Goal: Information Seeking & Learning: Learn about a topic

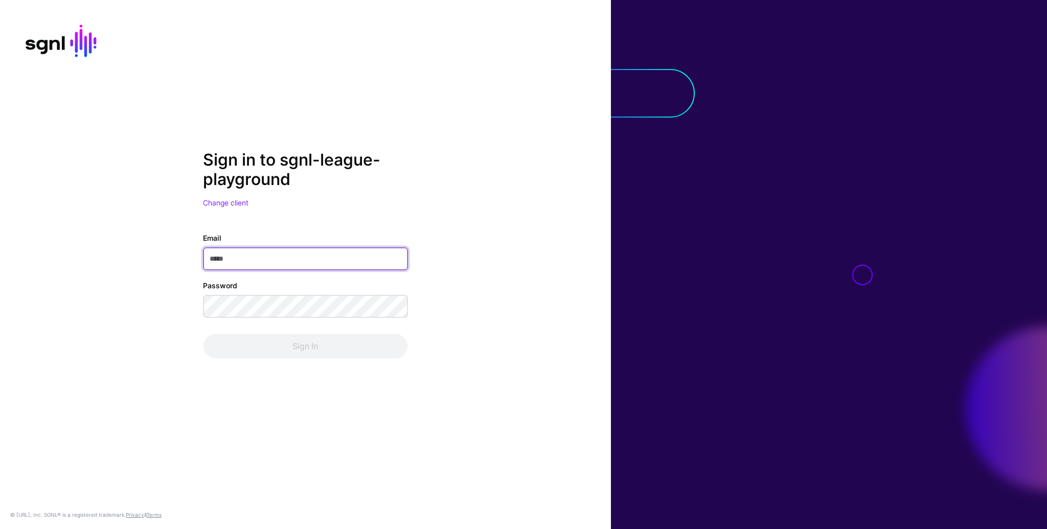
type input "**********"
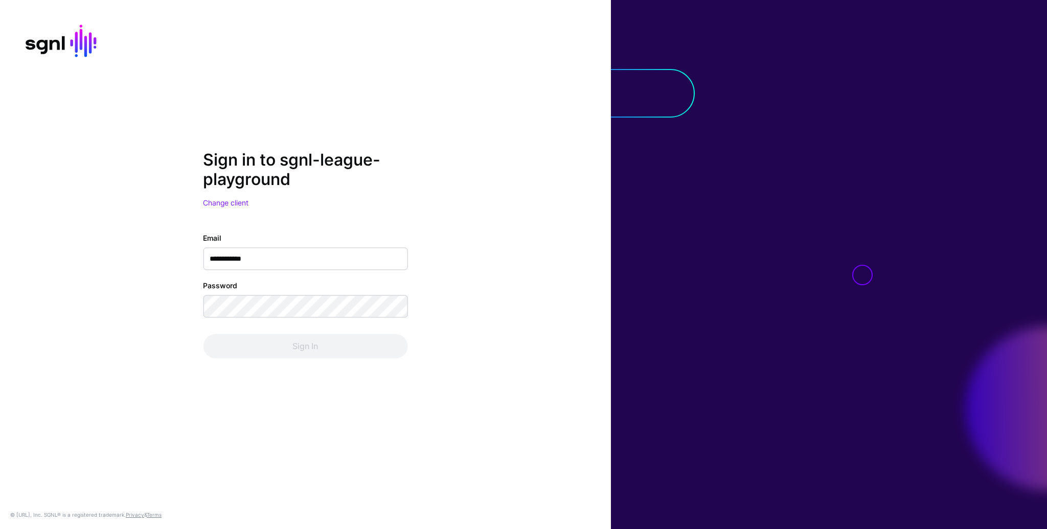
click at [589, 61] on div "**********" at bounding box center [305, 264] width 611 height 529
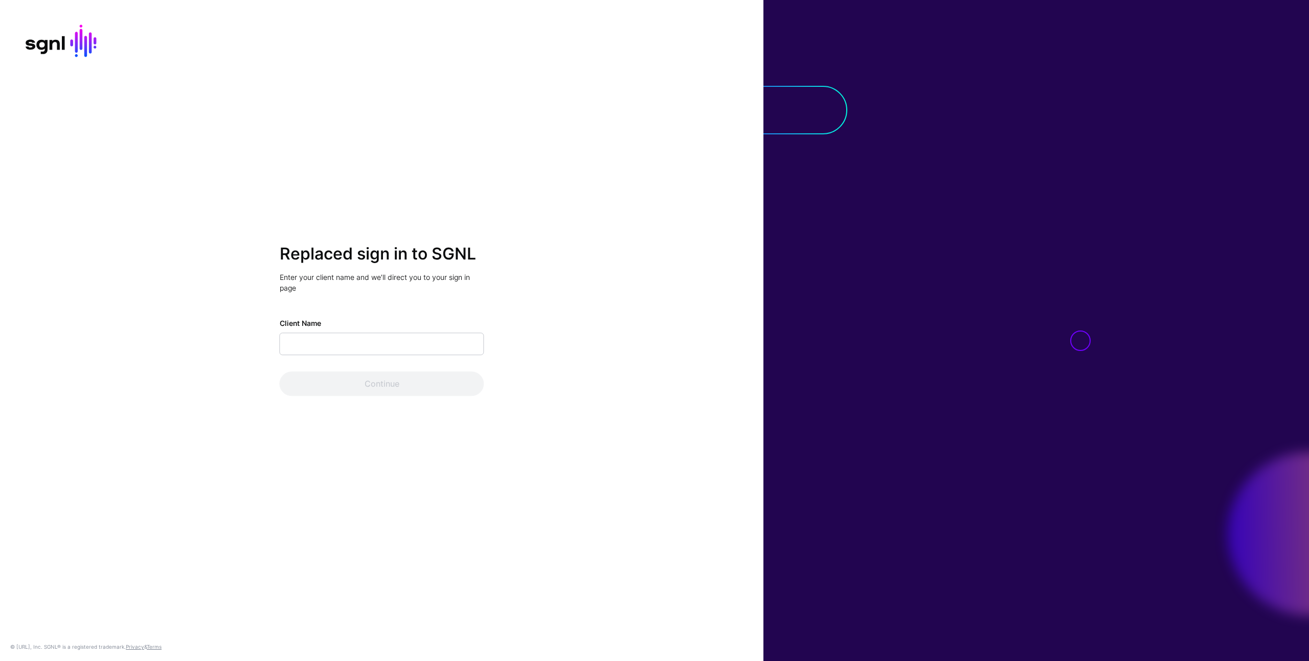
click at [575, 212] on div "Replaced sign in to SGNL Enter your client name and we’ll direct you to your si…" at bounding box center [381, 330] width 763 height 661
click at [465, 355] on input "Client Name" at bounding box center [382, 344] width 204 height 22
click at [478, 327] on div "Client Name" at bounding box center [382, 336] width 204 height 37
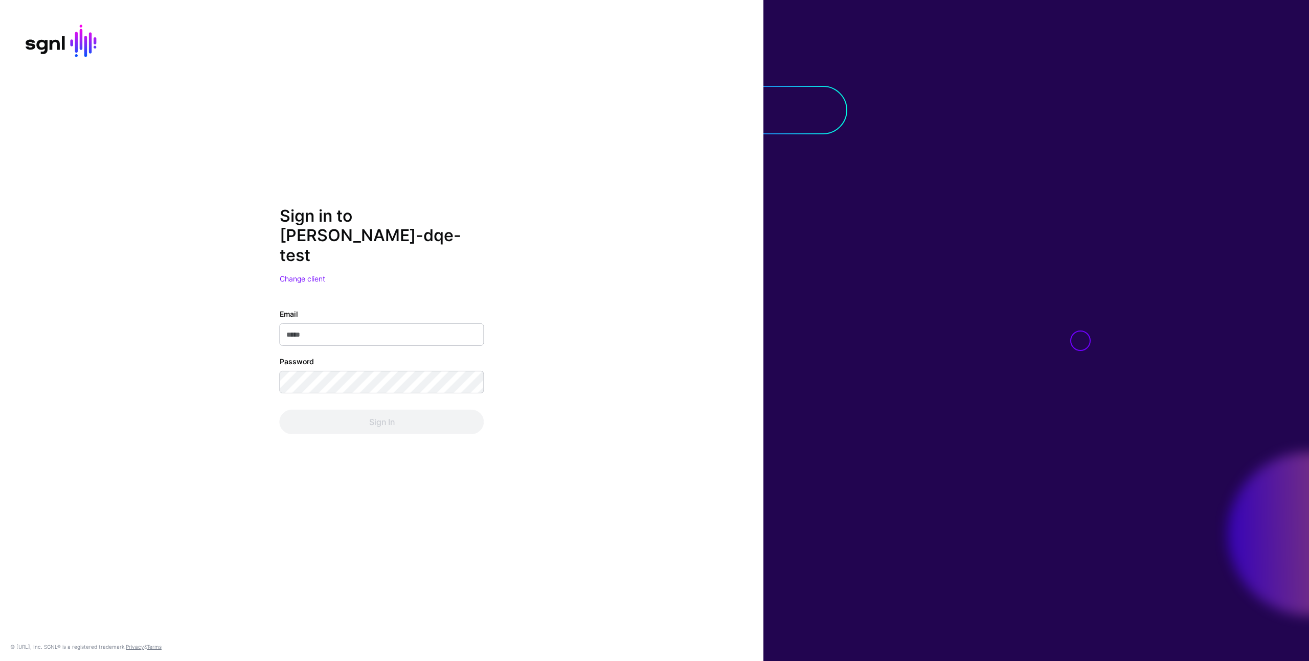
type input "**********"
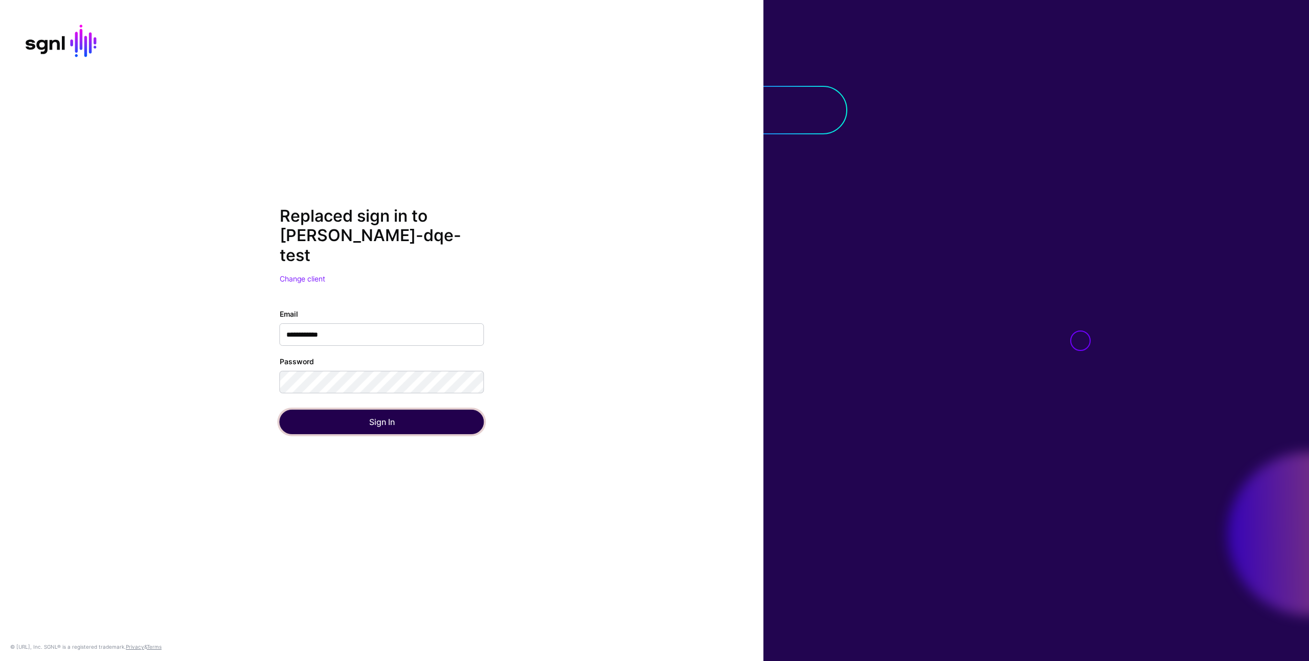
click at [387, 410] on button "Sign In" at bounding box center [382, 422] width 204 height 25
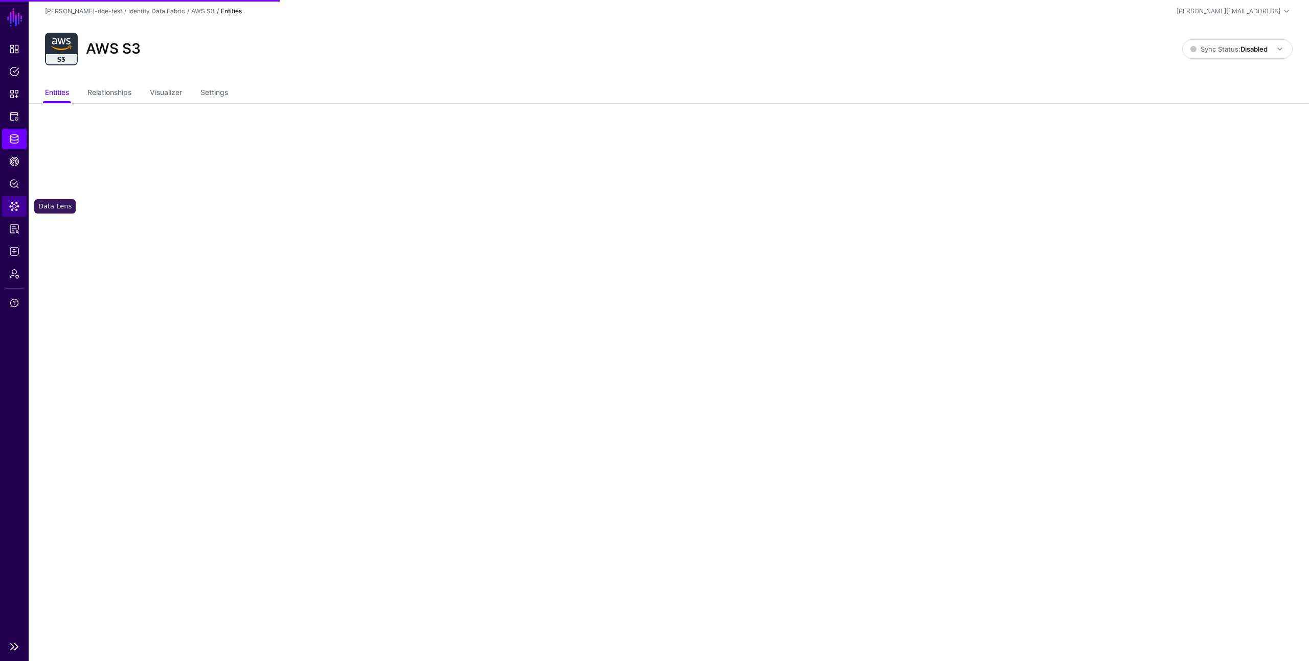
click at [14, 207] on span "Data Lens" at bounding box center [14, 206] width 10 height 10
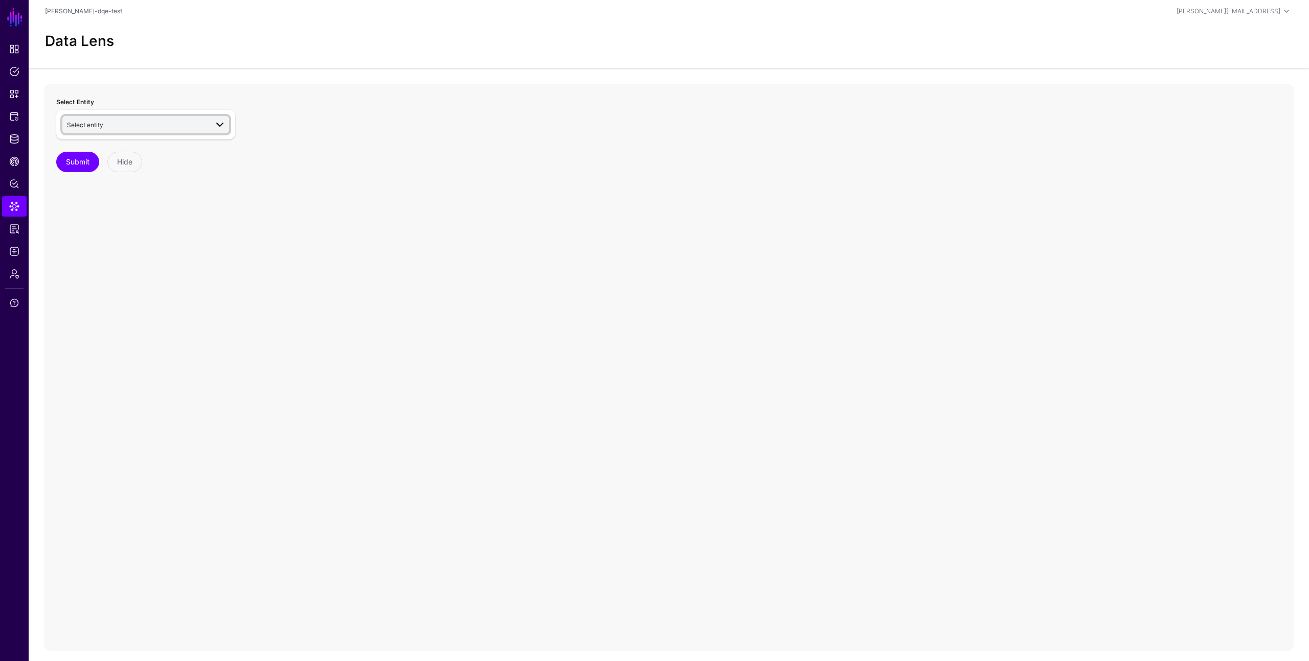
click at [194, 130] on span "Select entity" at bounding box center [146, 125] width 159 height 12
click at [161, 203] on div "User" at bounding box center [151, 200] width 140 height 9
click at [70, 165] on link "Add filter" at bounding box center [71, 164] width 30 height 8
click at [337, 271] on icon at bounding box center [668, 288] width 1249 height 409
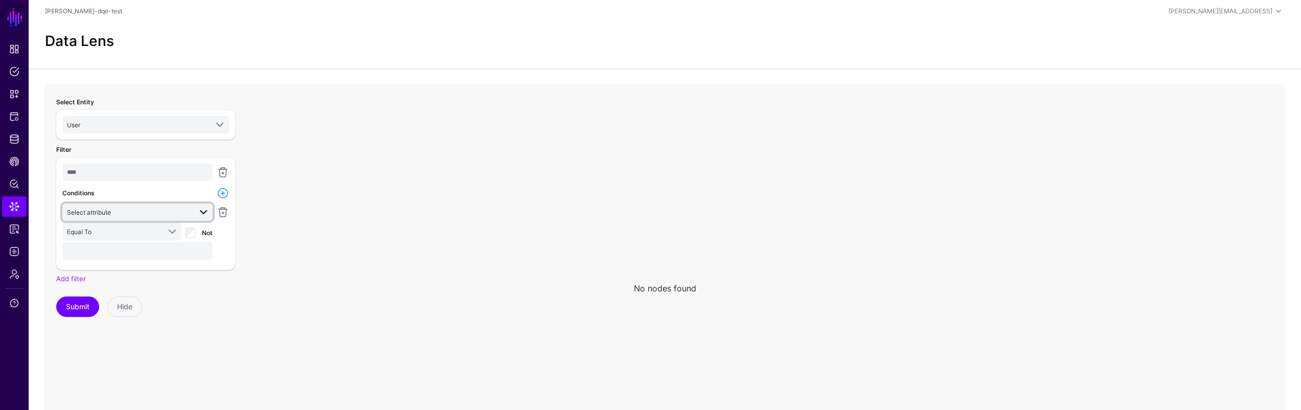
click at [135, 207] on span "Select attribute" at bounding box center [129, 212] width 124 height 11
click at [122, 261] on button "userId" at bounding box center [137, 267] width 150 height 15
click at [119, 247] on input "text" at bounding box center [137, 250] width 150 height 17
type input "***"
click at [74, 307] on button "Submit" at bounding box center [77, 306] width 43 height 20
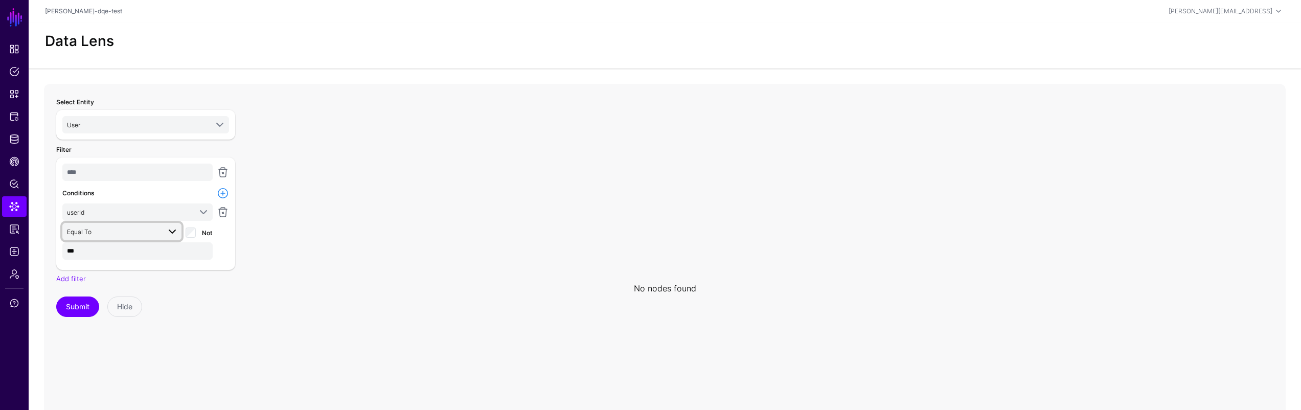
click at [165, 235] on span at bounding box center [169, 231] width 18 height 12
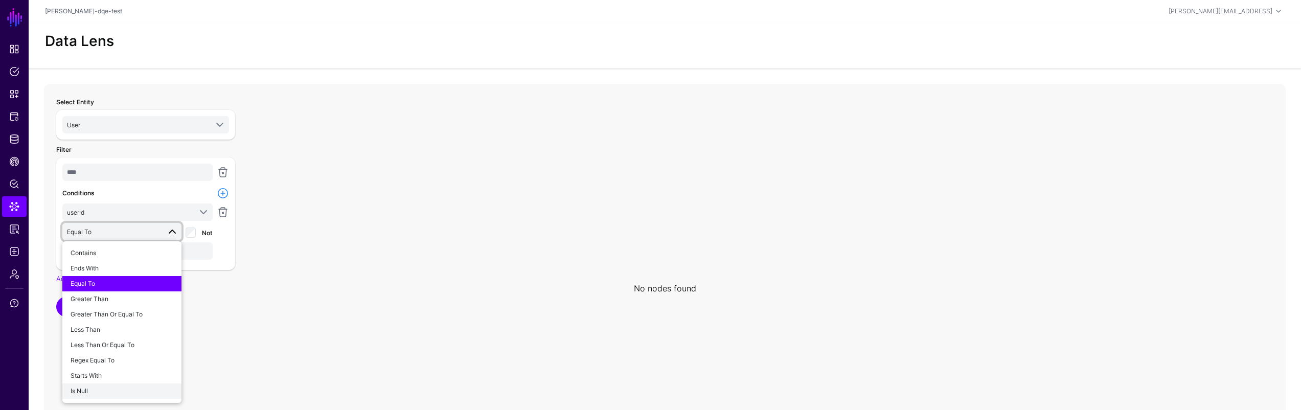
click at [113, 390] on div "Is Null" at bounding box center [122, 390] width 103 height 9
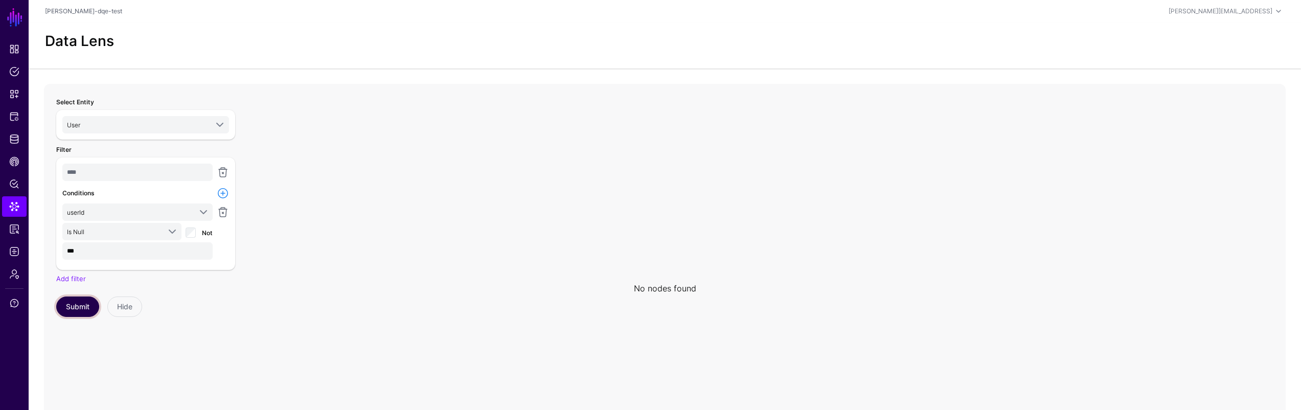
click at [75, 301] on button "Submit" at bounding box center [77, 306] width 43 height 20
click at [78, 307] on button "Submit" at bounding box center [77, 306] width 43 height 20
click at [144, 248] on input "***" at bounding box center [137, 250] width 150 height 17
click at [87, 300] on button "Submit" at bounding box center [77, 306] width 43 height 20
click at [66, 306] on button "Submit" at bounding box center [77, 306] width 43 height 20
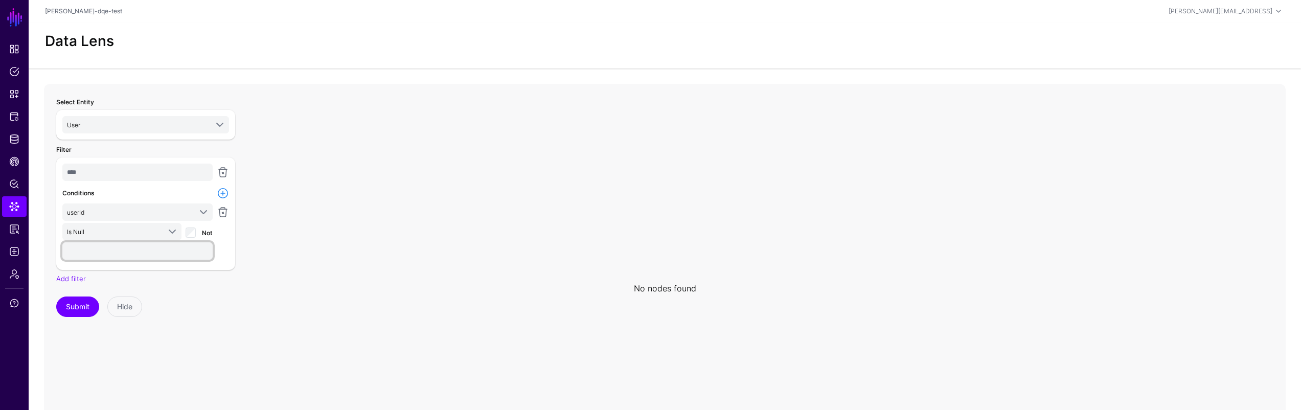
click at [156, 257] on input "text" at bounding box center [137, 250] width 150 height 17
type input "***"
click at [77, 302] on button "Submit" at bounding box center [77, 306] width 43 height 20
click at [74, 306] on button "Submit" at bounding box center [77, 306] width 43 height 20
click at [68, 311] on button "Submit" at bounding box center [77, 306] width 43 height 20
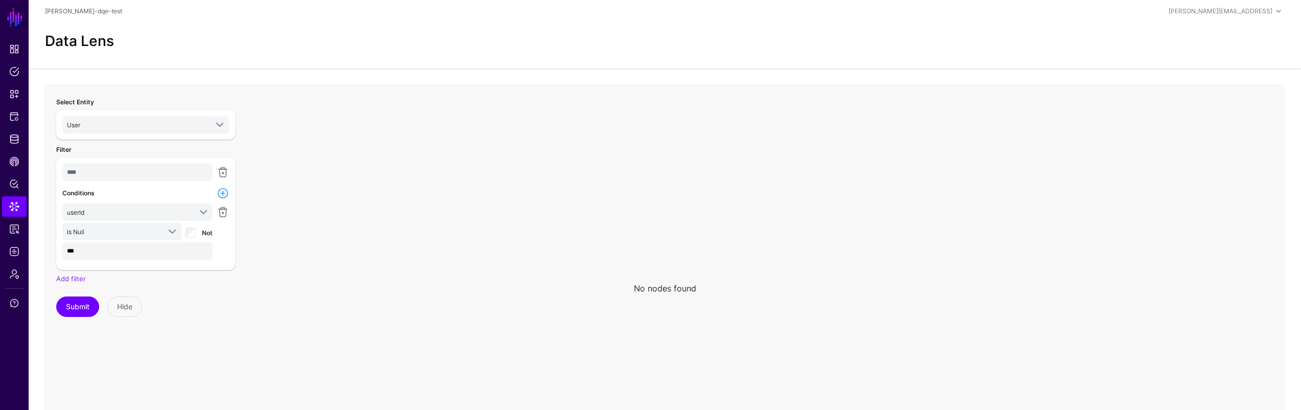
click at [1040, 293] on icon at bounding box center [665, 288] width 1242 height 409
click at [861, 70] on app-datalens-start "Data Lens No nodes found Select Entity User AWS S3 User Filter **** Conditions …" at bounding box center [665, 257] width 1272 height 470
click at [101, 123] on span "User" at bounding box center [137, 124] width 141 height 11
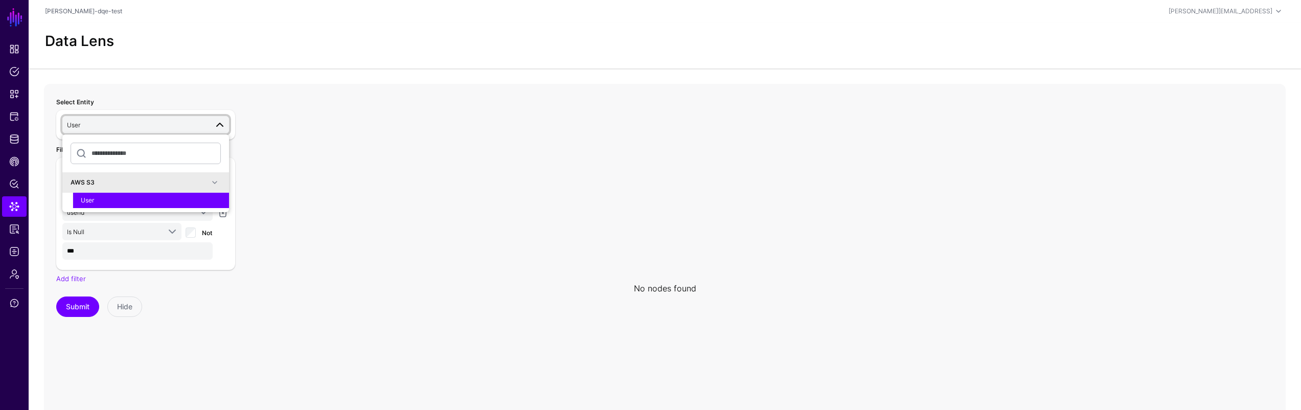
click at [407, 132] on icon at bounding box center [665, 288] width 1242 height 409
click at [194, 121] on span "User" at bounding box center [137, 124] width 141 height 11
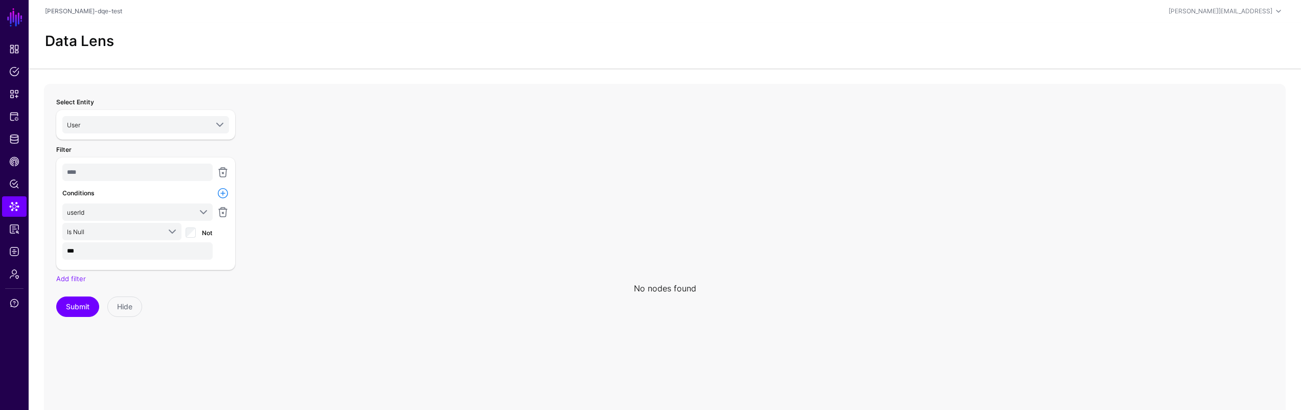
click at [699, 17] on header "ivan-dqe-test ivan@sgnl.ai ivan-dqe-test ivan@sgnl.ai ivan-dqe-test Log out" at bounding box center [665, 11] width 1272 height 22
click at [656, 31] on div "Data Lens" at bounding box center [665, 45] width 1272 height 46
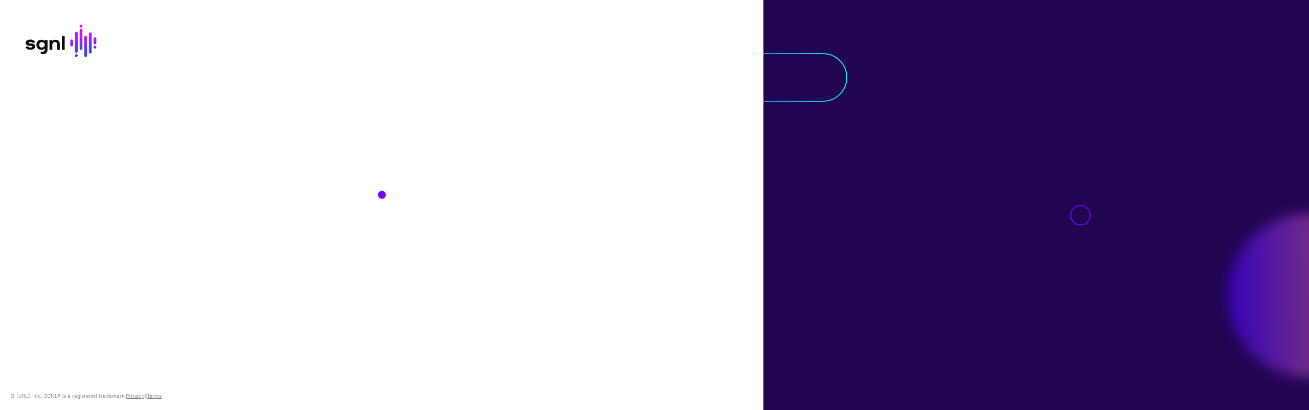
click at [623, 313] on div "© [URL], Inc. SGNL® is a registered trademark. Privacy & Terms" at bounding box center [381, 205] width 763 height 410
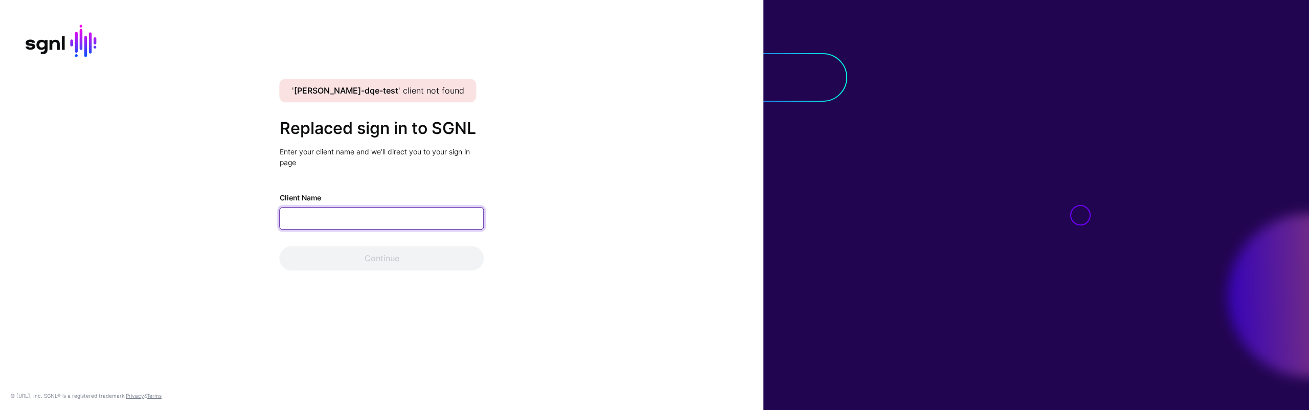
click at [408, 211] on input "Client Name" at bounding box center [382, 219] width 204 height 22
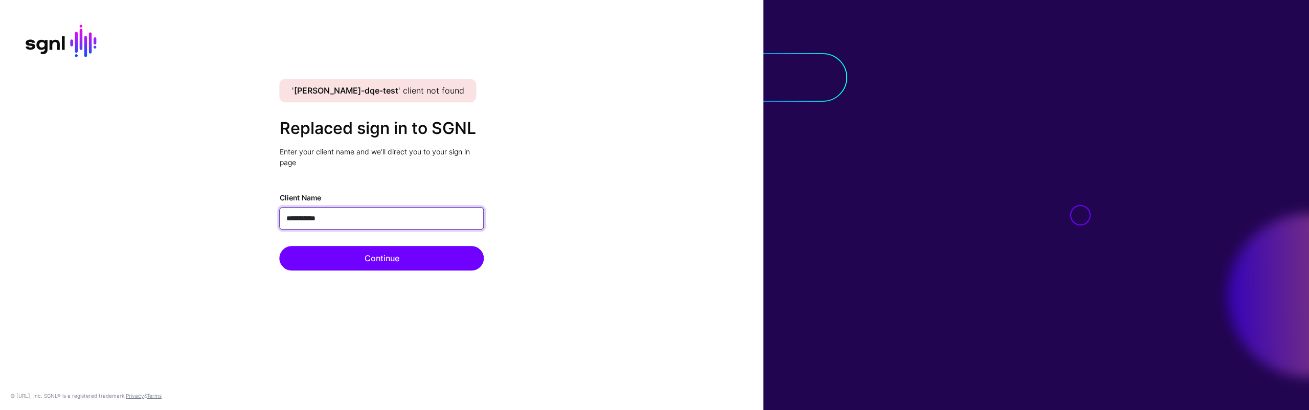
type input "**********"
click at [280, 246] on button "Continue" at bounding box center [382, 258] width 204 height 25
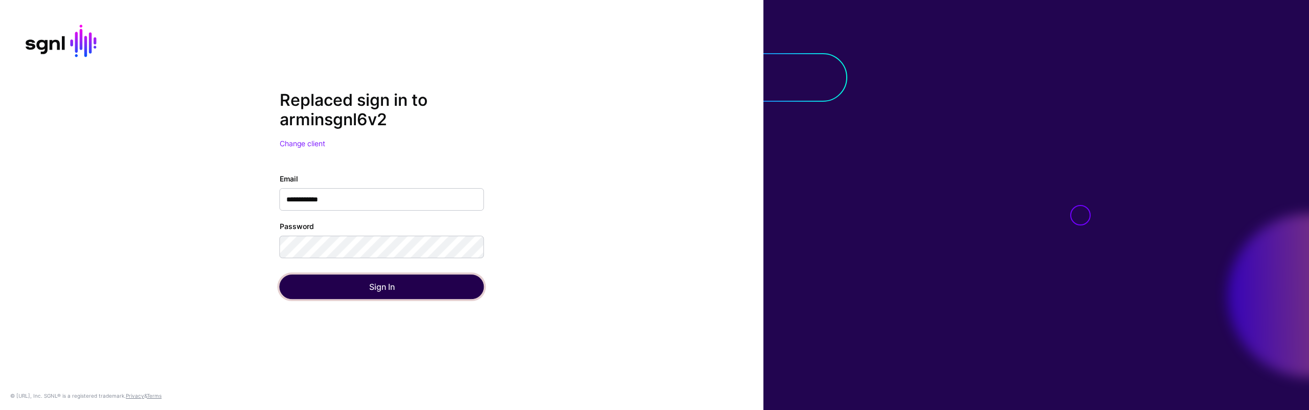
click at [289, 292] on button "Sign In" at bounding box center [382, 286] width 204 height 25
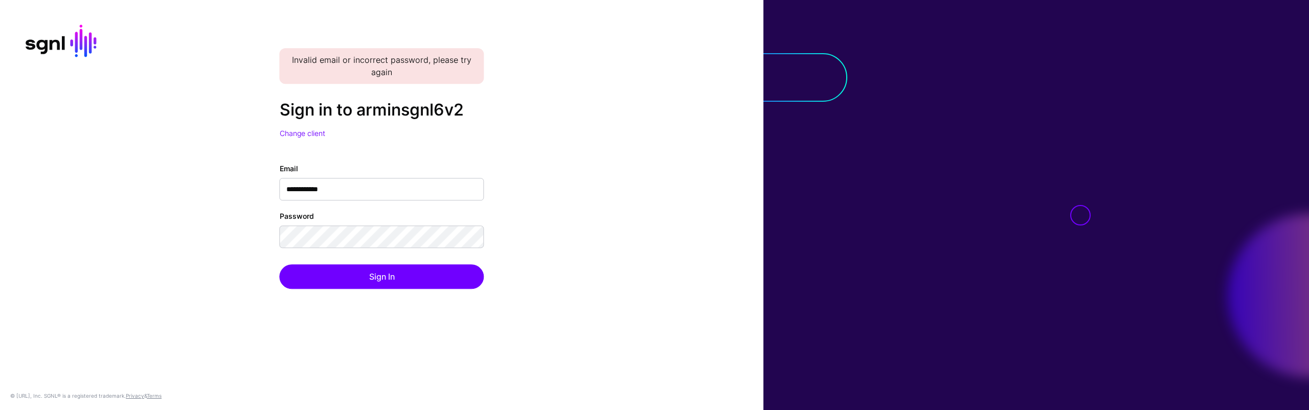
click at [182, 287] on div "**********" at bounding box center [381, 204] width 763 height 209
click at [556, 197] on div "**********" at bounding box center [381, 204] width 763 height 209
click at [553, 196] on div "**********" at bounding box center [381, 204] width 763 height 209
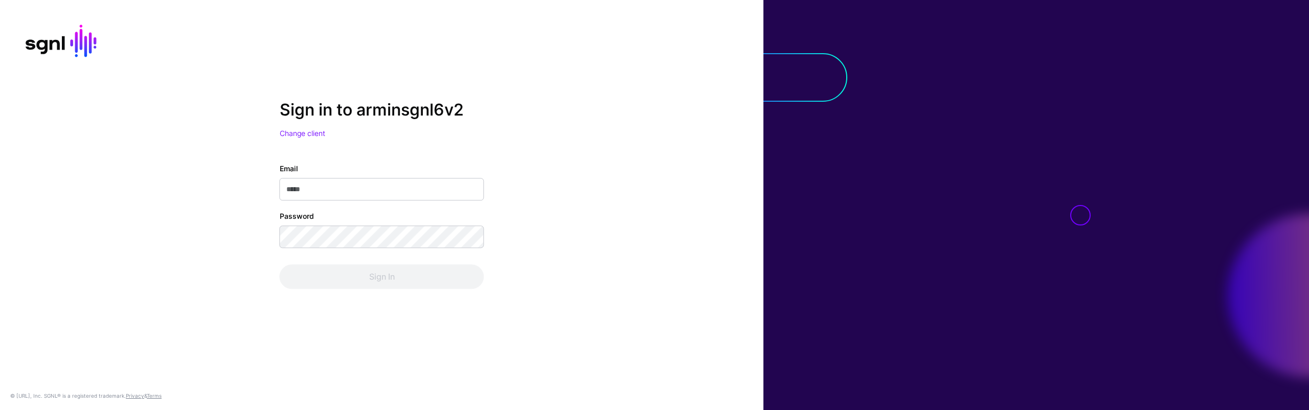
type input "**********"
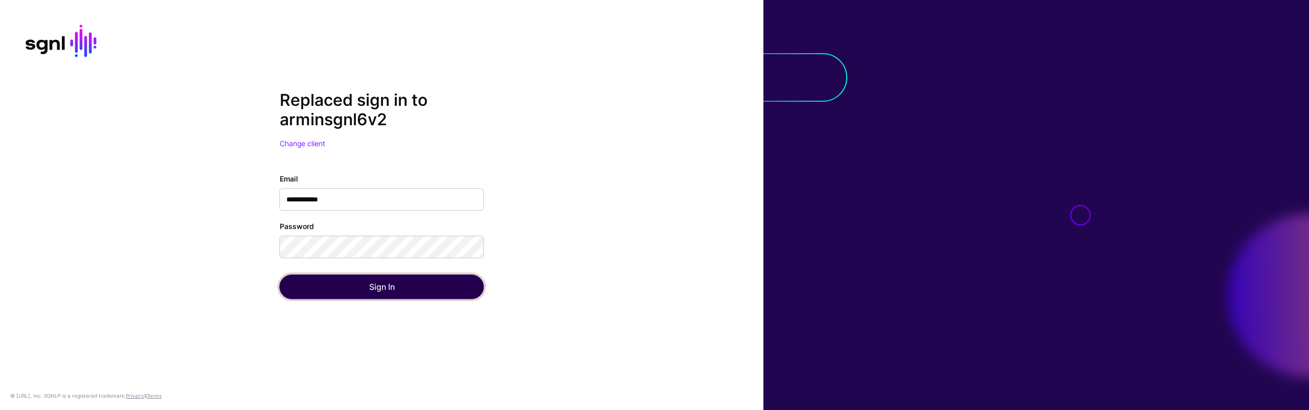
click at [445, 286] on button "Sign In" at bounding box center [382, 286] width 204 height 25
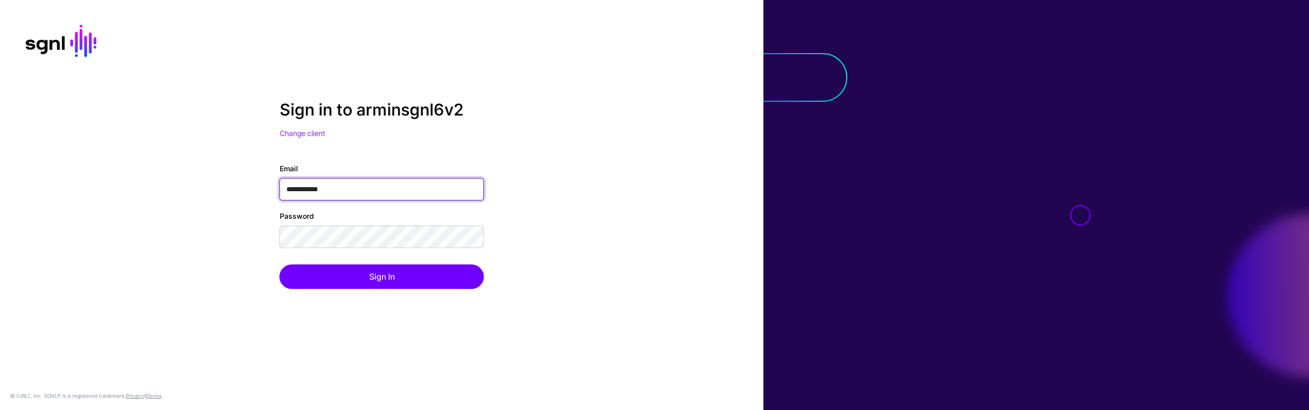
click at [292, 188] on input "**********" at bounding box center [382, 189] width 204 height 22
type input "**********"
click at [280, 265] on button "Sign In" at bounding box center [382, 277] width 204 height 25
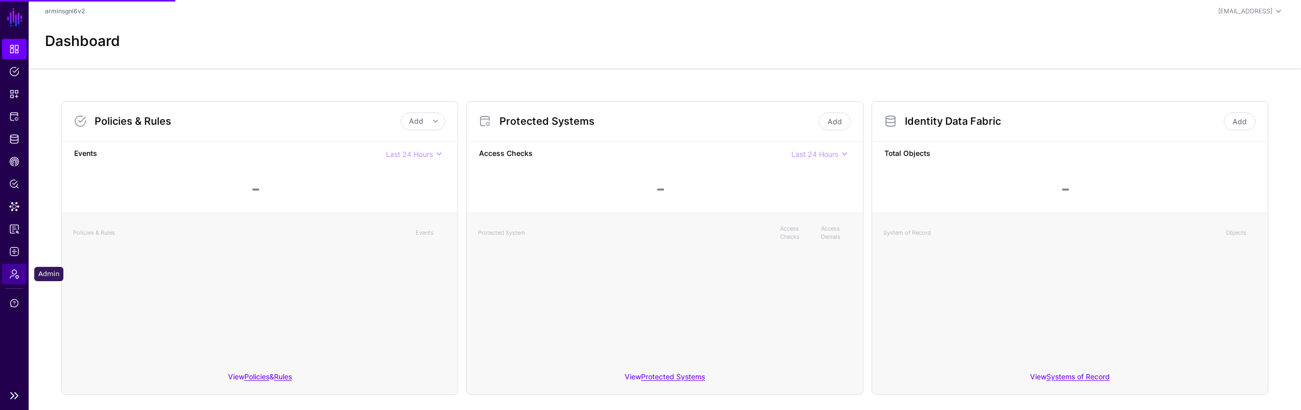
click at [25, 278] on link "Admin" at bounding box center [14, 274] width 25 height 20
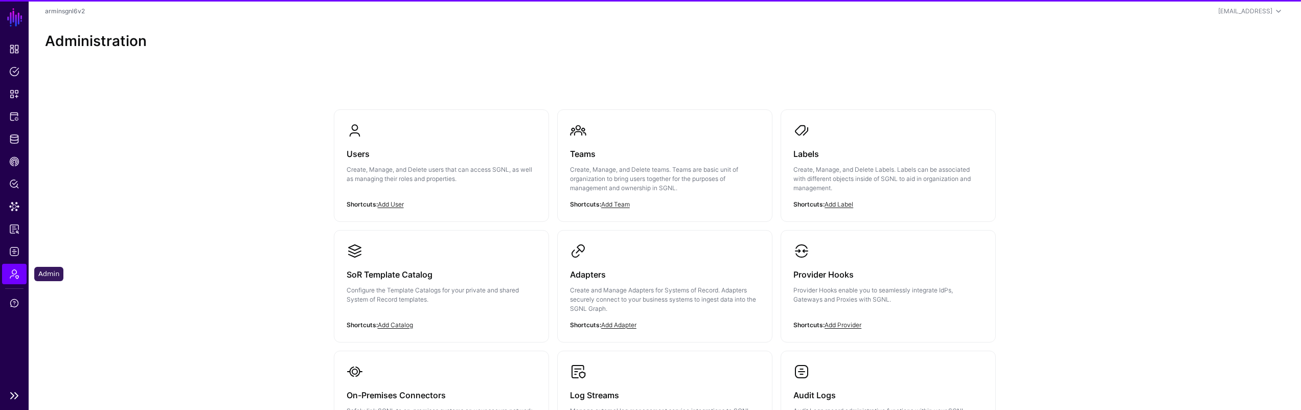
click at [14, 276] on span "Admin" at bounding box center [14, 274] width 10 height 10
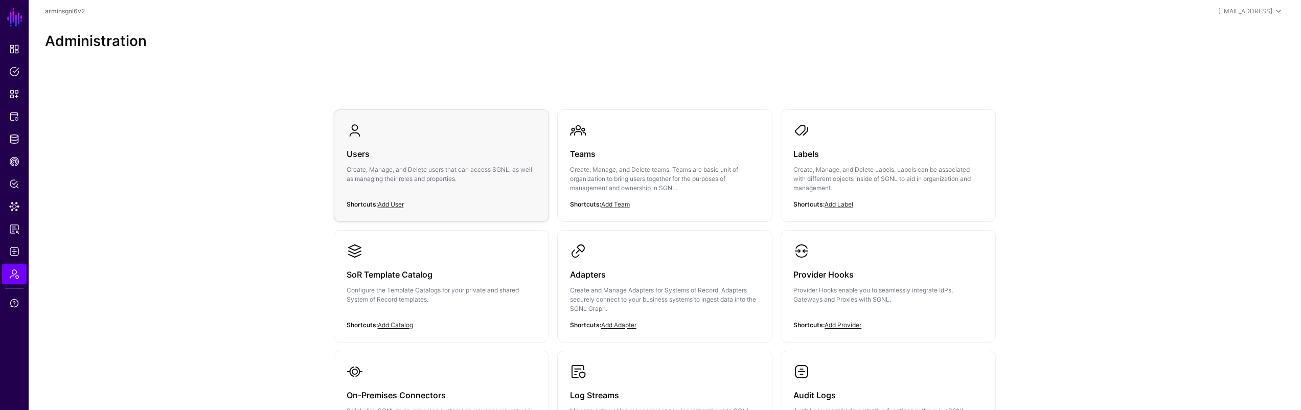
click at [478, 164] on div "Users Create, Manage, and Delete users that can access SGNL, as well as managin…" at bounding box center [442, 169] width 190 height 61
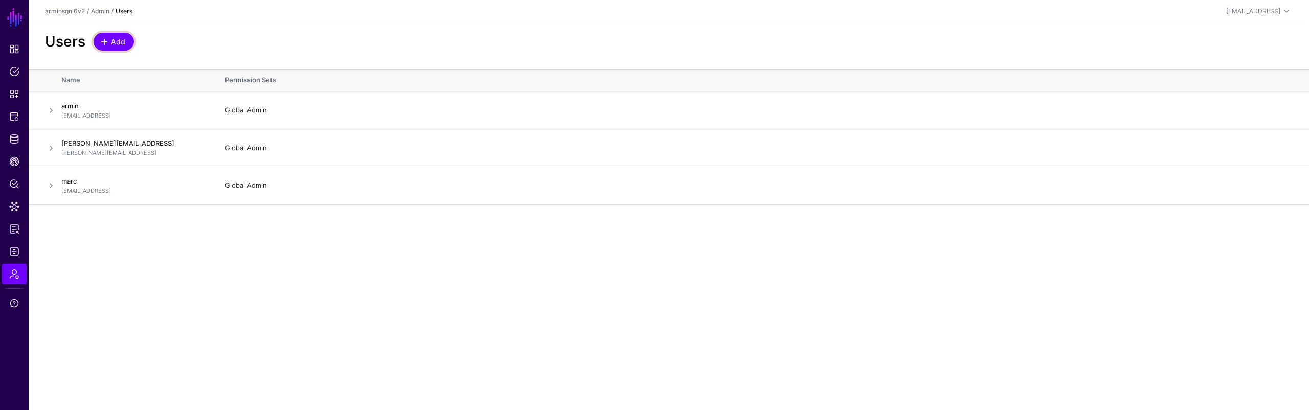
click at [113, 48] on link "Add" at bounding box center [114, 42] width 40 height 18
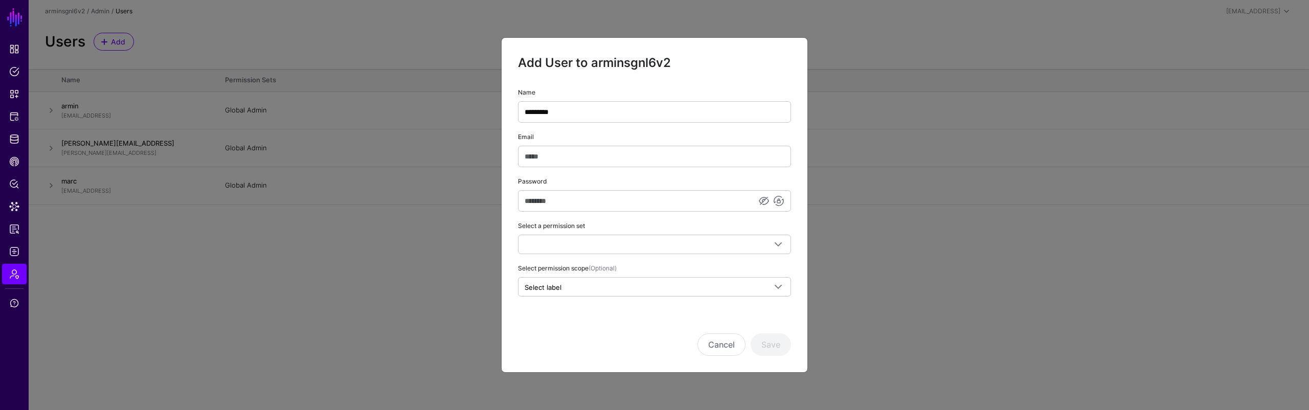
type input "*********"
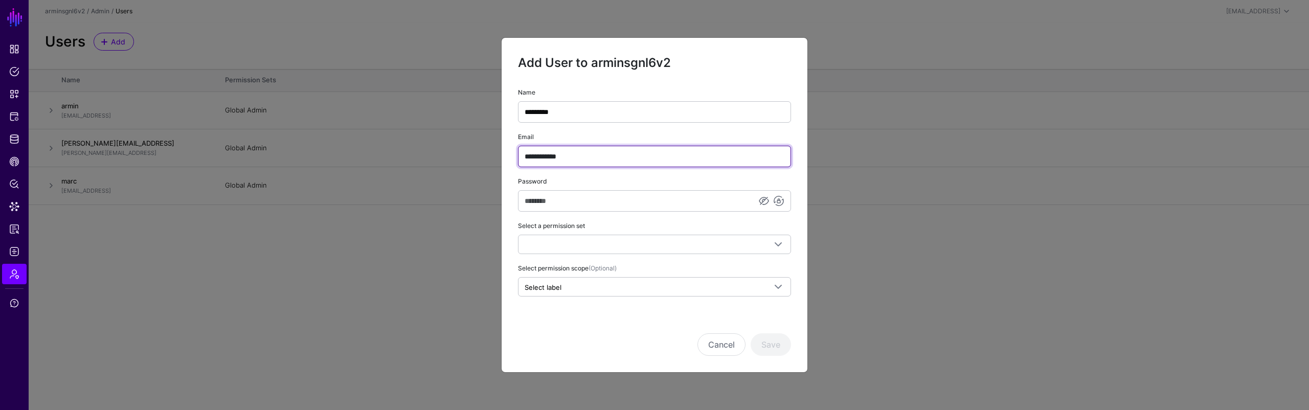
type input "**********"
click at [639, 57] on h2 "Add User to arminsgnl6v2" at bounding box center [654, 62] width 273 height 17
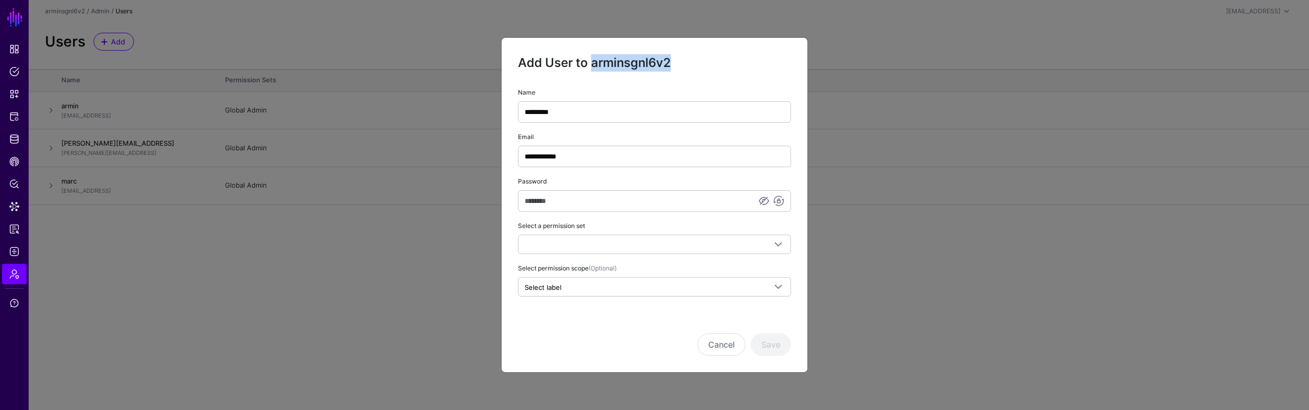
click at [639, 57] on h2 "Add User to arminsgnl6v2" at bounding box center [654, 62] width 273 height 17
copy h2 "arminsgnl6v2"
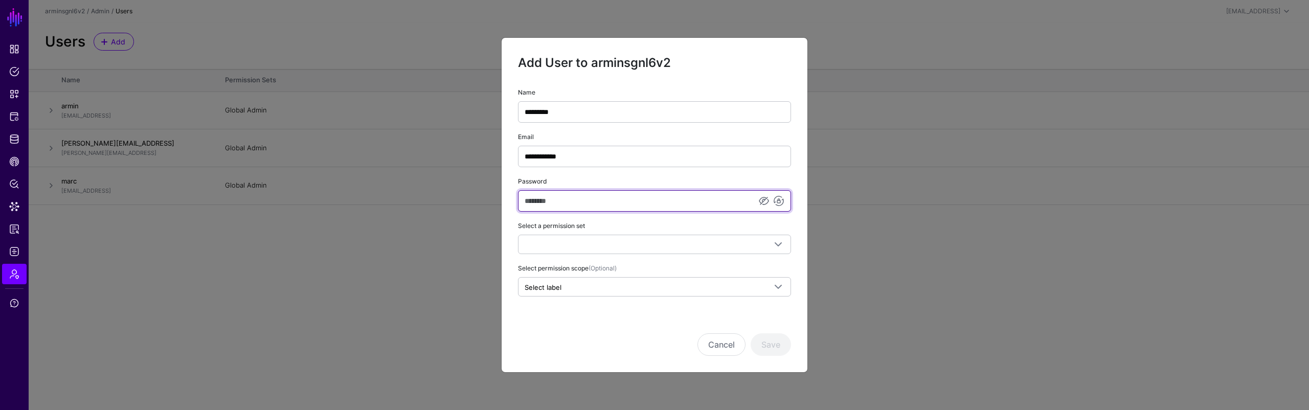
click at [597, 202] on input "Password" at bounding box center [654, 200] width 273 height 21
paste input "**********"
type input "**********"
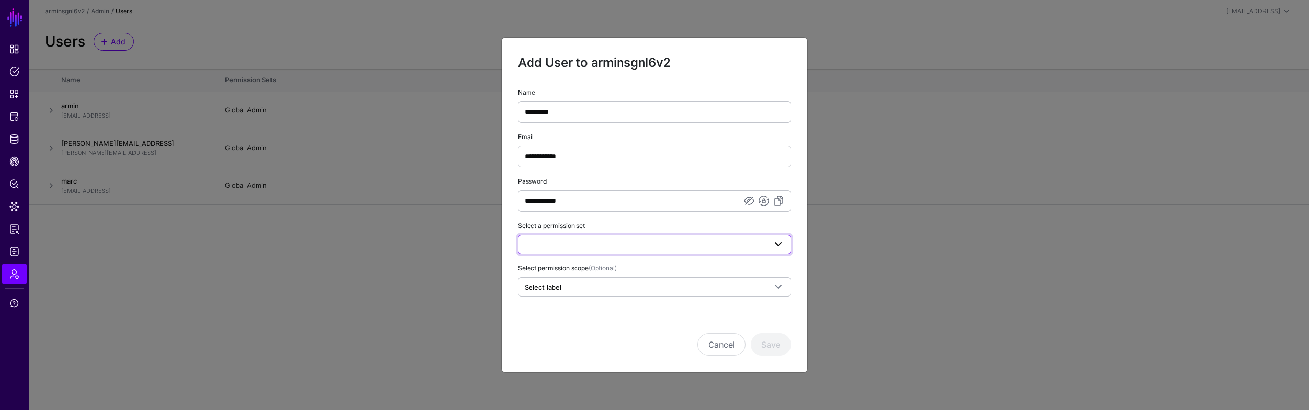
click at [713, 242] on span at bounding box center [654, 244] width 260 height 12
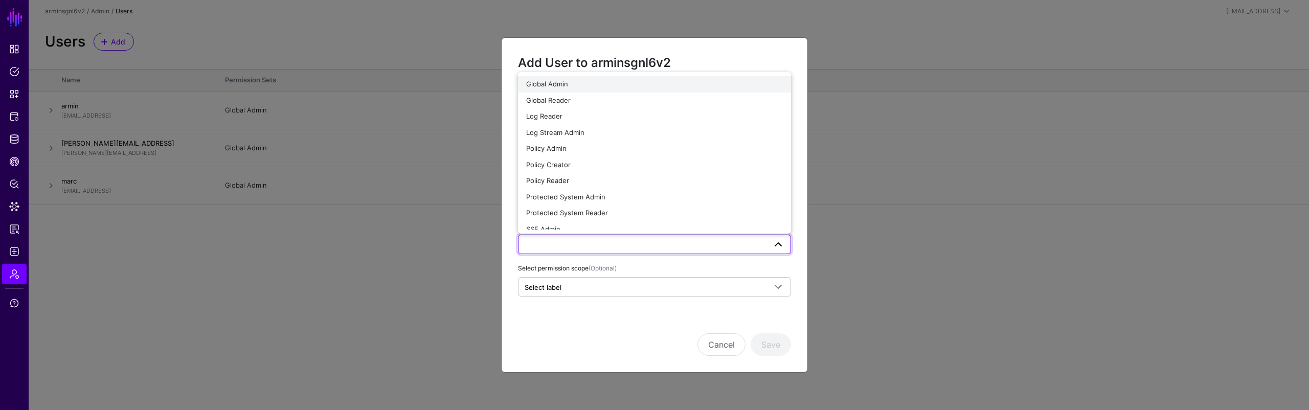
click at [605, 90] on button "Global Admin" at bounding box center [654, 84] width 273 height 16
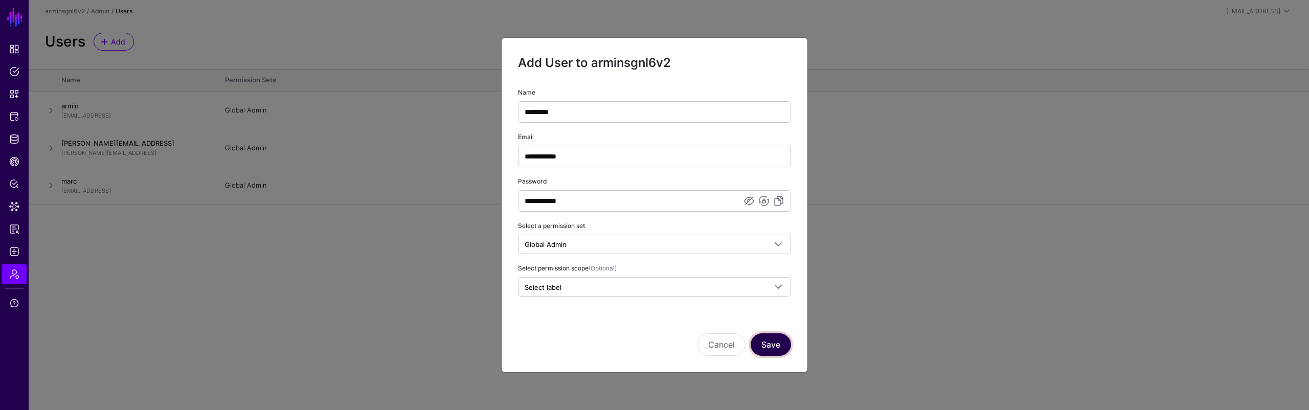
click at [775, 345] on button "Save" at bounding box center [770, 344] width 40 height 22
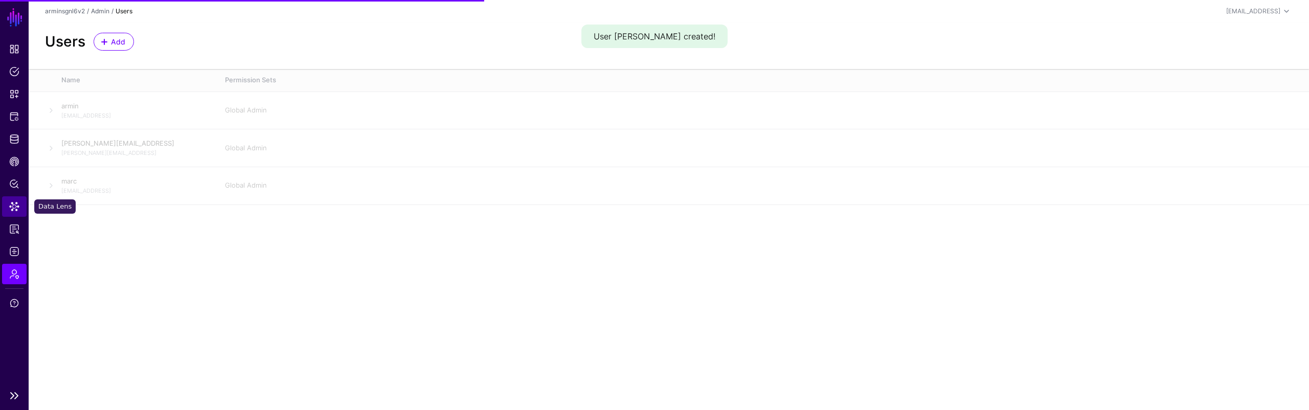
click at [18, 203] on span "Data Lens" at bounding box center [14, 206] width 10 height 10
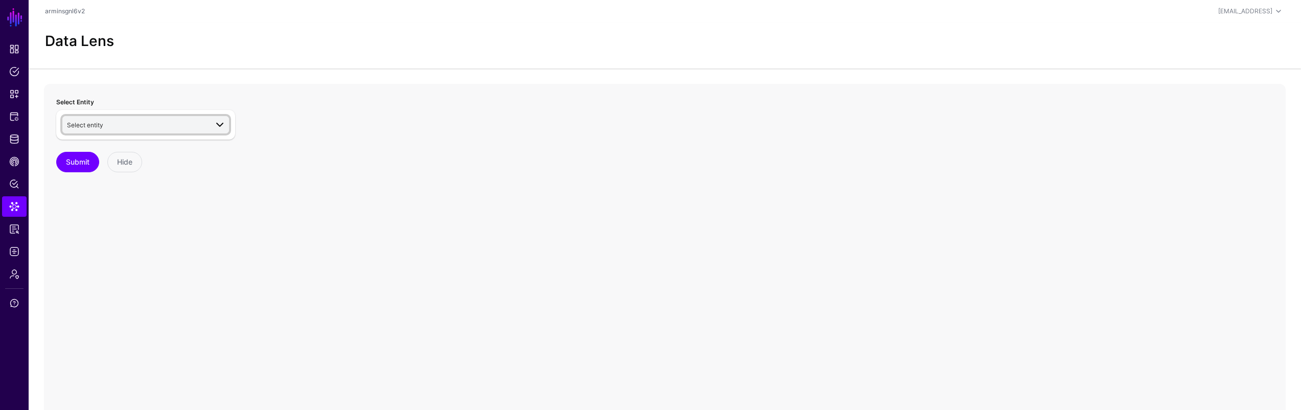
click at [220, 116] on link "Select entity" at bounding box center [145, 124] width 167 height 17
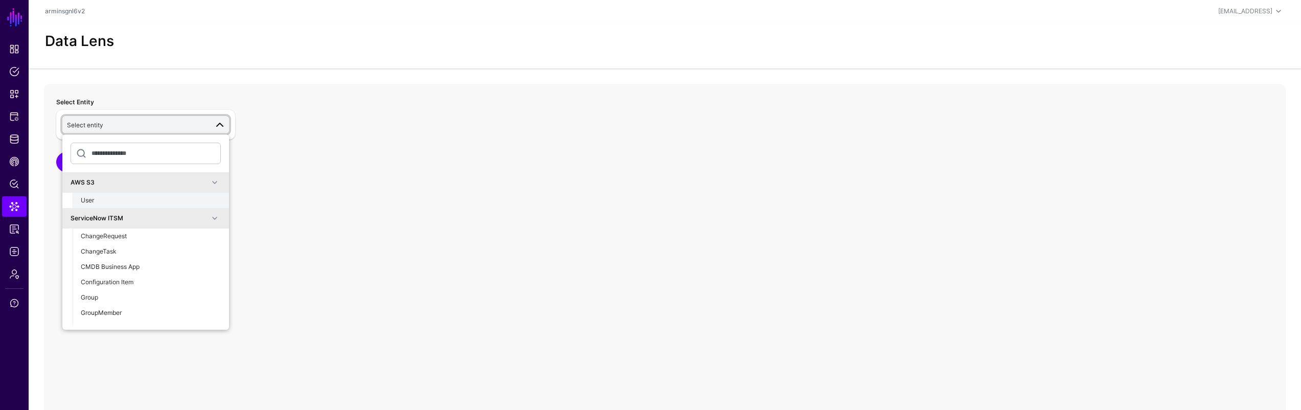
click at [166, 204] on div "User" at bounding box center [151, 200] width 140 height 9
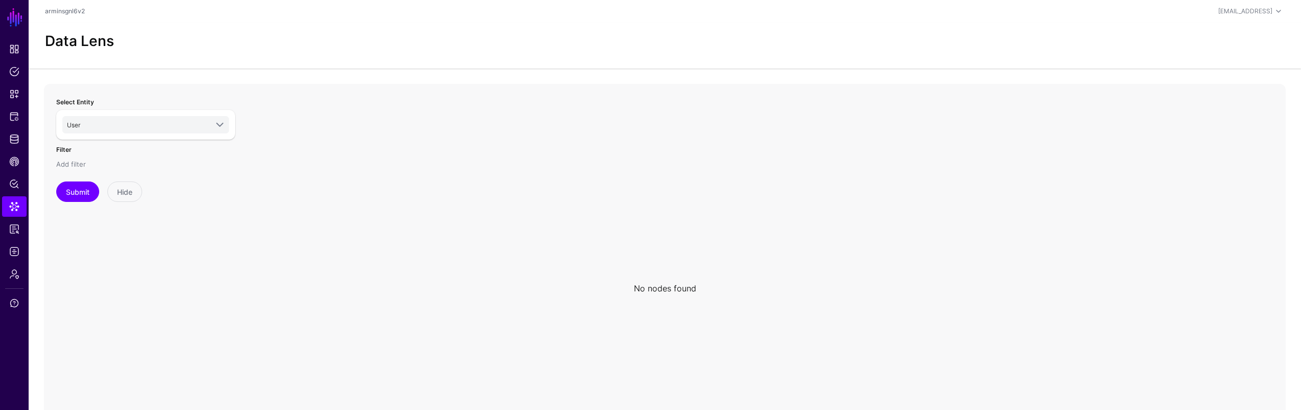
click at [74, 168] on link "Add filter" at bounding box center [71, 164] width 30 height 8
click at [82, 302] on button "Submit" at bounding box center [77, 306] width 43 height 20
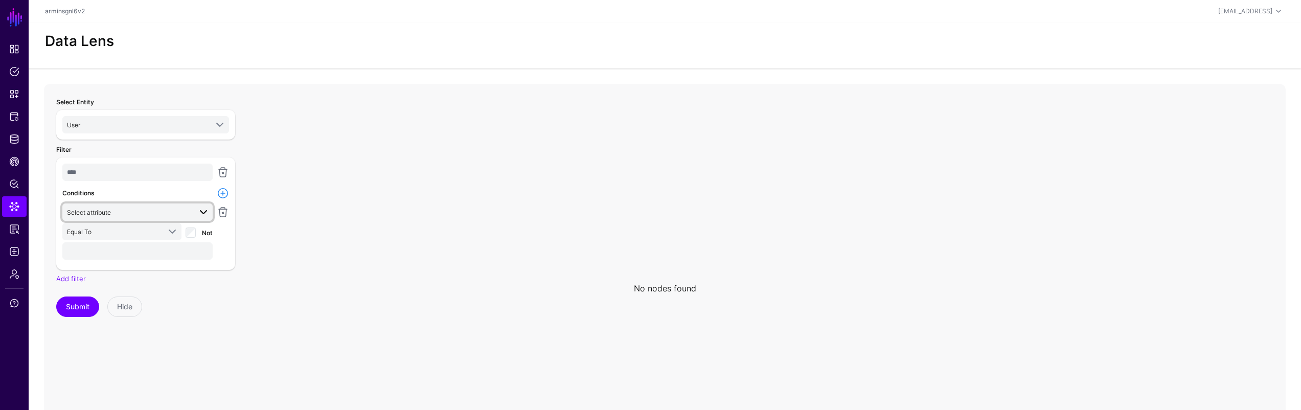
click at [109, 215] on span "Select attribute" at bounding box center [89, 213] width 44 height 8
click at [202, 129] on span "User" at bounding box center [137, 124] width 141 height 11
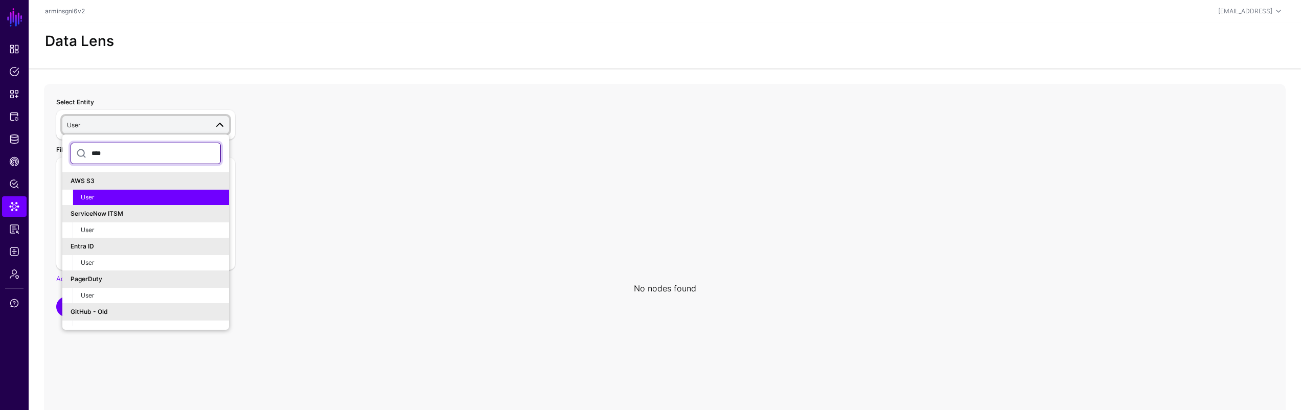
type input "****"
click at [146, 226] on div "User" at bounding box center [151, 229] width 140 height 9
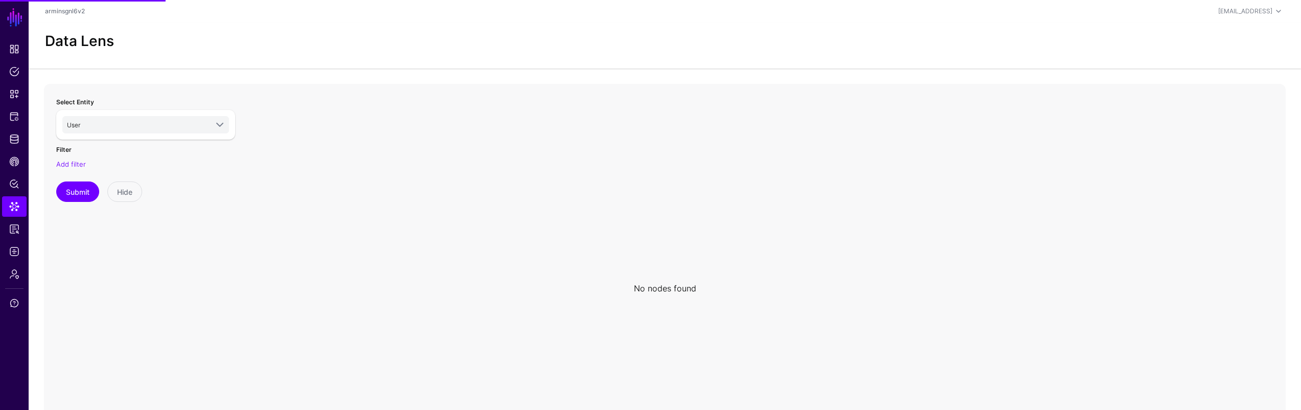
click at [73, 168] on div "Add filter" at bounding box center [145, 164] width 179 height 10
click at [72, 166] on link "Add filter" at bounding box center [71, 164] width 30 height 8
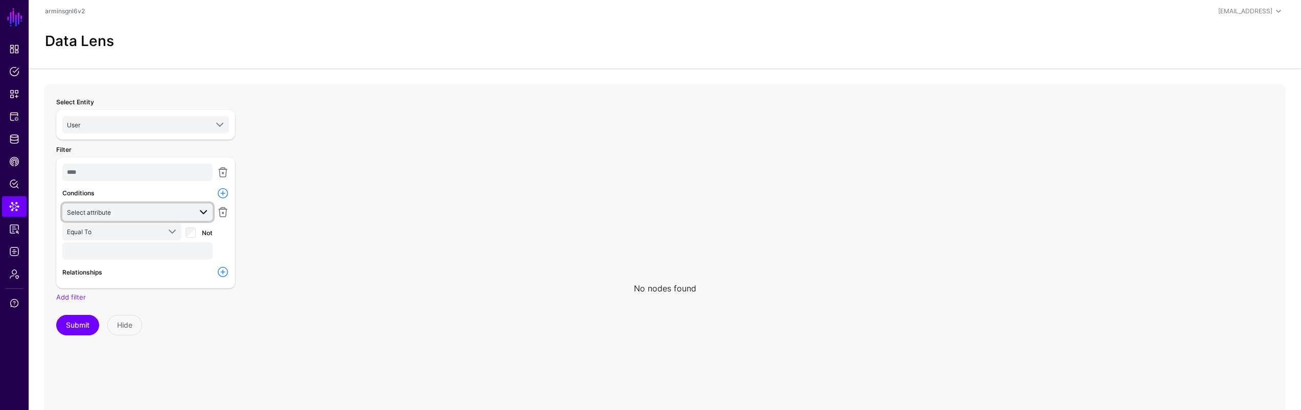
click at [106, 215] on span "Select attribute" at bounding box center [89, 213] width 44 height 8
type input "***"
click at [113, 271] on div "email" at bounding box center [138, 267] width 134 height 9
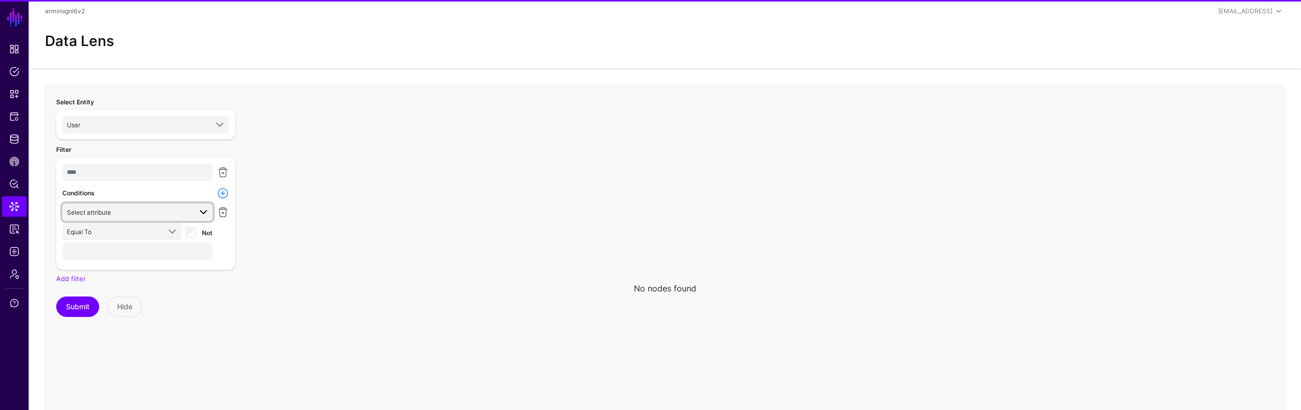
click at [141, 212] on span "Select attribute" at bounding box center [129, 212] width 124 height 11
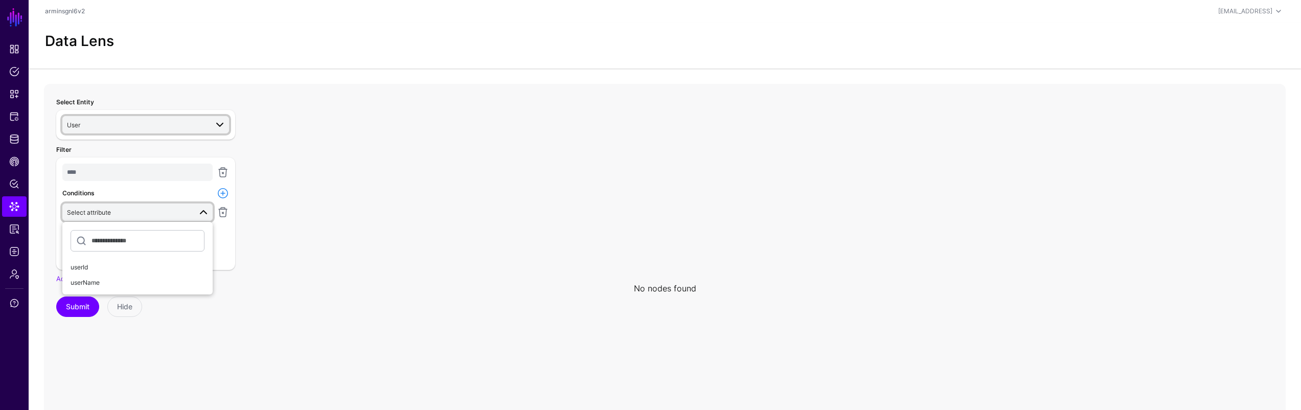
click at [152, 127] on span "User" at bounding box center [137, 124] width 141 height 11
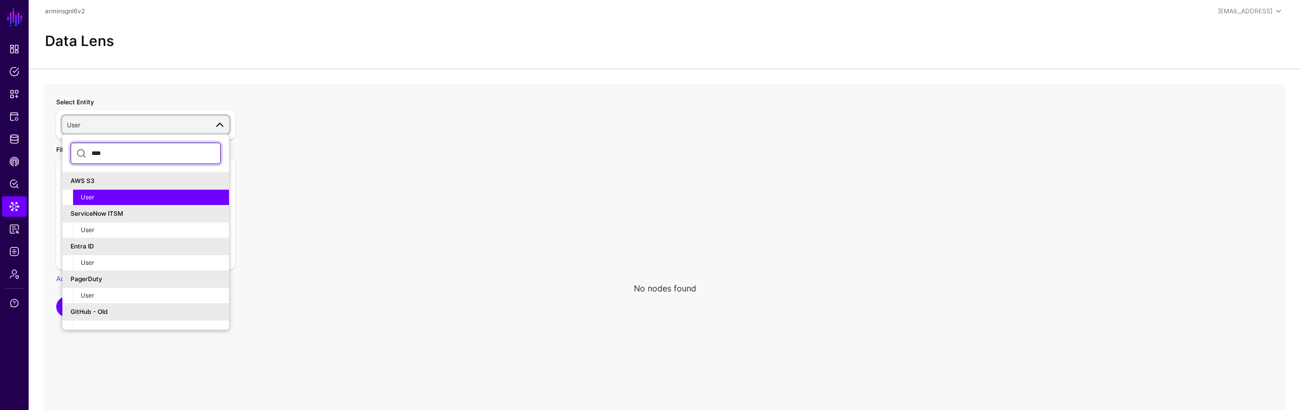
type input "****"
click at [119, 231] on div "User" at bounding box center [151, 229] width 140 height 9
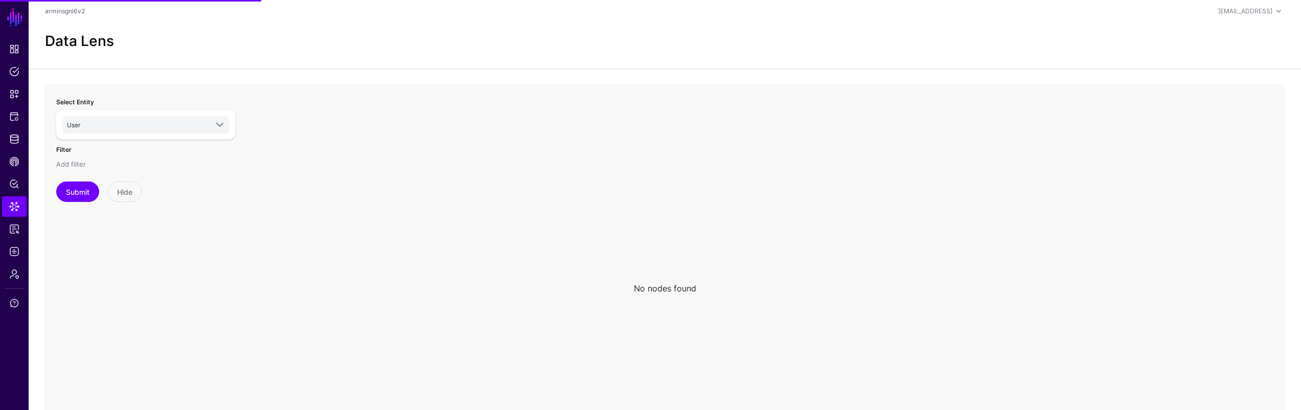
click at [64, 167] on link "Add filter" at bounding box center [71, 164] width 30 height 8
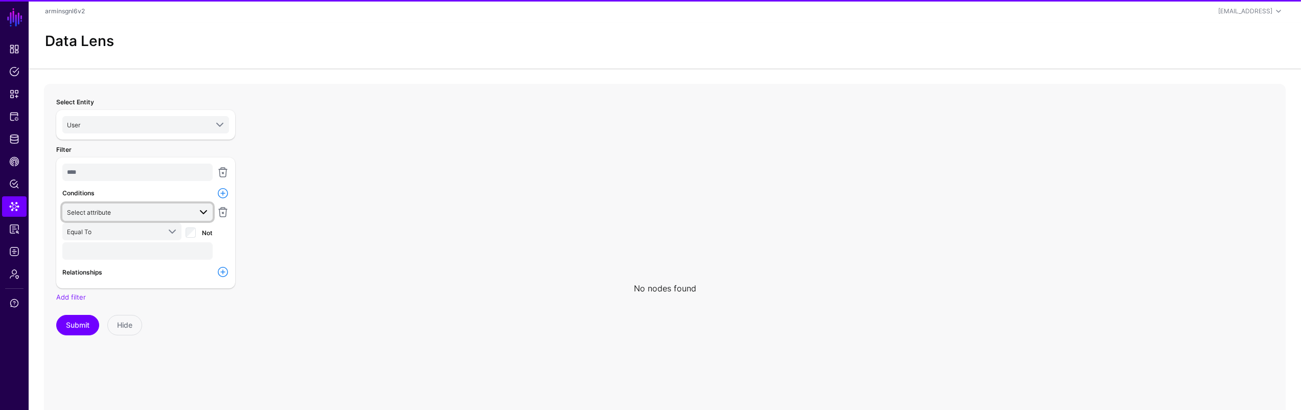
click at [122, 213] on span "Select attribute" at bounding box center [129, 212] width 124 height 11
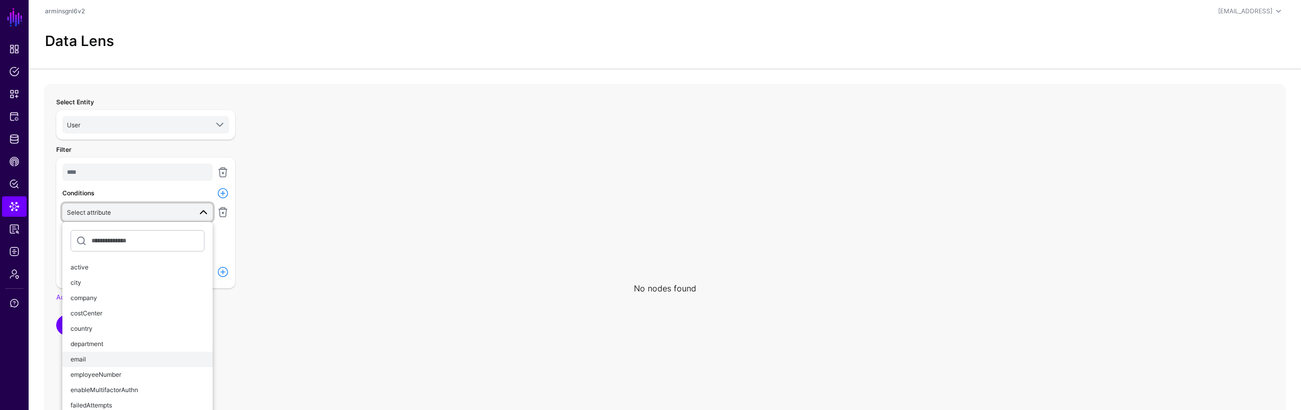
click at [149, 360] on div "email" at bounding box center [138, 359] width 134 height 9
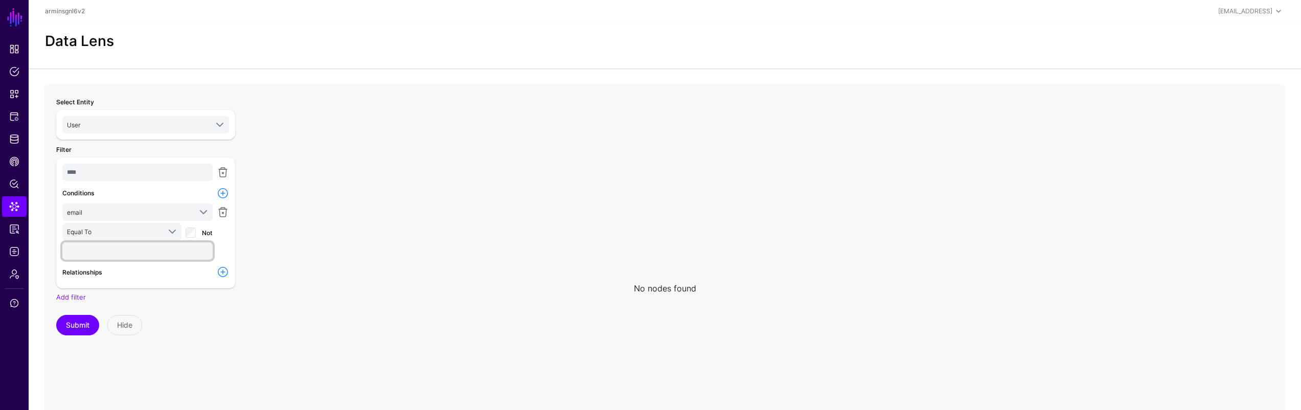
click at [129, 256] on input "text" at bounding box center [137, 250] width 150 height 17
drag, startPoint x: 121, startPoint y: 226, endPoint x: 122, endPoint y: 234, distance: 7.3
click at [122, 234] on span "Equal To" at bounding box center [113, 231] width 93 height 11
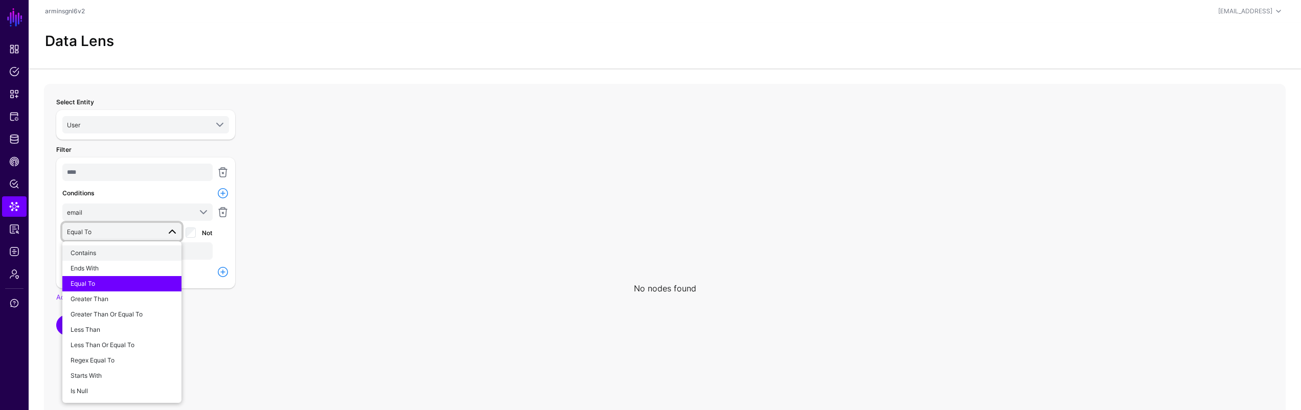
click at [110, 254] on div "Contains" at bounding box center [122, 252] width 103 height 9
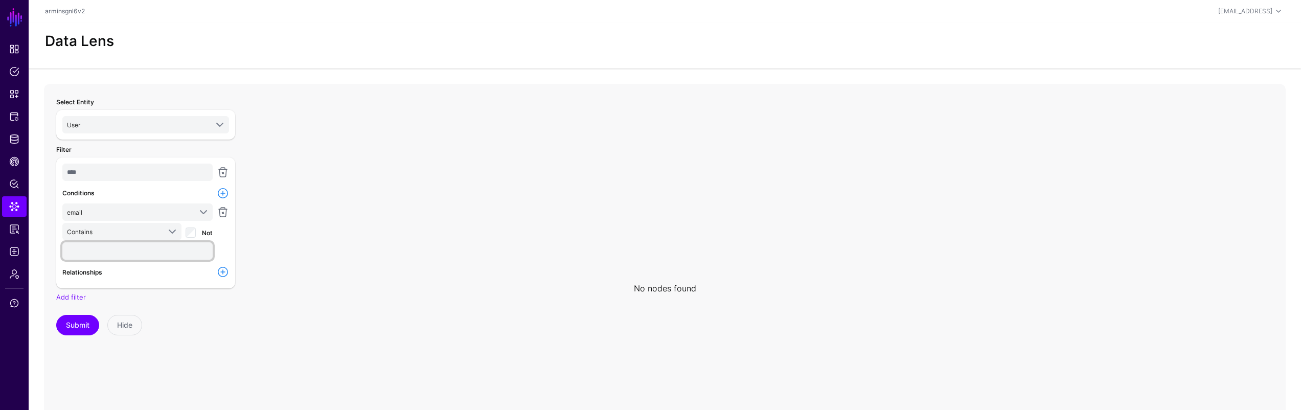
click at [112, 256] on input "text" at bounding box center [137, 250] width 150 height 17
type input "***"
click at [89, 329] on button "Submit" at bounding box center [77, 325] width 43 height 20
click at [229, 278] on div "**** Conditions email active city company costCenter country department email e…" at bounding box center [145, 222] width 179 height 131
click at [221, 274] on link at bounding box center [223, 272] width 12 height 12
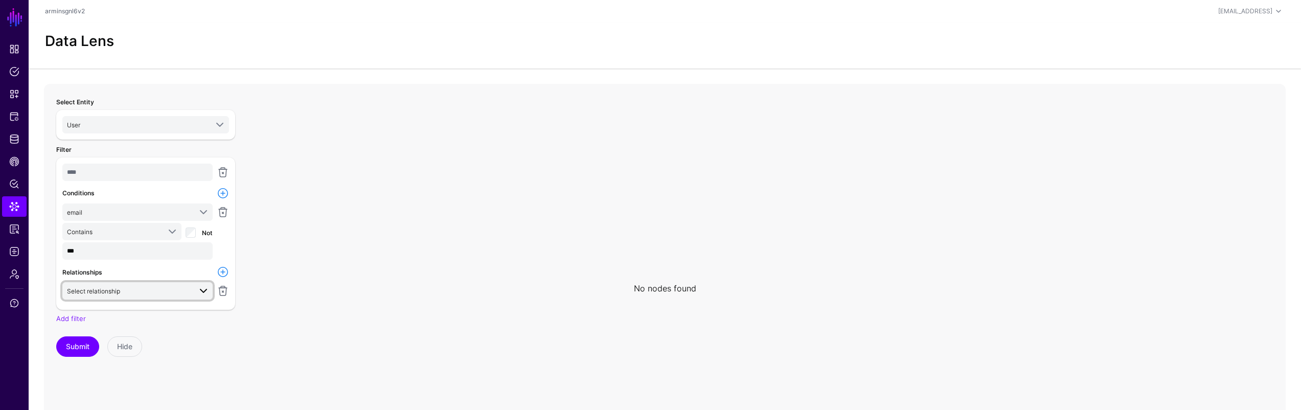
click at [182, 289] on span "Select relationship" at bounding box center [129, 290] width 124 height 11
click at [139, 346] on span "UserInGroup User.sysId - Group.sysId" at bounding box center [138, 353] width 134 height 24
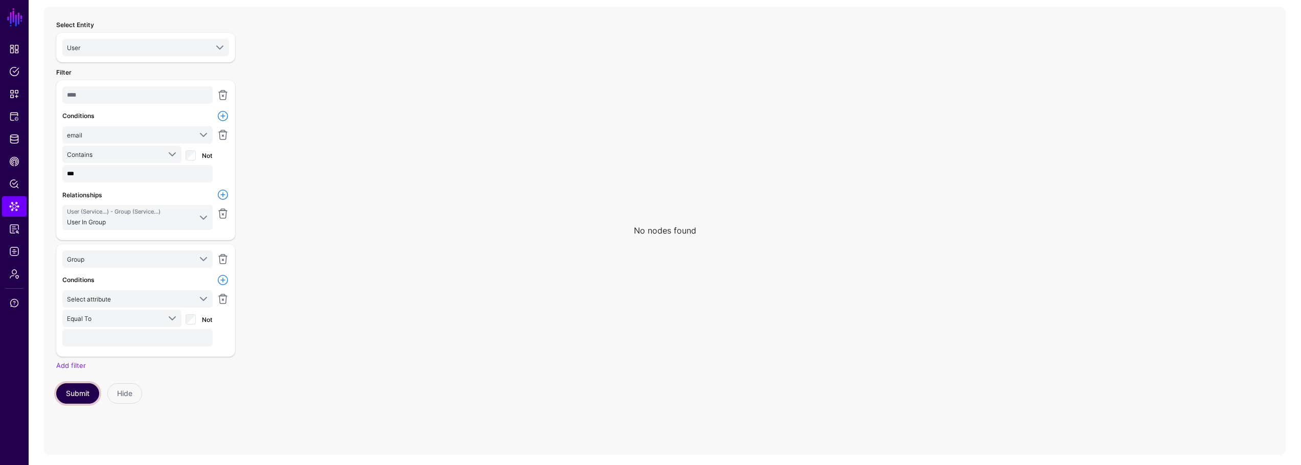
click at [84, 389] on button "Submit" at bounding box center [77, 393] width 43 height 20
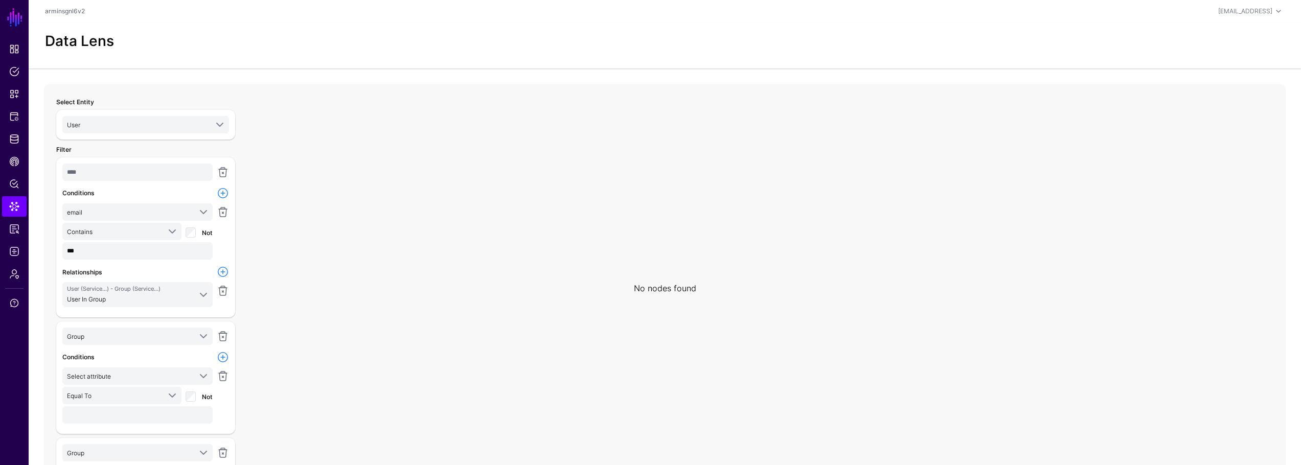
scroll to position [111, 0]
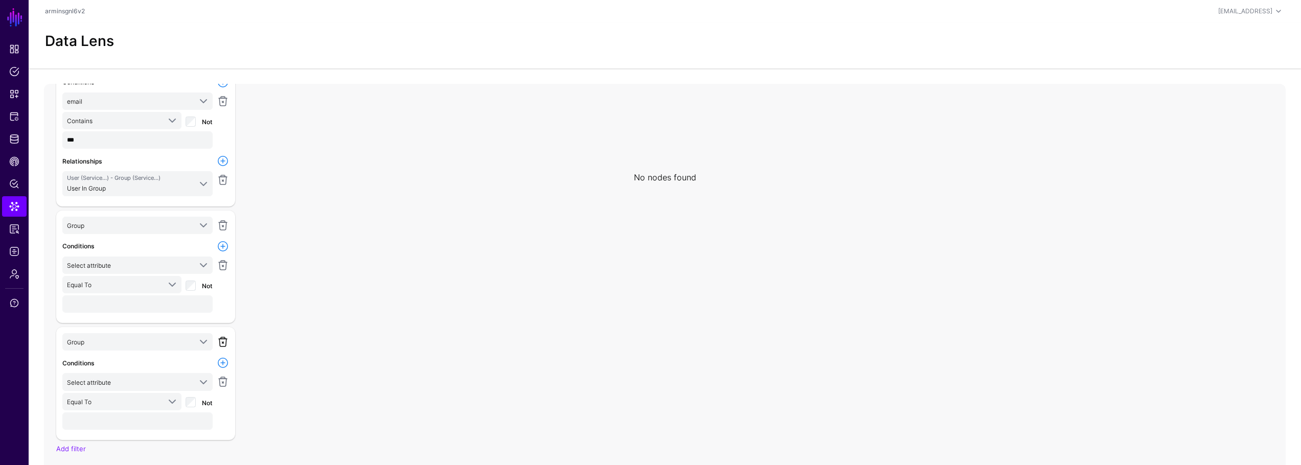
click at [224, 343] on link at bounding box center [223, 342] width 12 height 12
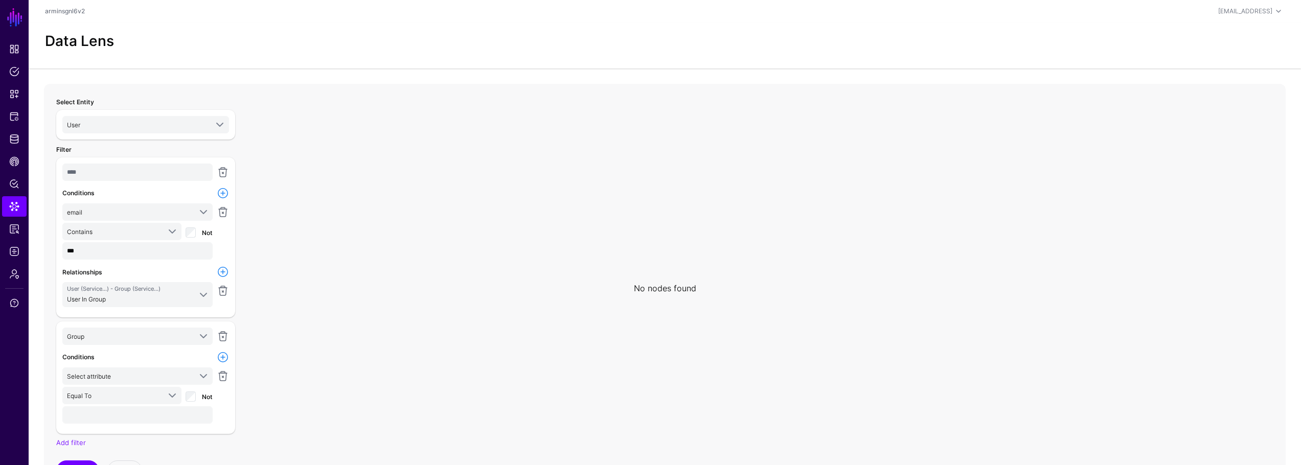
scroll to position [0, 0]
click at [225, 339] on link at bounding box center [223, 336] width 12 height 12
click at [76, 349] on button "Submit" at bounding box center [77, 354] width 43 height 20
click at [227, 333] on link at bounding box center [223, 336] width 12 height 12
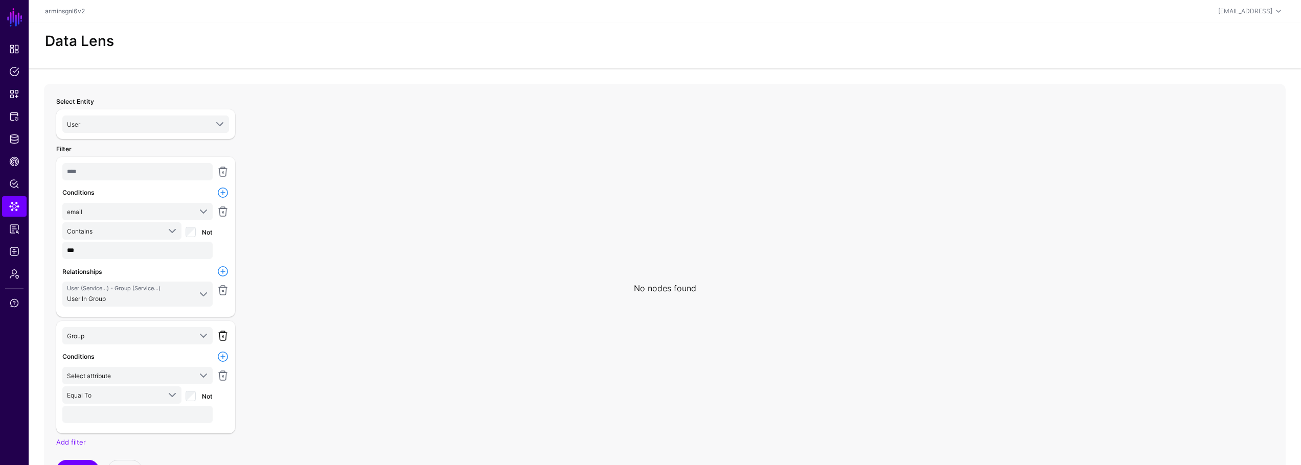
scroll to position [0, 0]
click at [85, 351] on button "Submit" at bounding box center [77, 354] width 43 height 20
click at [199, 297] on span at bounding box center [203, 295] width 12 height 12
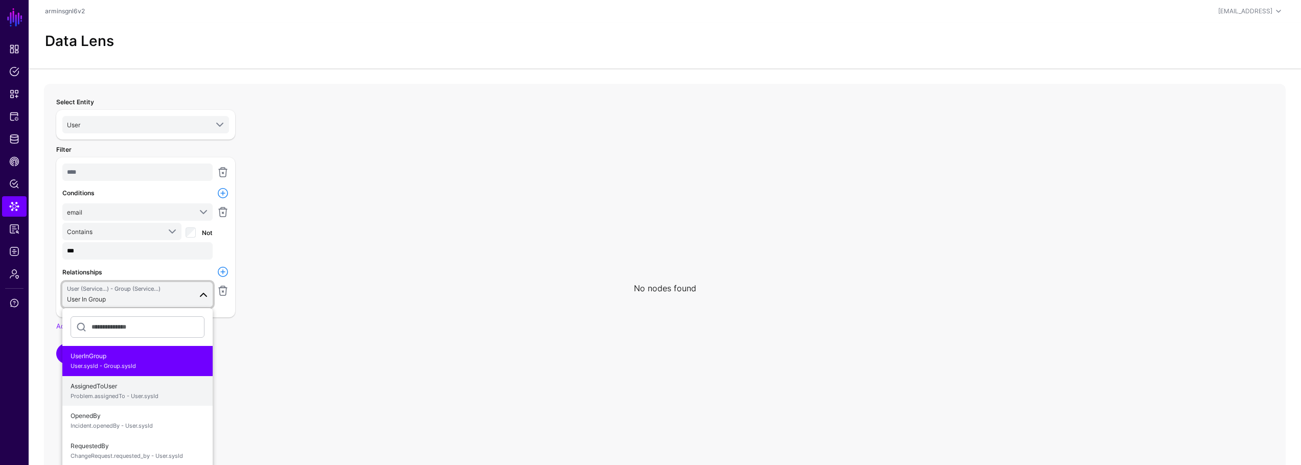
click at [137, 381] on span "AssignedToUser Problem.assignedTo - User.sysId" at bounding box center [138, 391] width 134 height 24
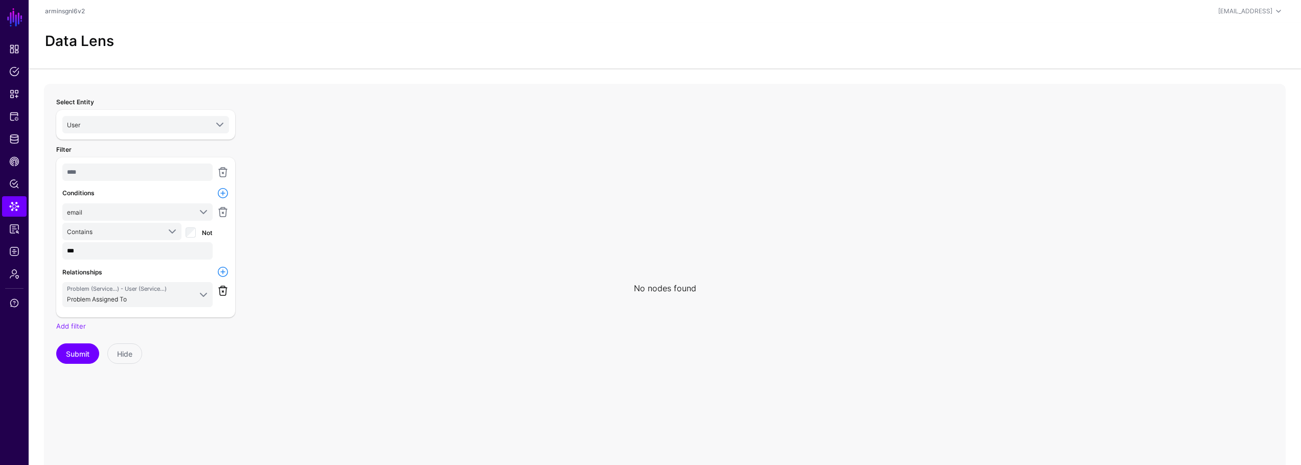
click at [223, 293] on link at bounding box center [223, 291] width 12 height 12
click at [225, 273] on link at bounding box center [223, 272] width 12 height 12
drag, startPoint x: 144, startPoint y: 291, endPoint x: 131, endPoint y: 323, distance: 34.8
click at [144, 291] on span "Select relationship" at bounding box center [129, 290] width 124 height 11
click at [123, 351] on span "UserInGroup User.sysId - Group.sysId" at bounding box center [138, 353] width 134 height 24
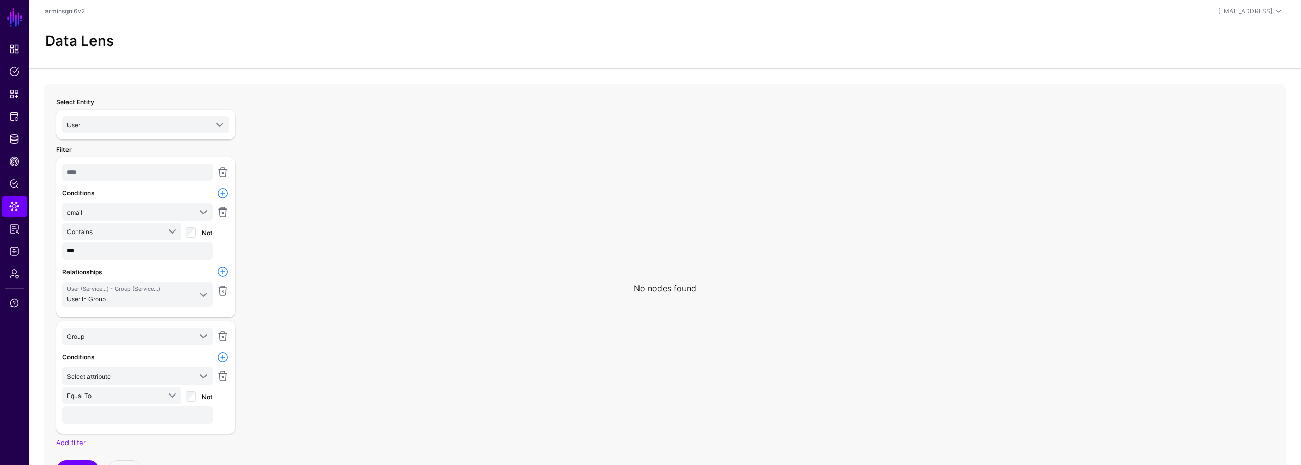
scroll to position [1, 0]
click at [82, 461] on button "Submit" at bounding box center [77, 470] width 43 height 20
click at [221, 455] on link at bounding box center [223, 453] width 12 height 12
click at [80, 462] on button "Submit" at bounding box center [77, 471] width 43 height 20
click at [198, 294] on span at bounding box center [203, 295] width 12 height 12
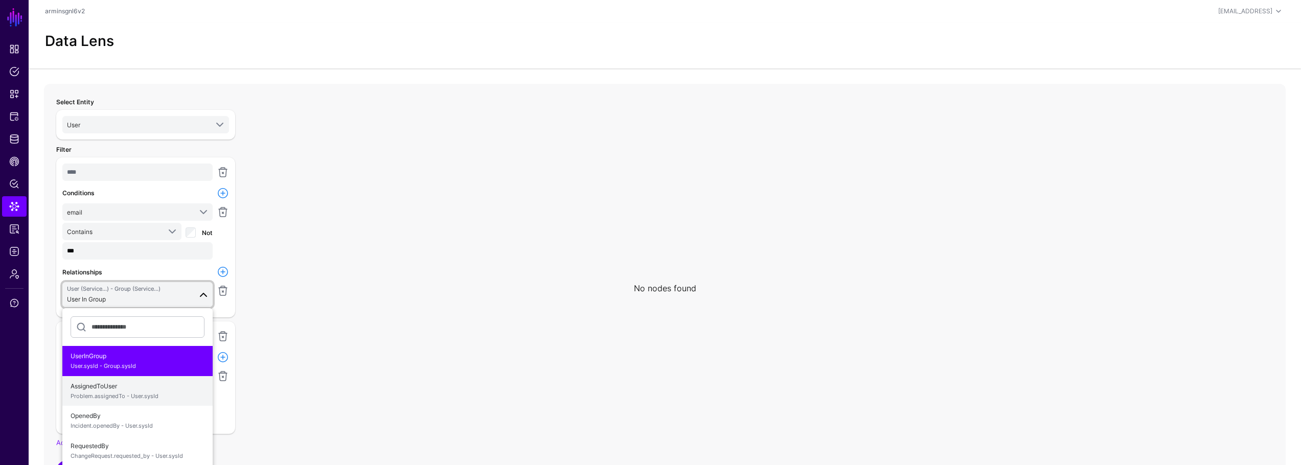
click at [132, 387] on span "AssignedToUser Problem.assignedTo - User.sysId" at bounding box center [138, 391] width 134 height 24
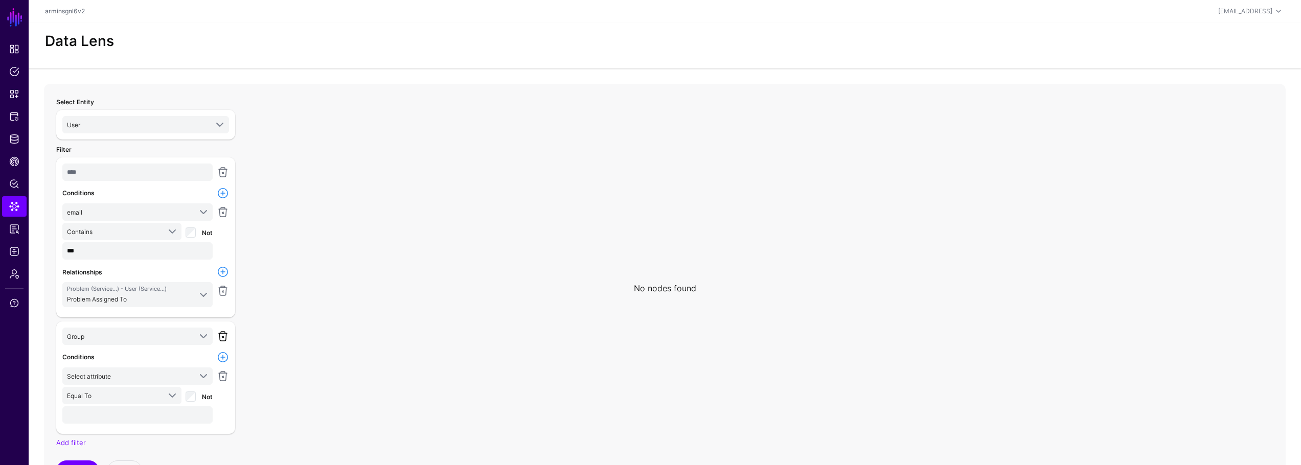
click at [225, 334] on link at bounding box center [223, 336] width 12 height 12
click at [224, 293] on link at bounding box center [223, 291] width 12 height 12
click at [220, 271] on link at bounding box center [223, 272] width 12 height 12
click at [173, 286] on span "Select relationship" at bounding box center [129, 290] width 124 height 11
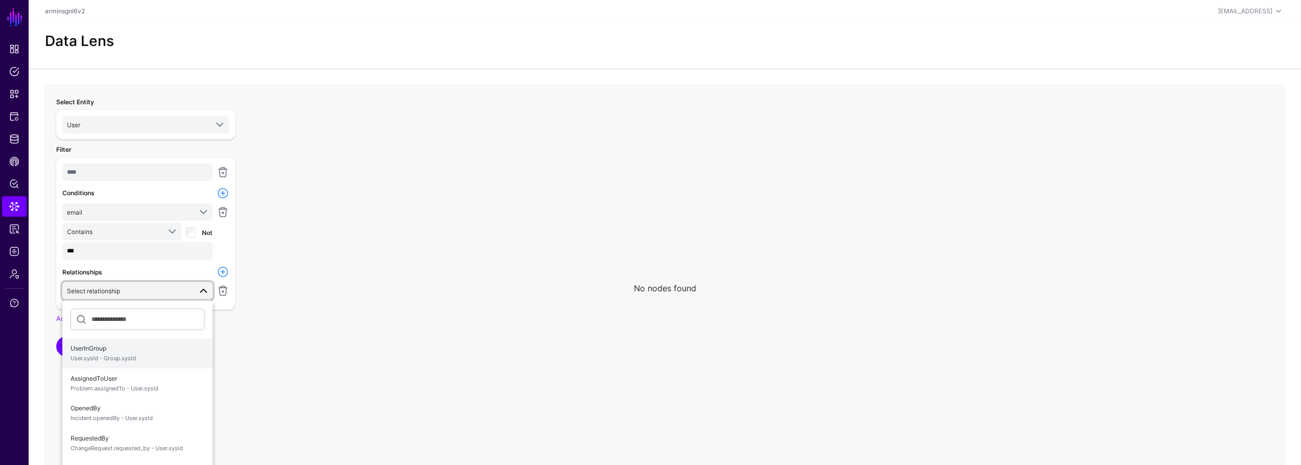
click at [132, 359] on span "User.sysId - Group.sysId" at bounding box center [138, 358] width 134 height 9
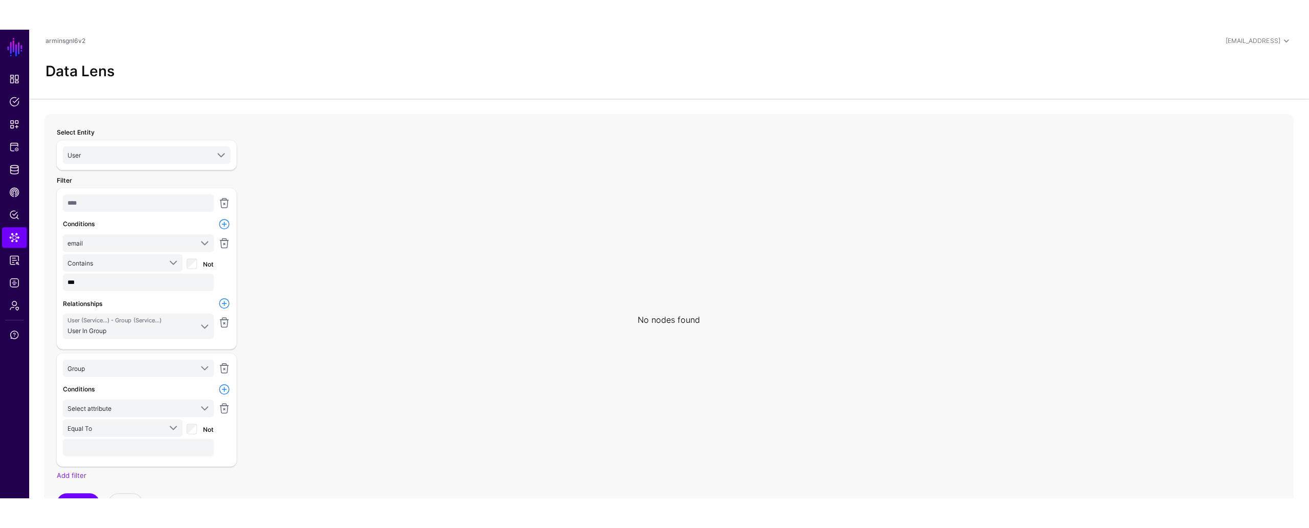
scroll to position [1, 0]
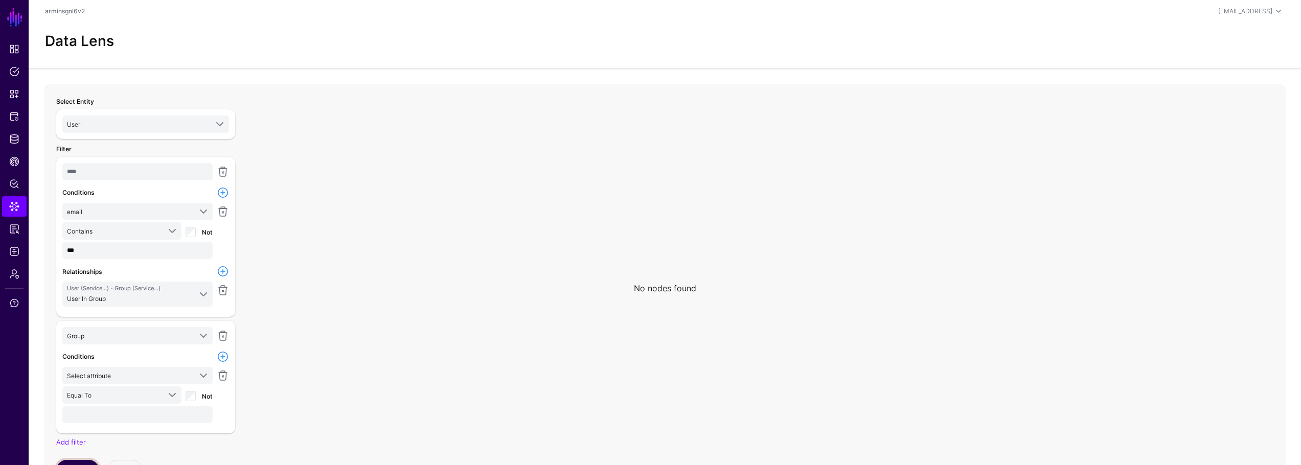
click at [79, 463] on button "Submit" at bounding box center [77, 470] width 43 height 20
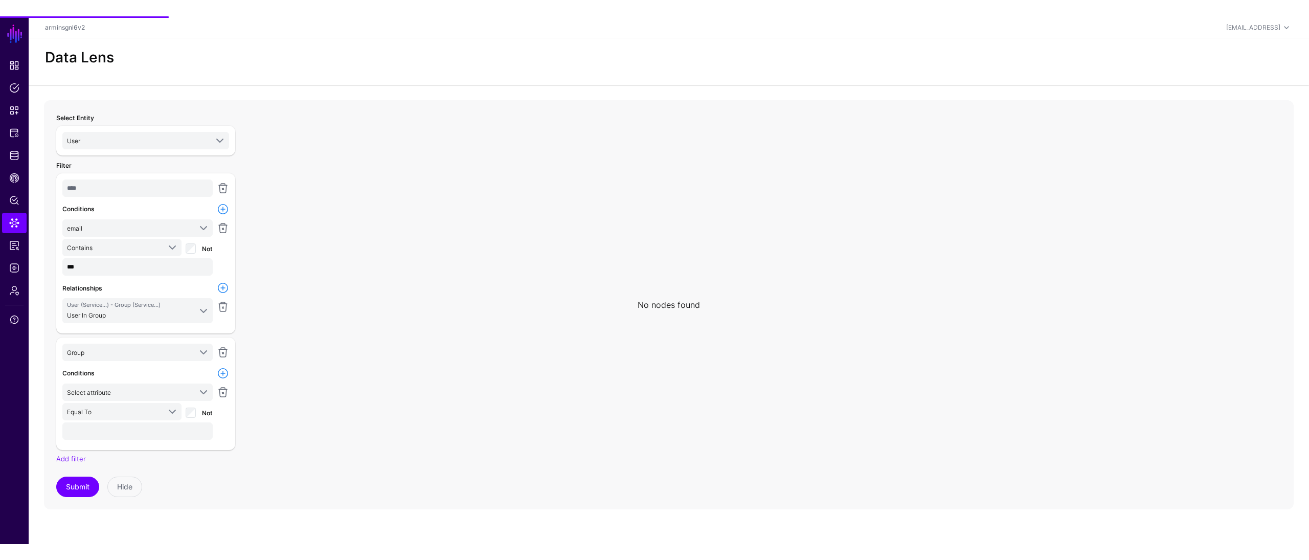
scroll to position [0, 0]
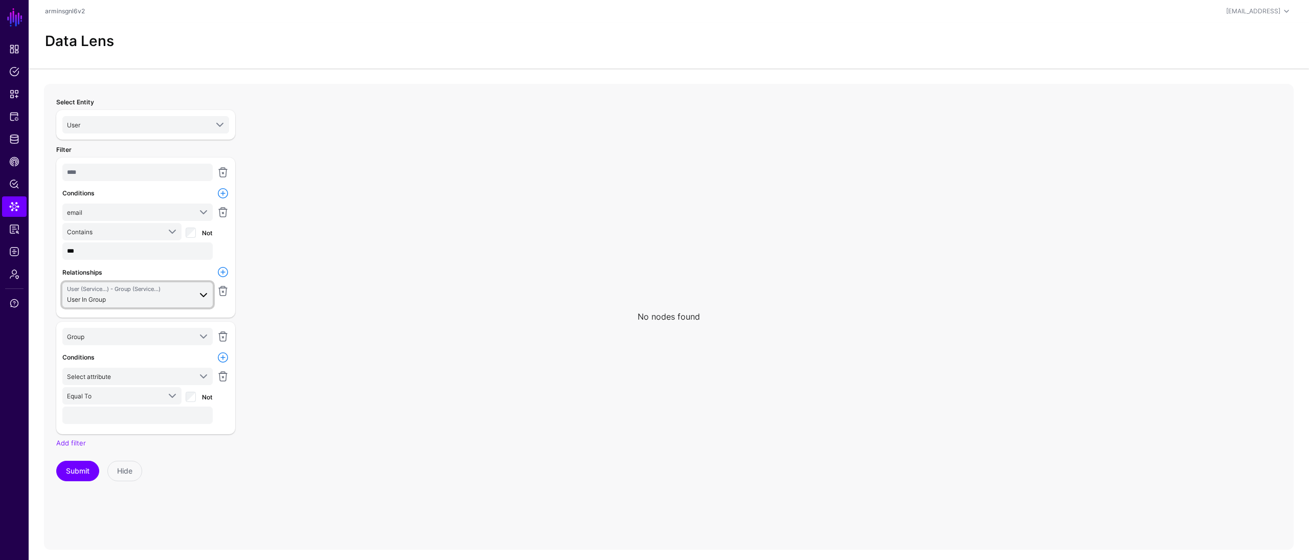
click at [199, 293] on span at bounding box center [203, 295] width 12 height 12
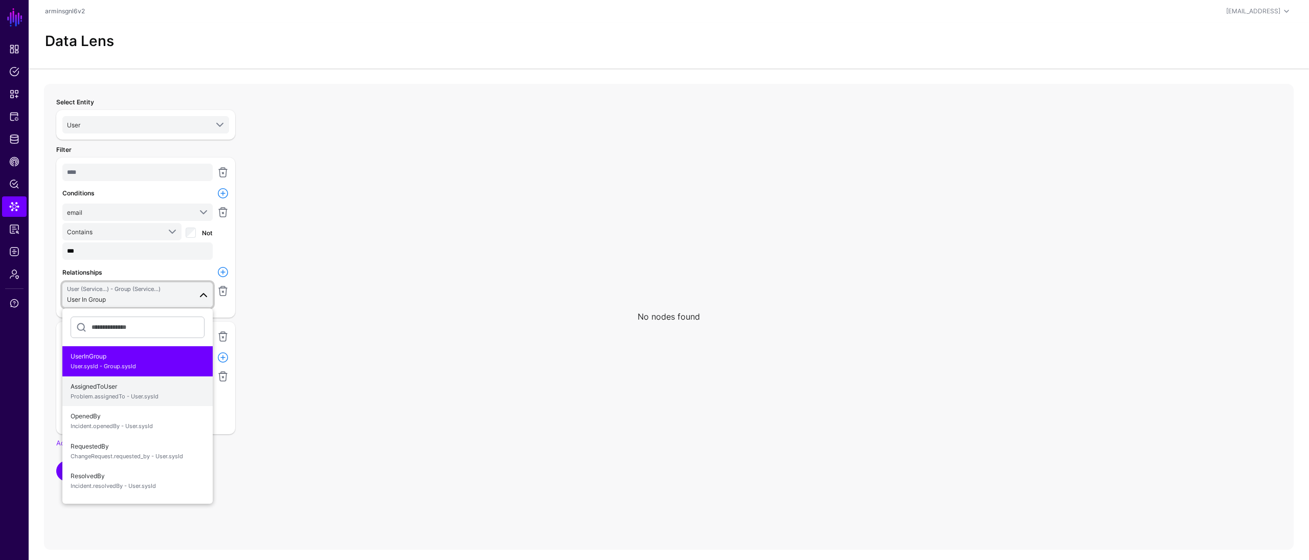
click at [143, 401] on span "AssignedToUser Problem.assignedTo - User.sysId" at bounding box center [138, 391] width 134 height 24
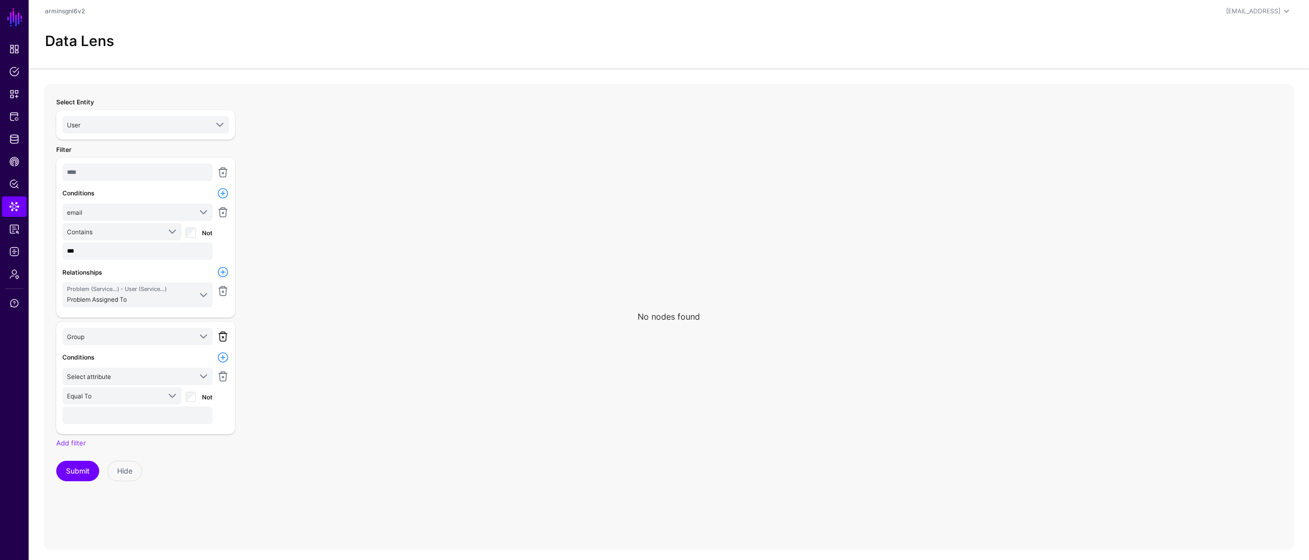
click at [224, 336] on link at bounding box center [223, 336] width 12 height 12
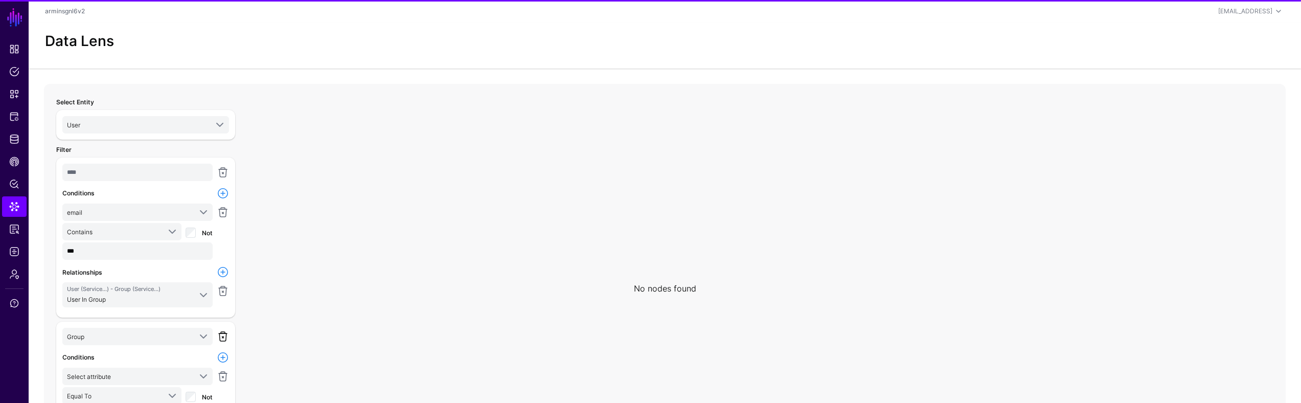
click at [224, 335] on link at bounding box center [223, 336] width 12 height 12
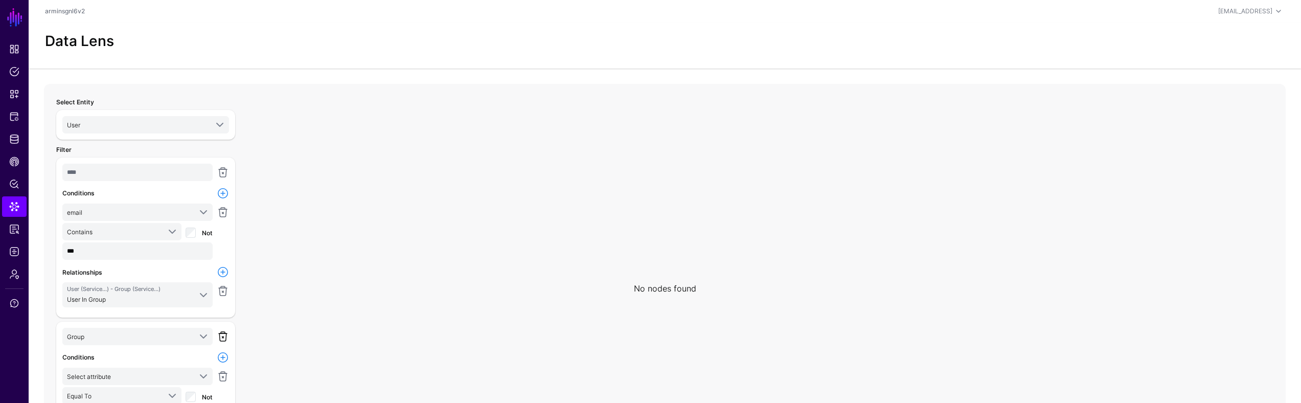
click at [221, 336] on link at bounding box center [223, 336] width 12 height 12
click at [206, 296] on span at bounding box center [203, 295] width 12 height 12
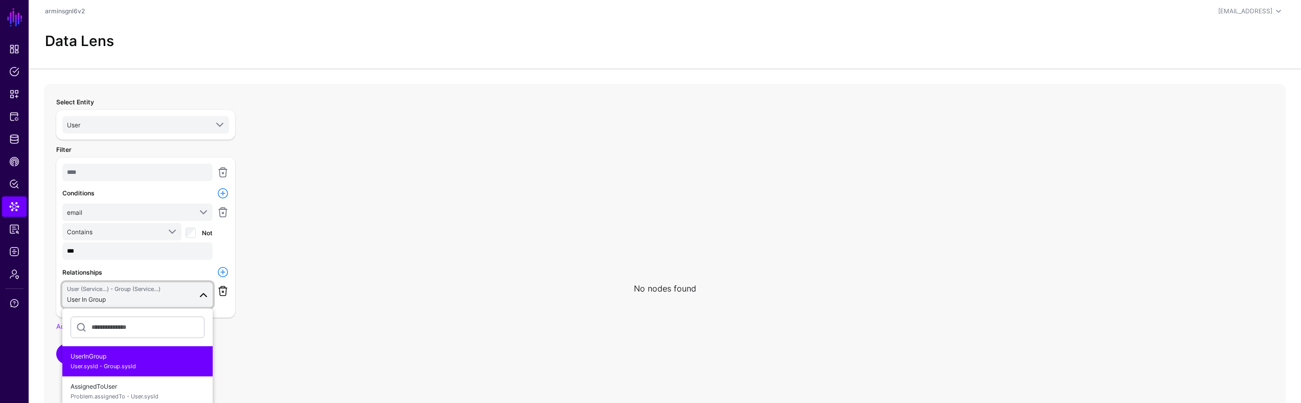
click at [224, 291] on link at bounding box center [223, 291] width 12 height 12
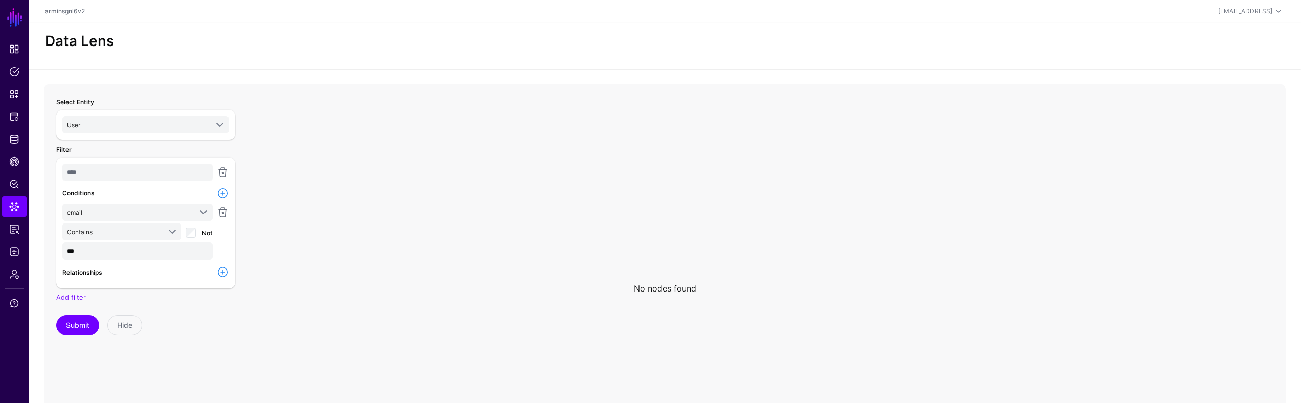
click at [223, 268] on link at bounding box center [223, 272] width 12 height 12
click at [158, 298] on link "Select relationship" at bounding box center [137, 290] width 150 height 17
click at [142, 352] on span "UserInGroup User.sysId - Group.sysId" at bounding box center [138, 353] width 134 height 24
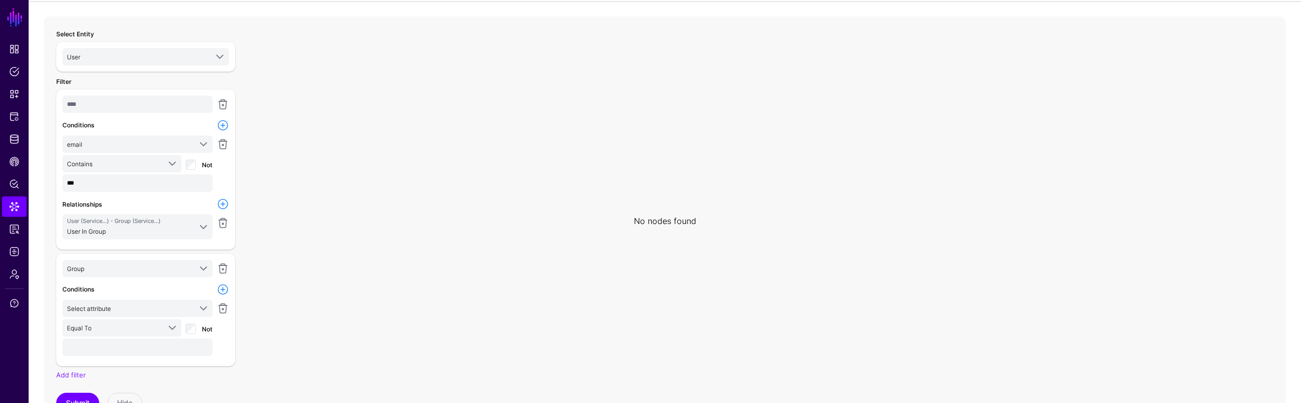
scroll to position [105, 0]
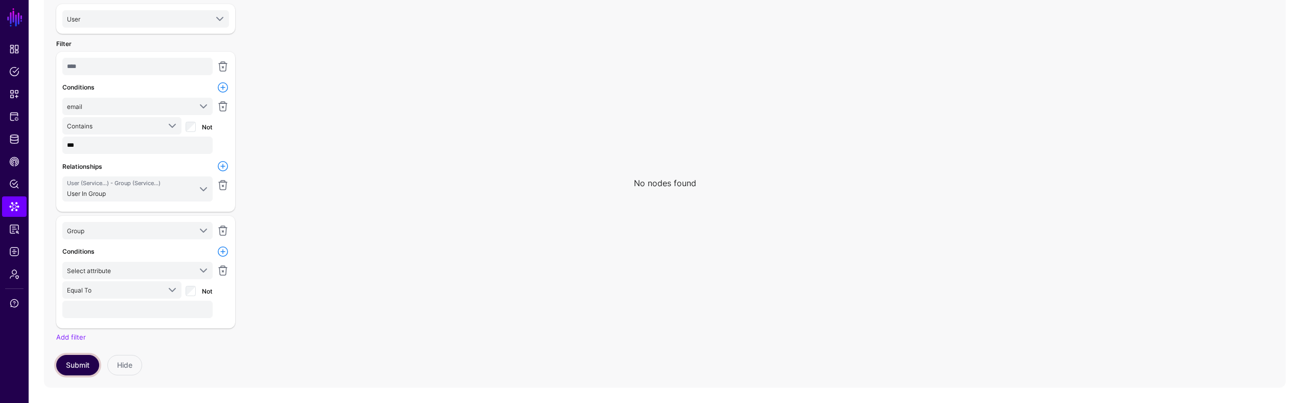
click at [70, 370] on button "Submit" at bounding box center [77, 365] width 43 height 20
click at [224, 230] on link at bounding box center [223, 230] width 12 height 12
click at [225, 188] on link at bounding box center [223, 185] width 12 height 12
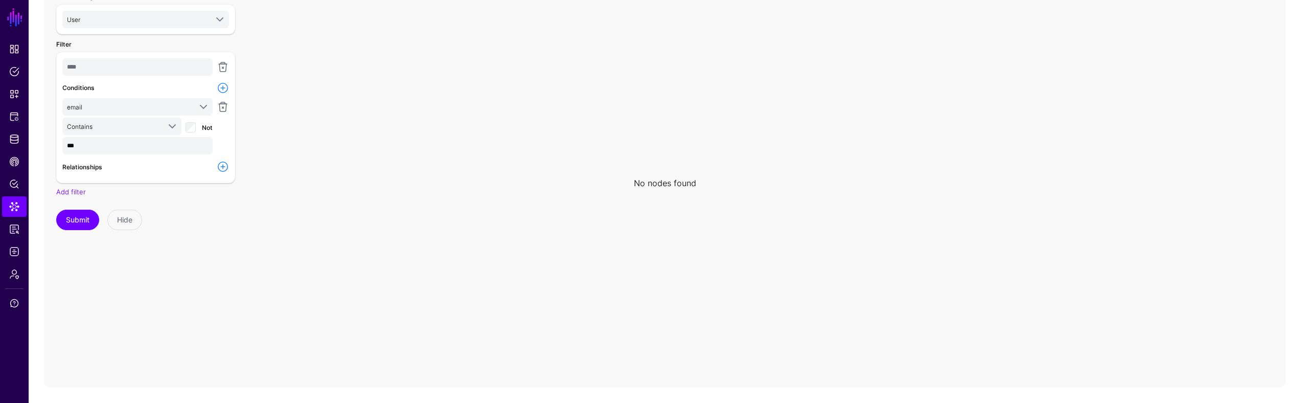
click at [224, 168] on link at bounding box center [223, 167] width 12 height 12
click at [179, 184] on span "Select relationship" at bounding box center [129, 185] width 124 height 11
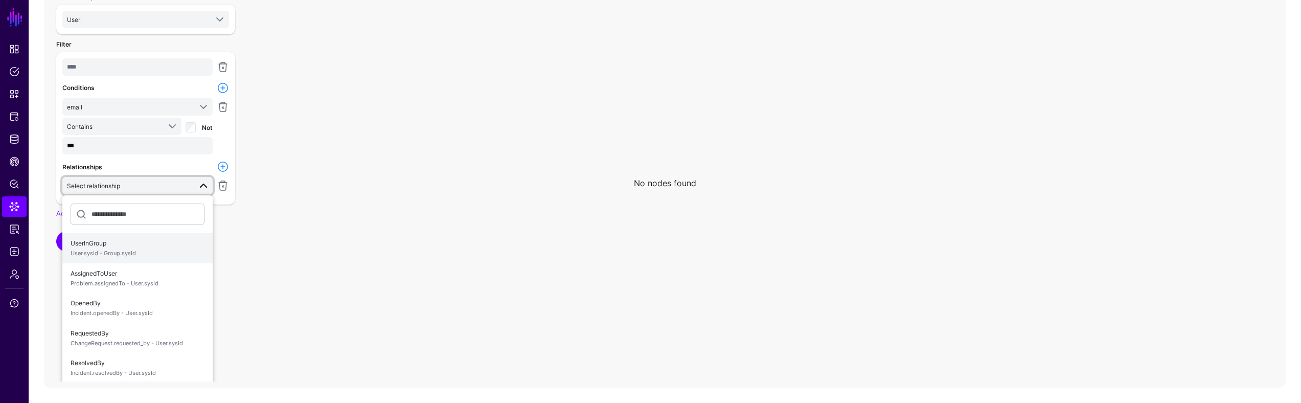
click at [148, 251] on span "User.sysId - Group.sysId" at bounding box center [138, 253] width 134 height 9
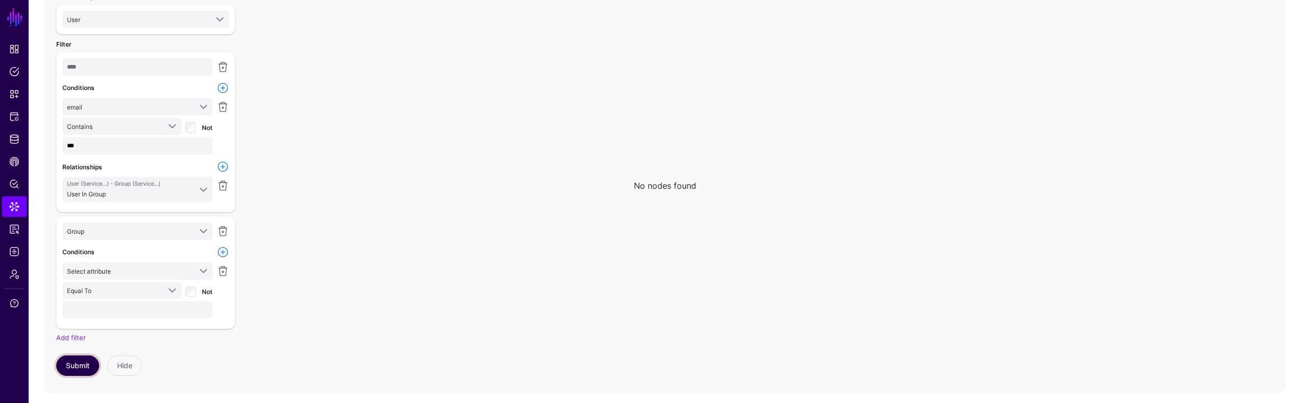
click at [70, 365] on button "Submit" at bounding box center [77, 365] width 43 height 20
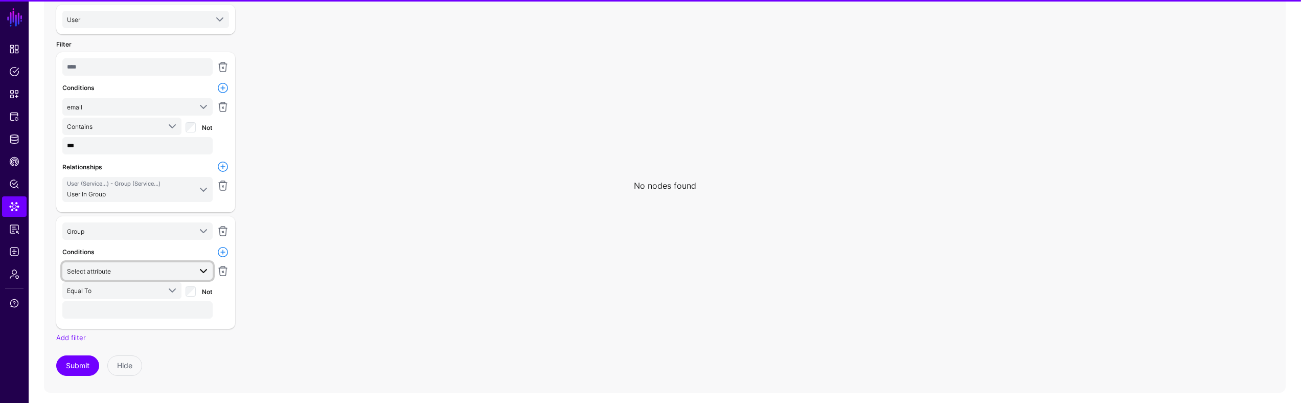
click at [132, 270] on span "Select attribute" at bounding box center [129, 270] width 124 height 11
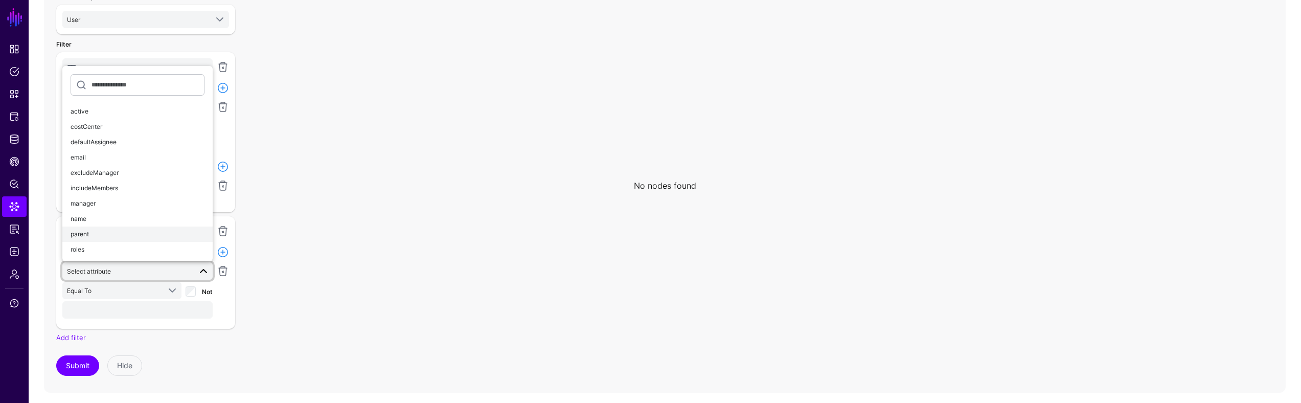
click at [132, 233] on div "parent" at bounding box center [138, 234] width 134 height 9
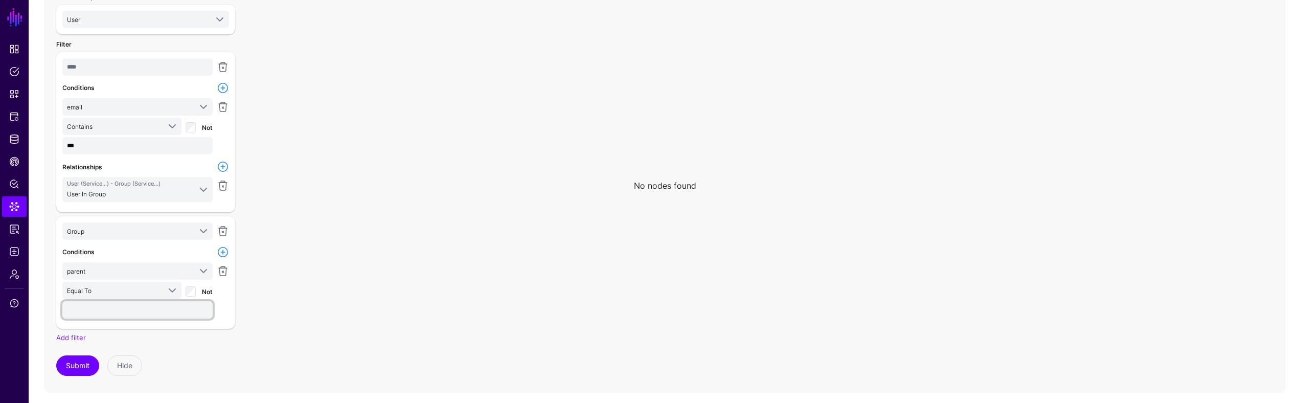
click at [116, 307] on input "text" at bounding box center [137, 309] width 150 height 17
type input "***"
click at [82, 363] on button "Submit" at bounding box center [77, 365] width 43 height 20
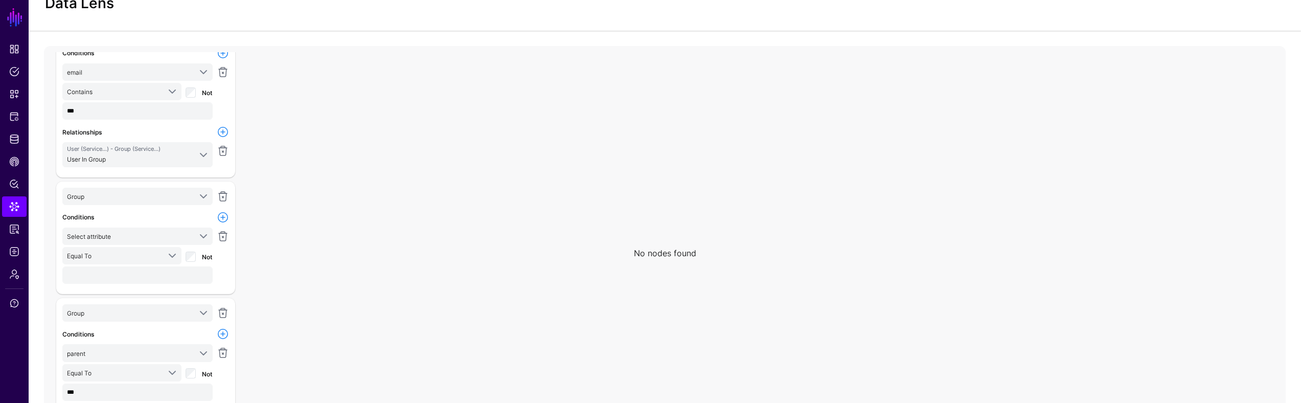
scroll to position [112, 0]
click at [220, 304] on link at bounding box center [223, 303] width 12 height 12
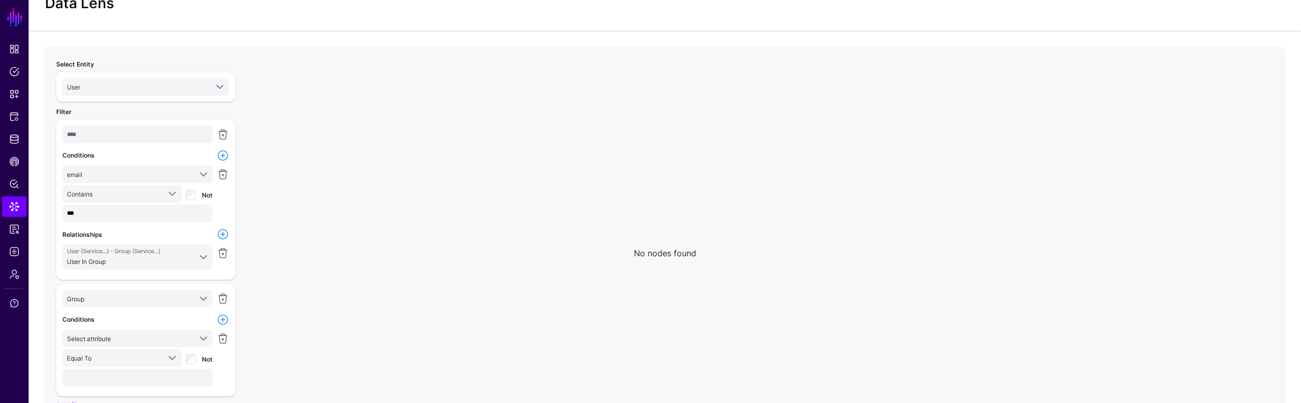
scroll to position [110, 0]
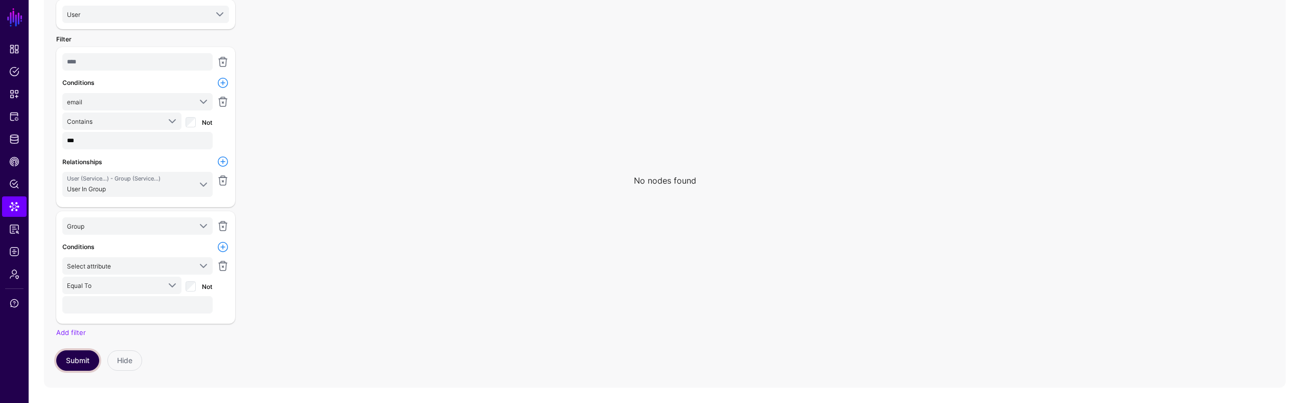
click at [82, 365] on button "Submit" at bounding box center [77, 360] width 43 height 20
click at [189, 189] on span "User (Service...) - Group (Service...) User In Group" at bounding box center [129, 184] width 124 height 20
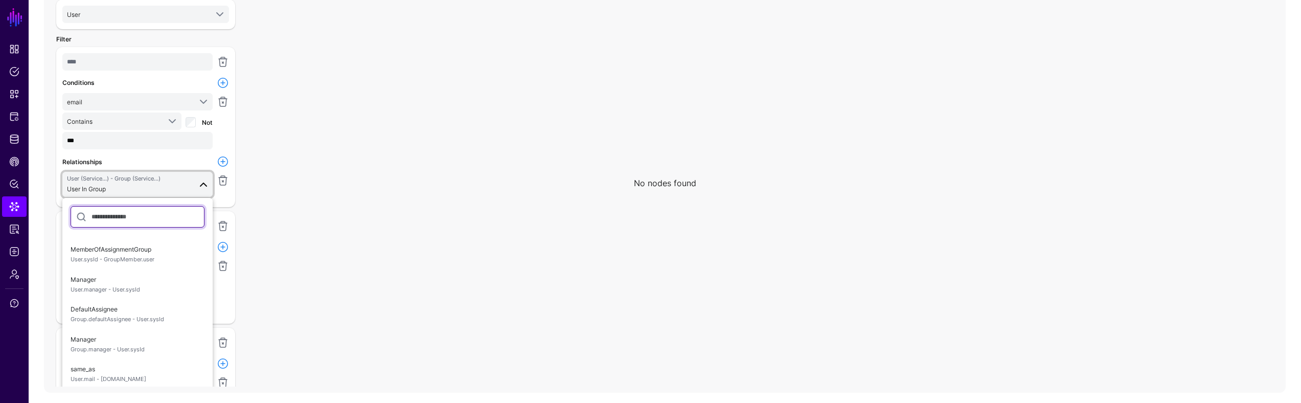
scroll to position [107, 0]
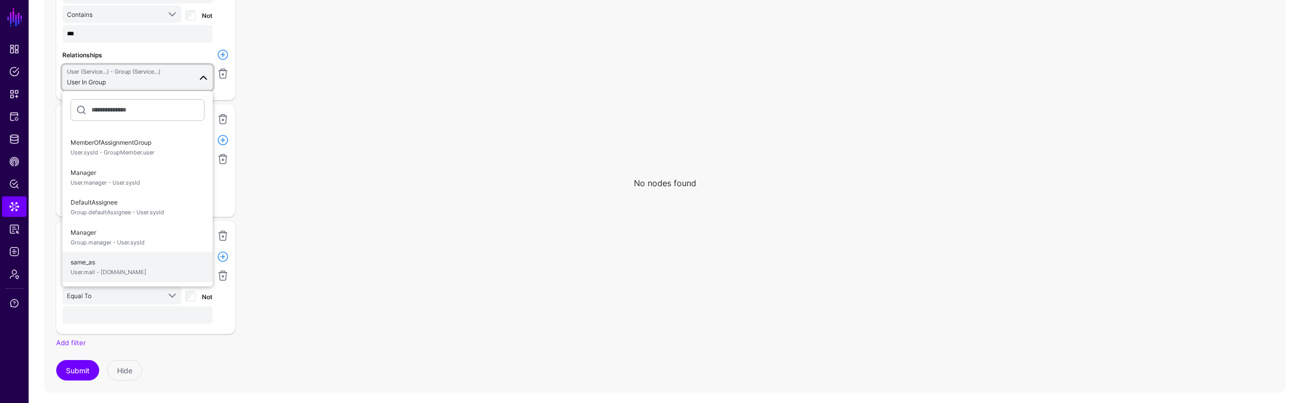
click at [169, 273] on span "User.mail - [DOMAIN_NAME]" at bounding box center [138, 272] width 134 height 9
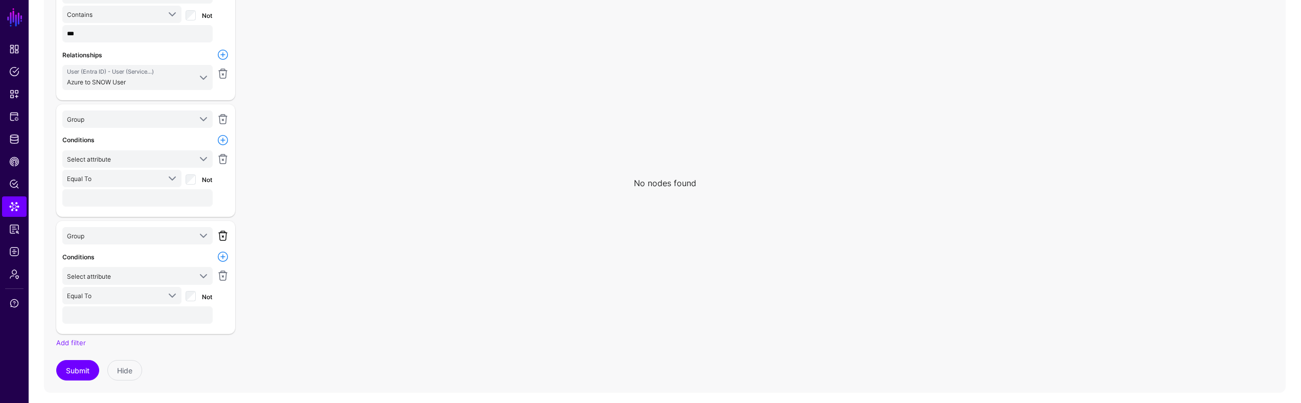
click at [225, 235] on link at bounding box center [223, 236] width 12 height 12
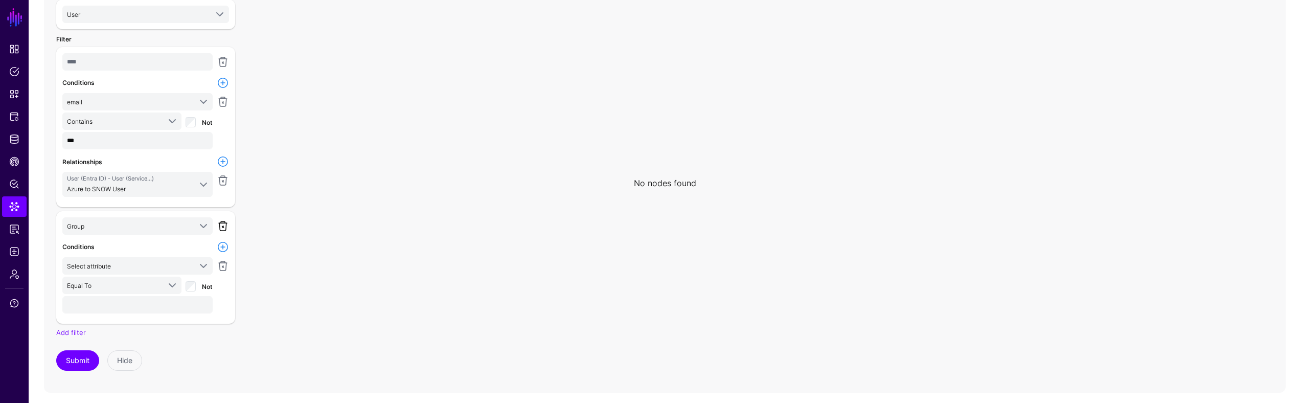
click at [228, 228] on link at bounding box center [223, 226] width 12 height 12
click at [222, 164] on link at bounding box center [223, 161] width 12 height 12
click at [224, 181] on link at bounding box center [223, 180] width 12 height 12
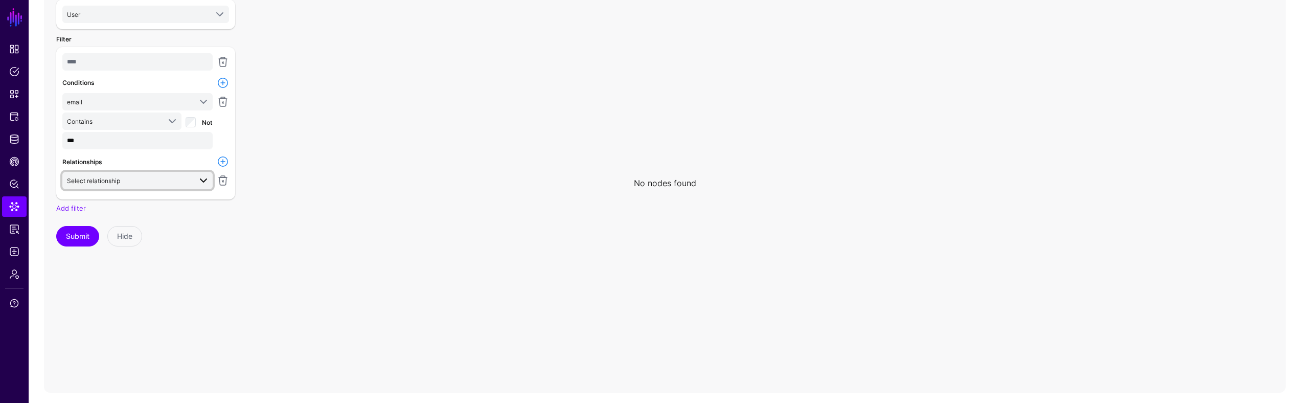
click at [178, 187] on link "Select relationship" at bounding box center [137, 180] width 150 height 17
click at [145, 358] on span "same_as User.mail - User.email" at bounding box center [138, 366] width 134 height 24
click at [199, 181] on span at bounding box center [203, 184] width 12 height 12
click at [238, 219] on div "Select Entity User AWS S3 User ServiceNow ITSM ChangeRequest ChangeTask CMDB Bu…" at bounding box center [145, 183] width 191 height 407
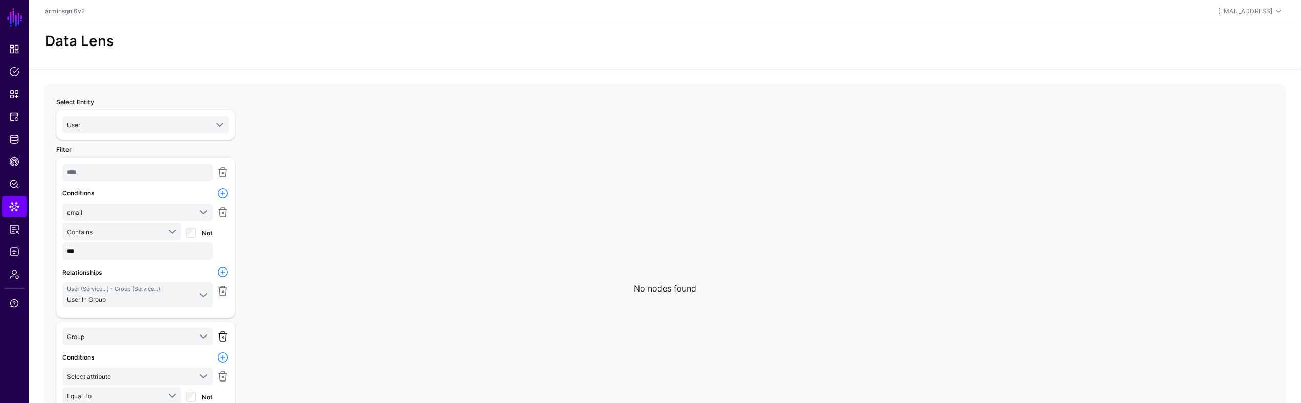
click at [227, 338] on link at bounding box center [223, 336] width 12 height 12
click at [222, 336] on link at bounding box center [223, 336] width 12 height 12
click at [223, 292] on link at bounding box center [223, 291] width 12 height 12
click at [225, 275] on link at bounding box center [223, 272] width 12 height 12
click at [184, 294] on span "Select relationship" at bounding box center [129, 290] width 124 height 11
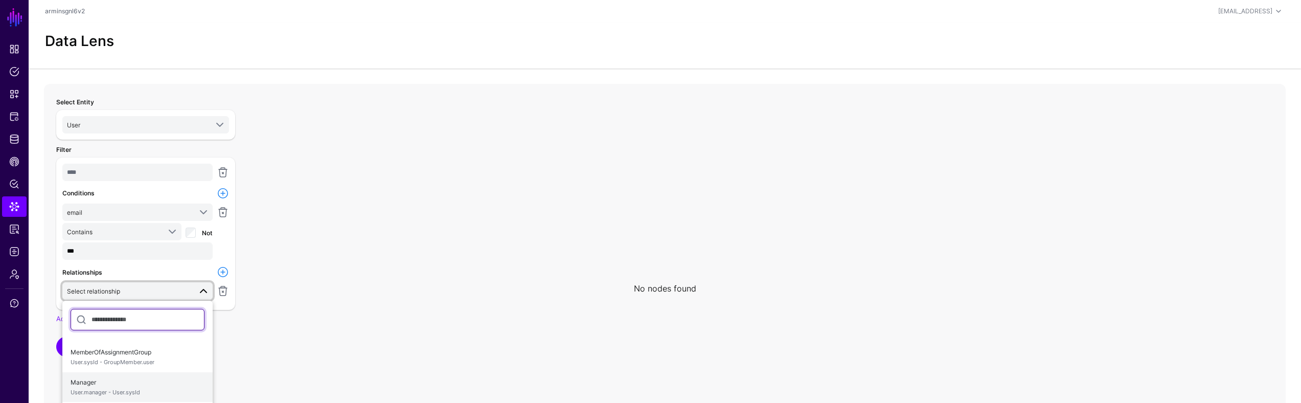
scroll to position [9, 0]
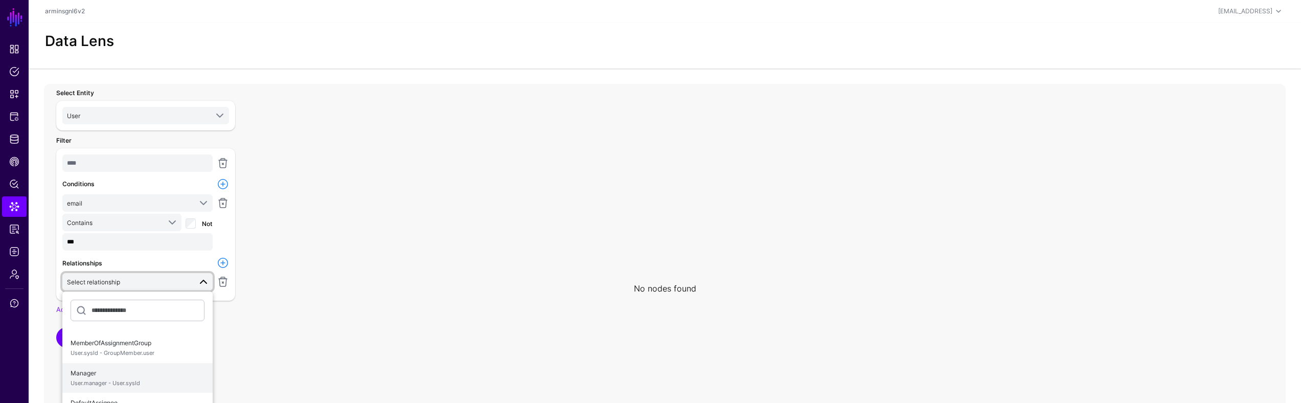
click at [175, 382] on span "User.manager - User.sysId" at bounding box center [138, 383] width 134 height 9
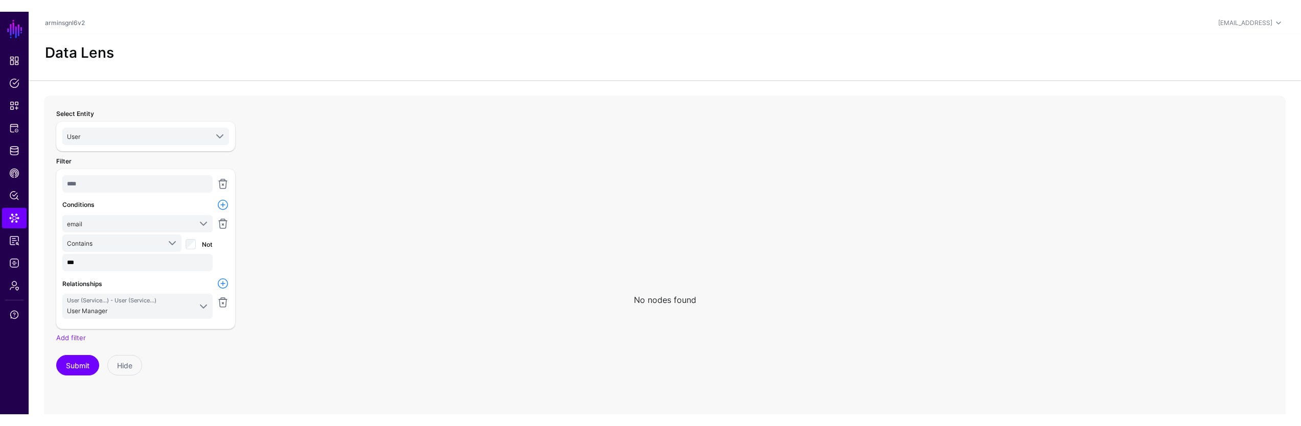
scroll to position [0, 0]
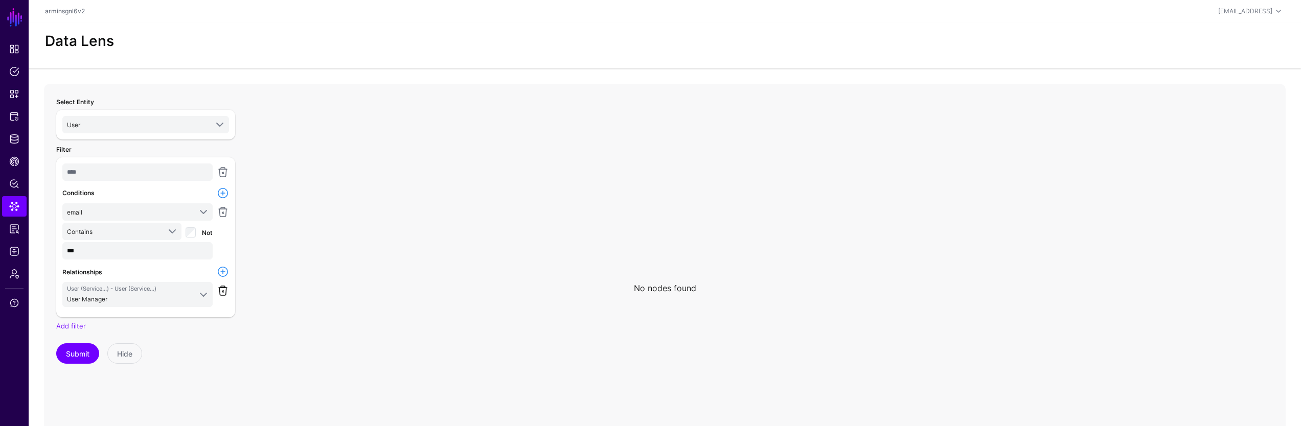
click at [223, 288] on link at bounding box center [223, 291] width 12 height 12
click at [222, 271] on link at bounding box center [223, 272] width 12 height 12
click at [166, 294] on span "Select relationship" at bounding box center [129, 290] width 124 height 11
click at [155, 357] on span "User.sysId - Group.sysId" at bounding box center [138, 358] width 134 height 9
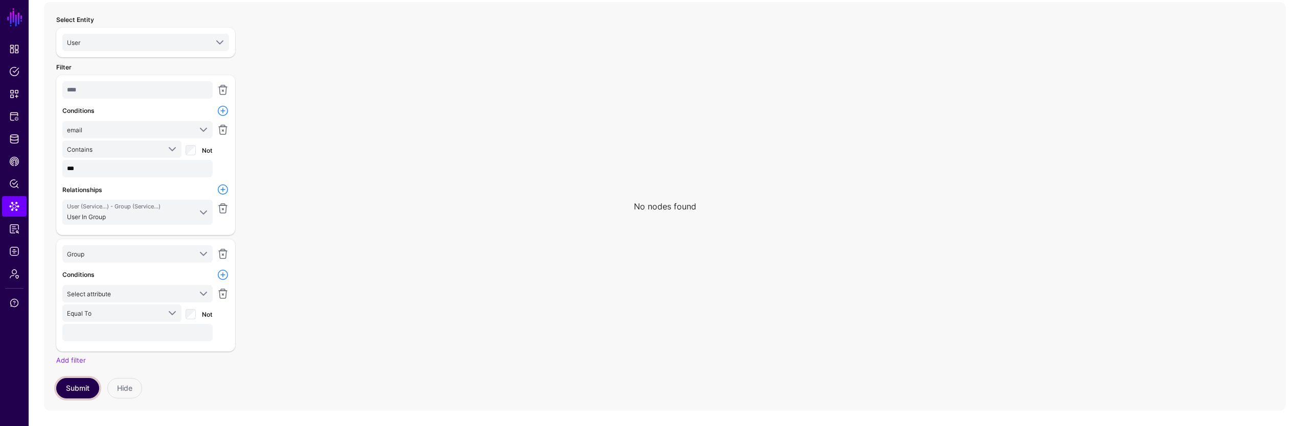
click at [63, 392] on button "Submit" at bounding box center [77, 388] width 43 height 20
click at [86, 386] on button "Submit" at bounding box center [77, 388] width 43 height 20
click at [142, 327] on input "text" at bounding box center [137, 332] width 150 height 17
type input "***"
click at [70, 394] on button "Submit" at bounding box center [77, 388] width 43 height 20
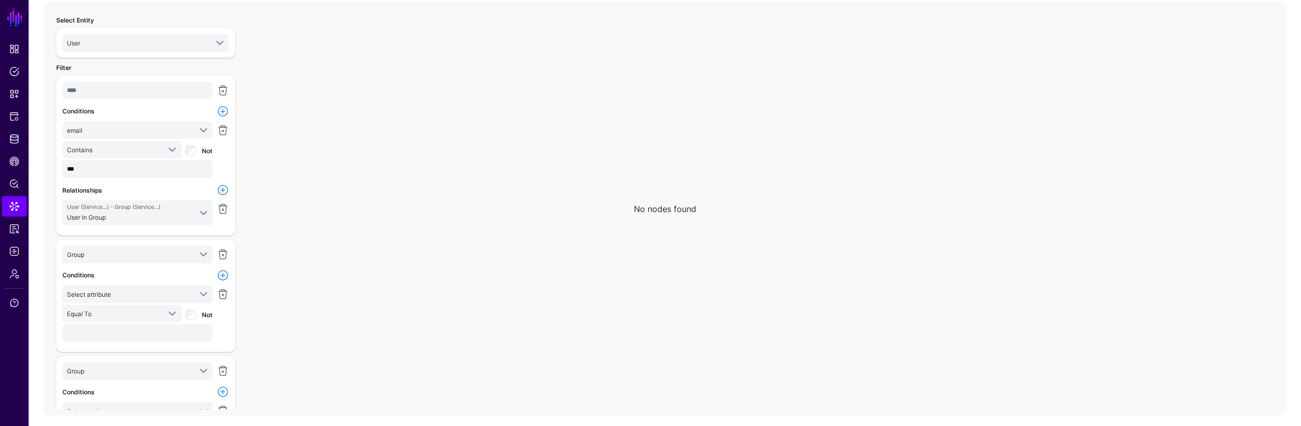
scroll to position [112, 0]
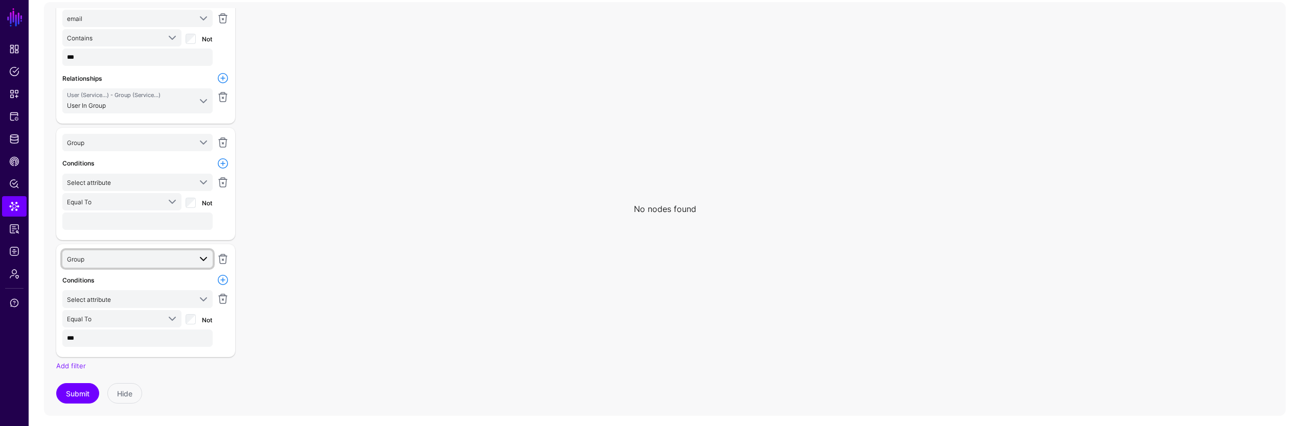
click at [180, 255] on span "Group" at bounding box center [129, 259] width 124 height 11
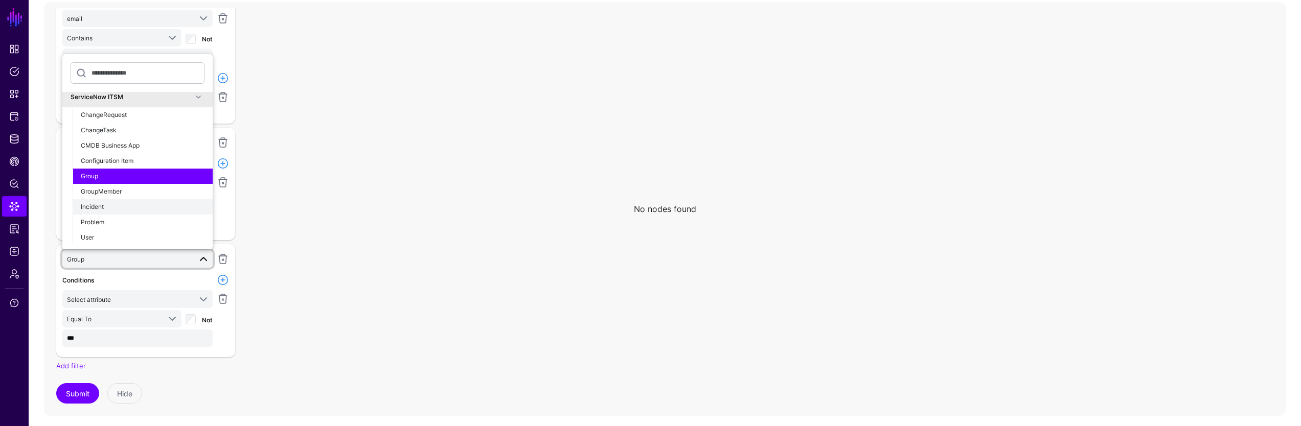
scroll to position [0, 0]
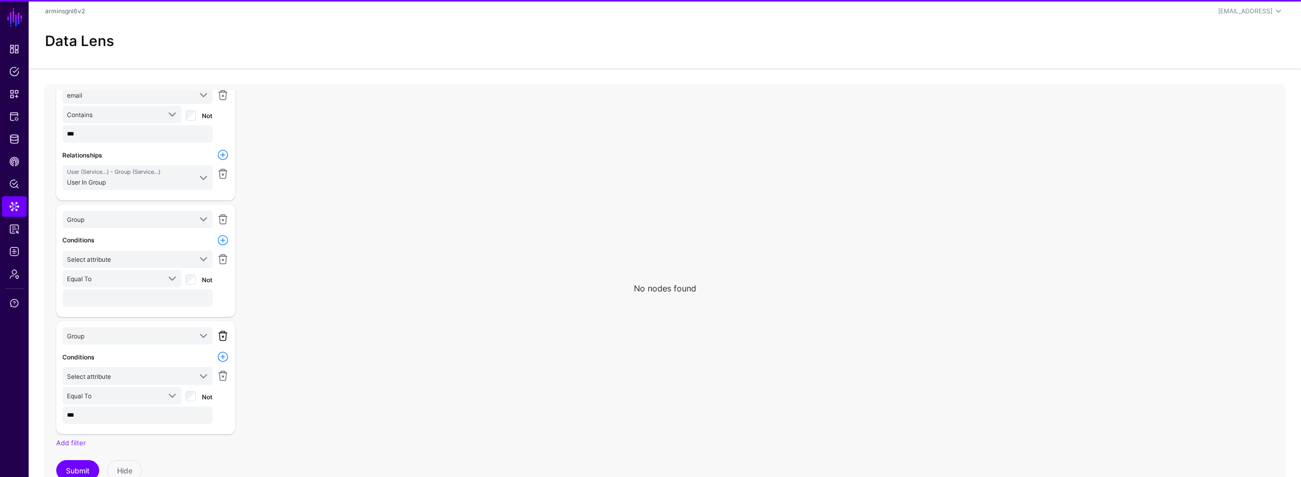
click at [218, 338] on link at bounding box center [223, 336] width 12 height 12
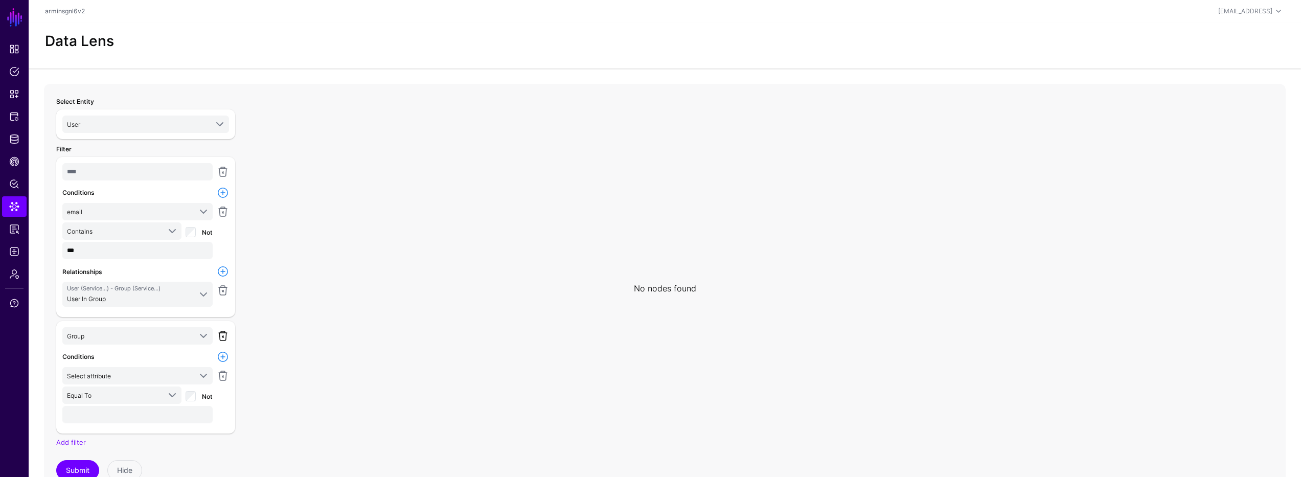
click at [224, 336] on link at bounding box center [223, 336] width 12 height 12
click at [223, 292] on link at bounding box center [223, 291] width 12 height 12
click at [221, 273] on link at bounding box center [223, 272] width 12 height 12
click at [175, 294] on span "Select relationship" at bounding box center [129, 290] width 124 height 11
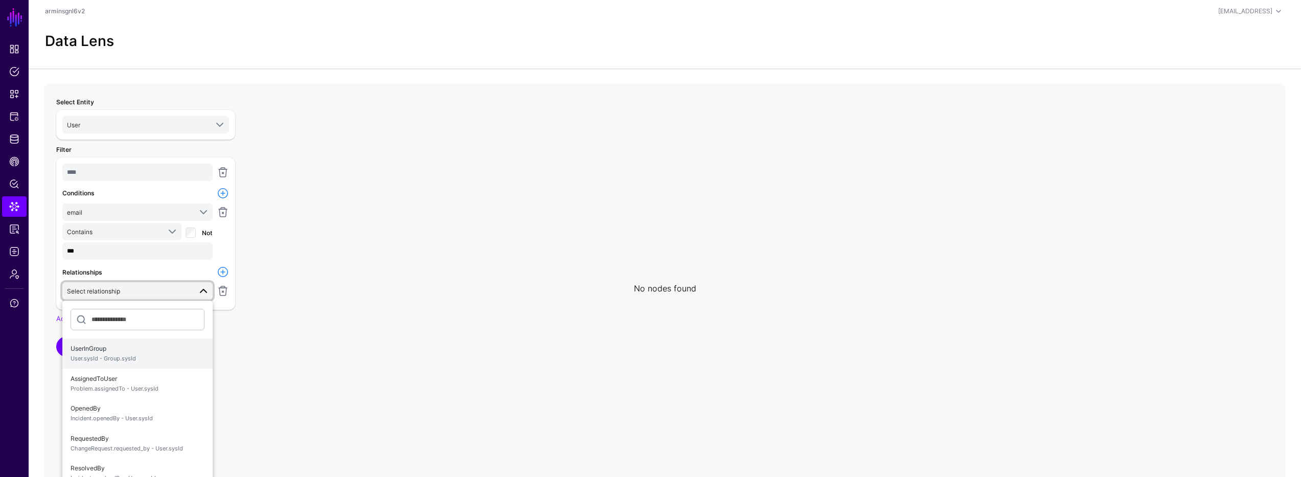
click at [139, 349] on span "UserInGroup User.sysId - Group.sysId" at bounding box center [138, 353] width 134 height 24
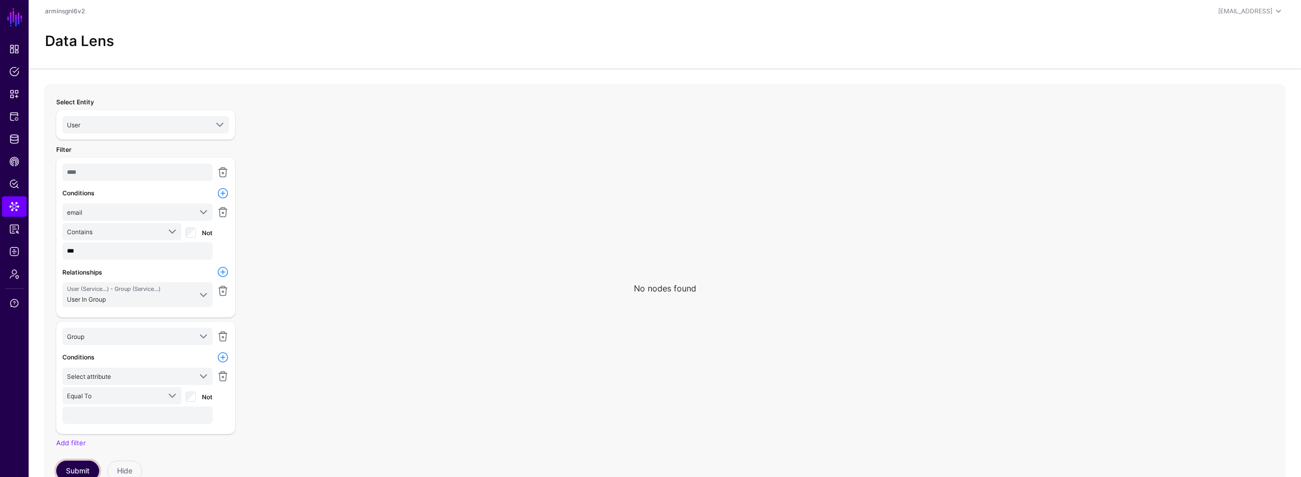
click at [74, 426] on button "Submit" at bounding box center [77, 471] width 43 height 20
drag, startPoint x: 305, startPoint y: 331, endPoint x: 218, endPoint y: 438, distance: 137.7
click at [305, 332] on icon at bounding box center [661, 288] width 1234 height 409
click at [228, 451] on link at bounding box center [223, 453] width 12 height 12
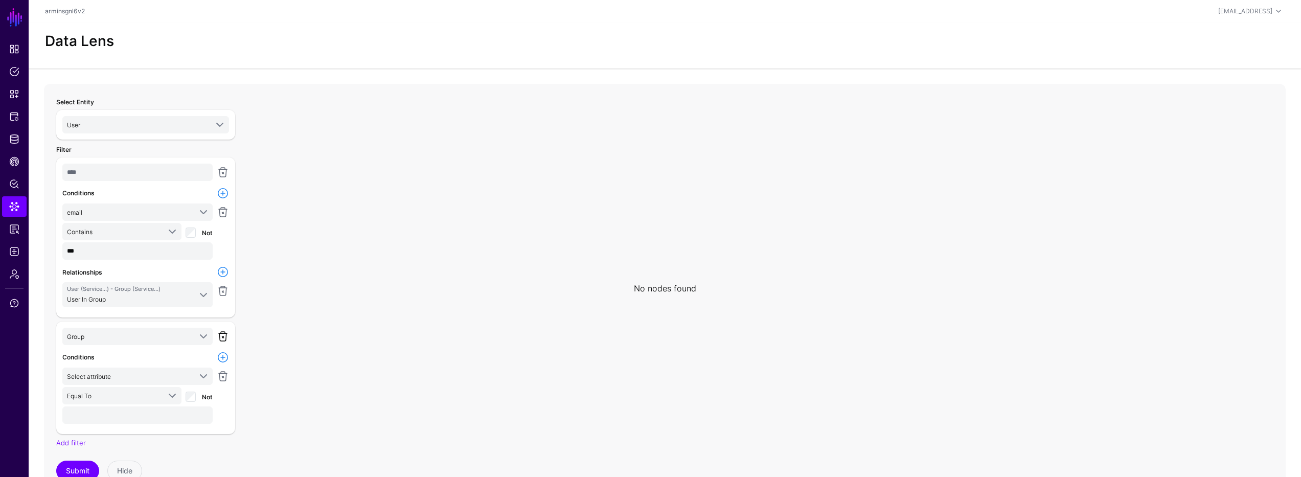
click at [225, 336] on link at bounding box center [223, 336] width 12 height 12
click at [228, 289] on link at bounding box center [223, 291] width 12 height 12
click at [222, 271] on link at bounding box center [223, 272] width 12 height 12
click at [172, 288] on span "Select relationship" at bounding box center [129, 290] width 124 height 11
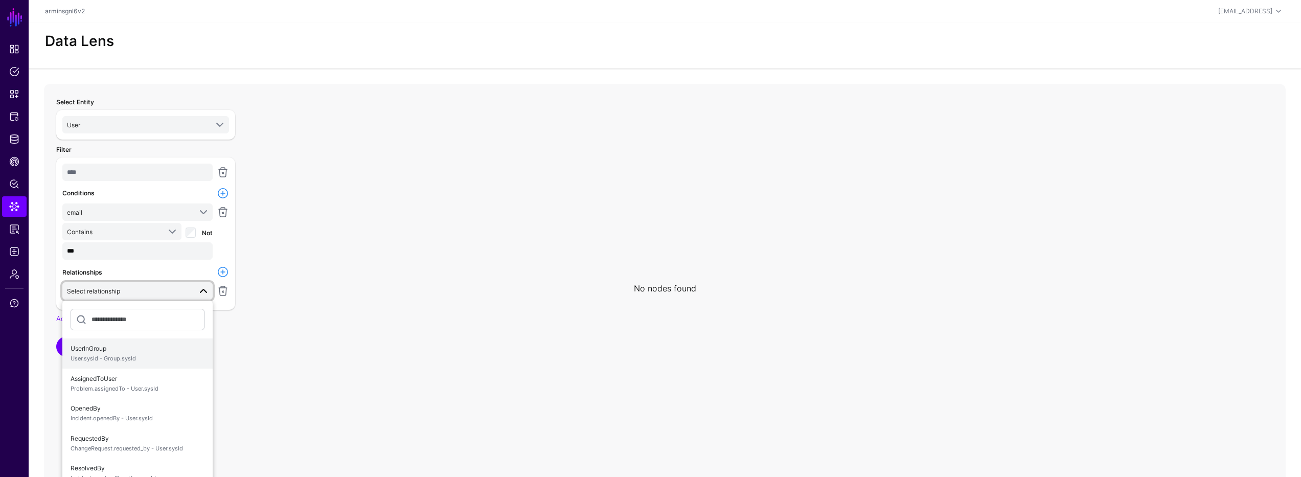
click at [130, 358] on span "User.sysId - Group.sysId" at bounding box center [138, 358] width 134 height 9
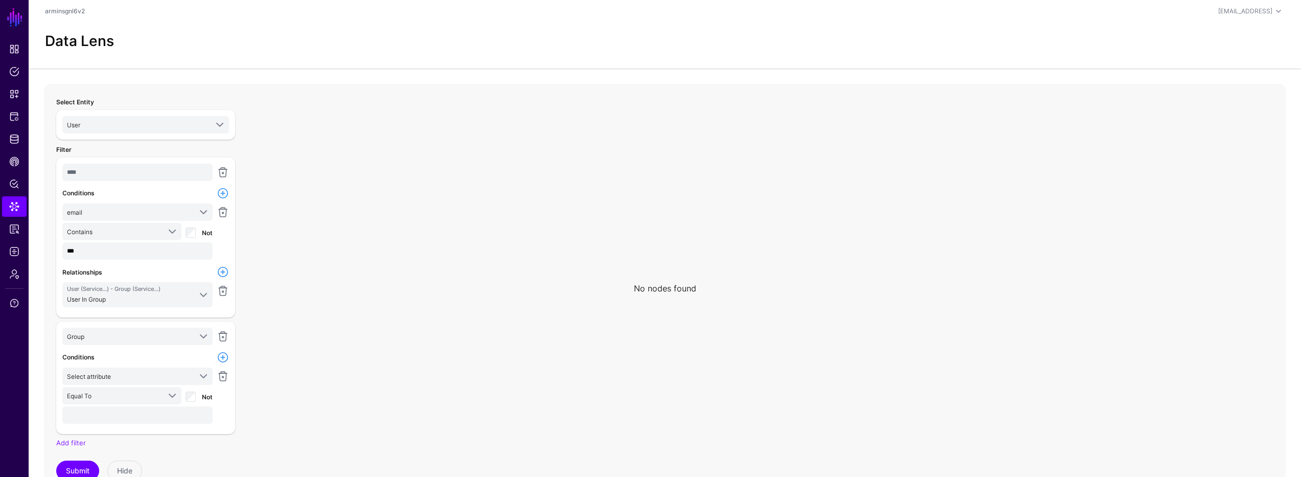
scroll to position [1, 0]
click at [89, 465] on button "Submit" at bounding box center [77, 470] width 43 height 20
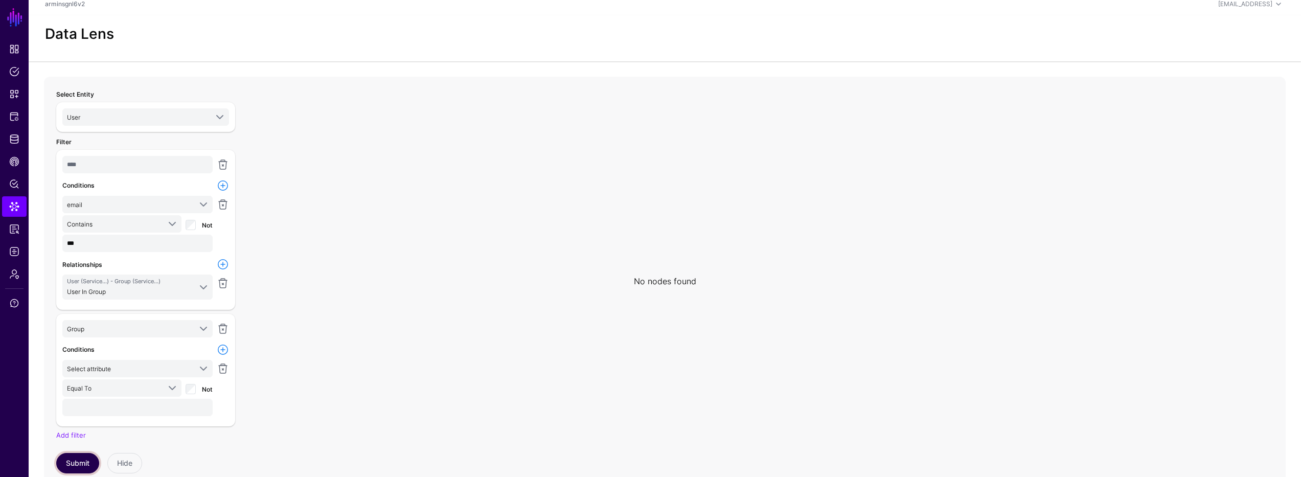
scroll to position [31, 0]
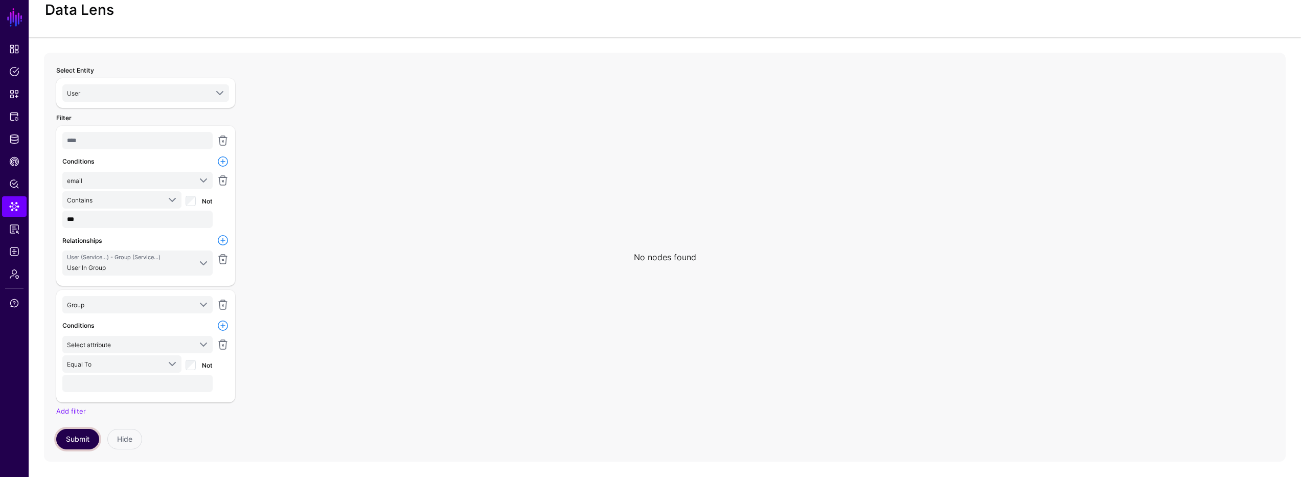
click at [73, 439] on button "Submit" at bounding box center [77, 439] width 43 height 20
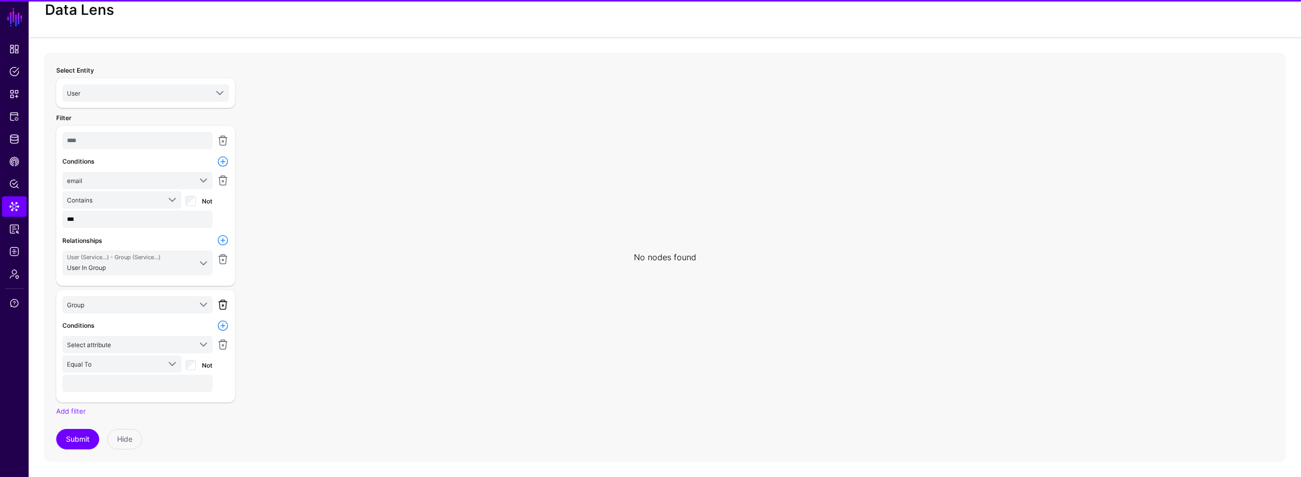
click at [222, 308] on link at bounding box center [223, 305] width 12 height 12
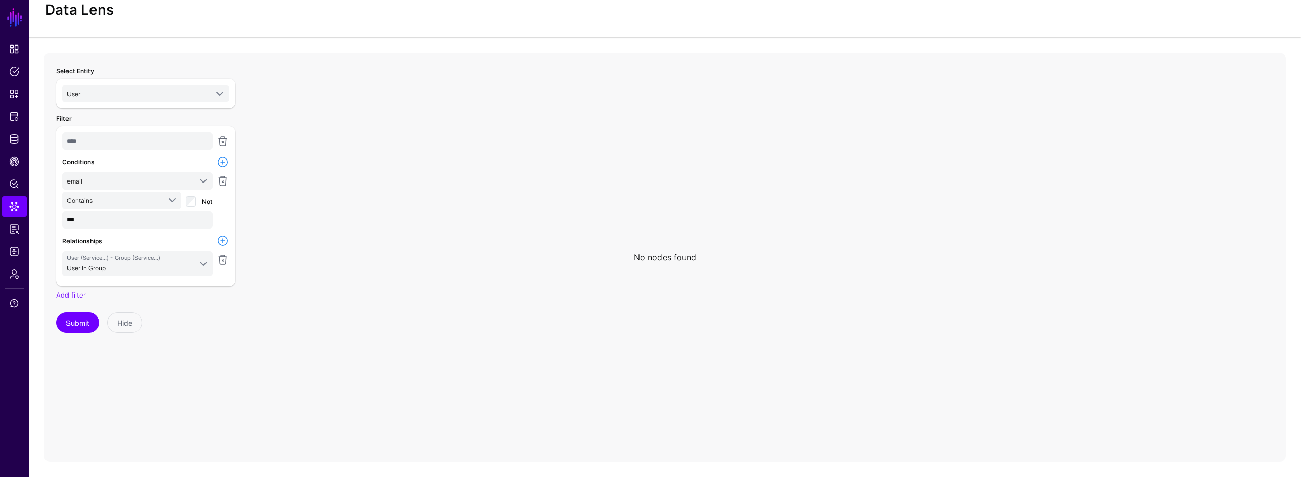
scroll to position [0, 0]
click at [228, 261] on link at bounding box center [223, 260] width 12 height 12
click at [222, 238] on link at bounding box center [223, 241] width 12 height 12
click at [199, 256] on span at bounding box center [203, 260] width 12 height 12
click at [146, 319] on span "UserInGroup User.sysId - Group.sysId" at bounding box center [138, 322] width 134 height 24
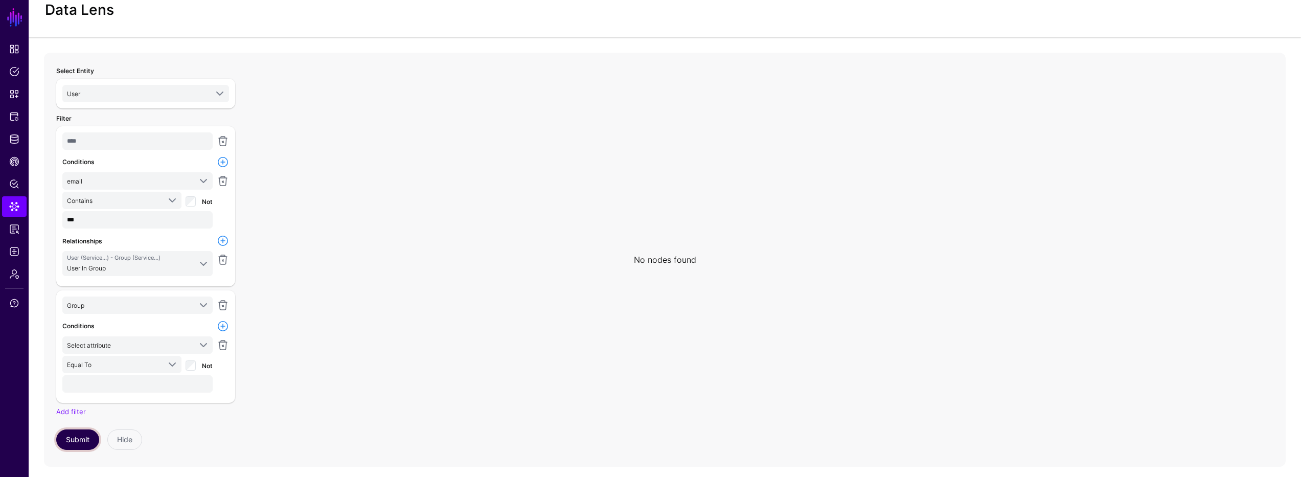
click at [66, 447] on button "Submit" at bounding box center [77, 439] width 43 height 20
click at [14, 210] on span "Data Lens" at bounding box center [14, 206] width 10 height 10
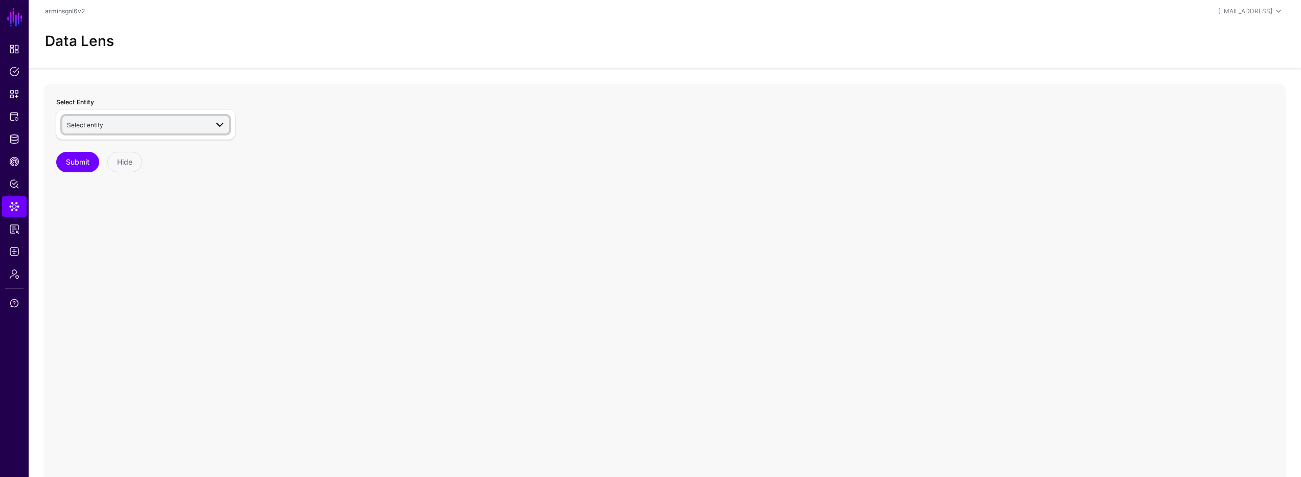
click at [193, 123] on span "Select entity" at bounding box center [137, 124] width 141 height 11
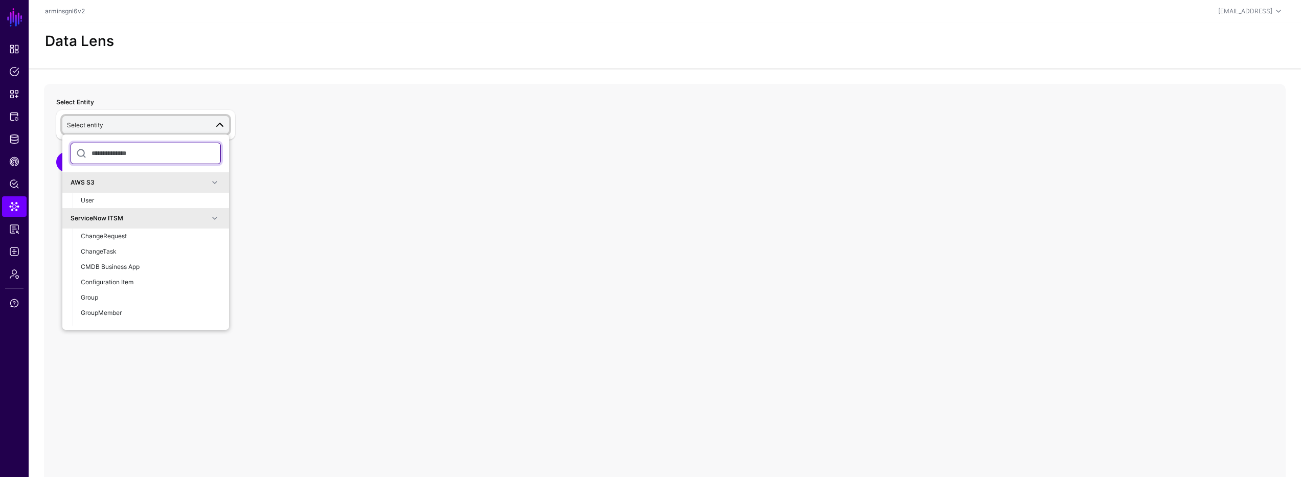
type input "*"
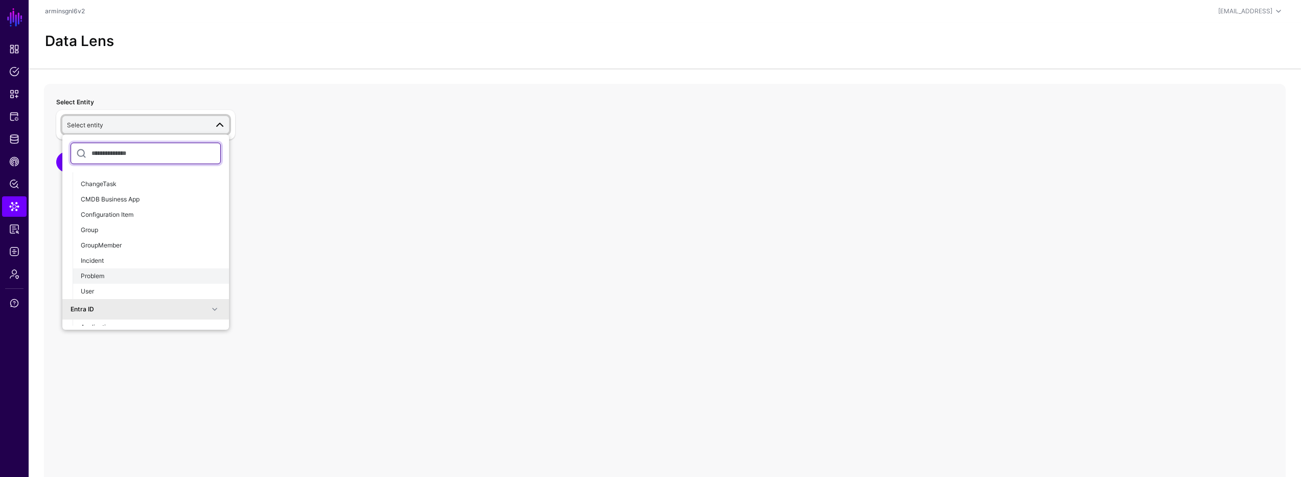
scroll to position [135, 0]
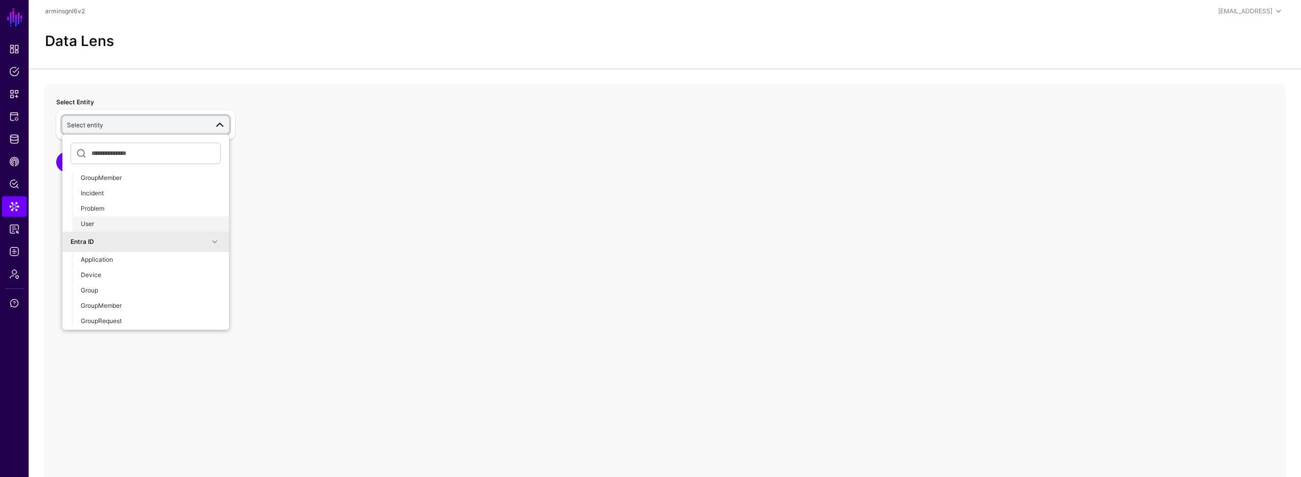
click at [143, 230] on button "User" at bounding box center [151, 223] width 156 height 15
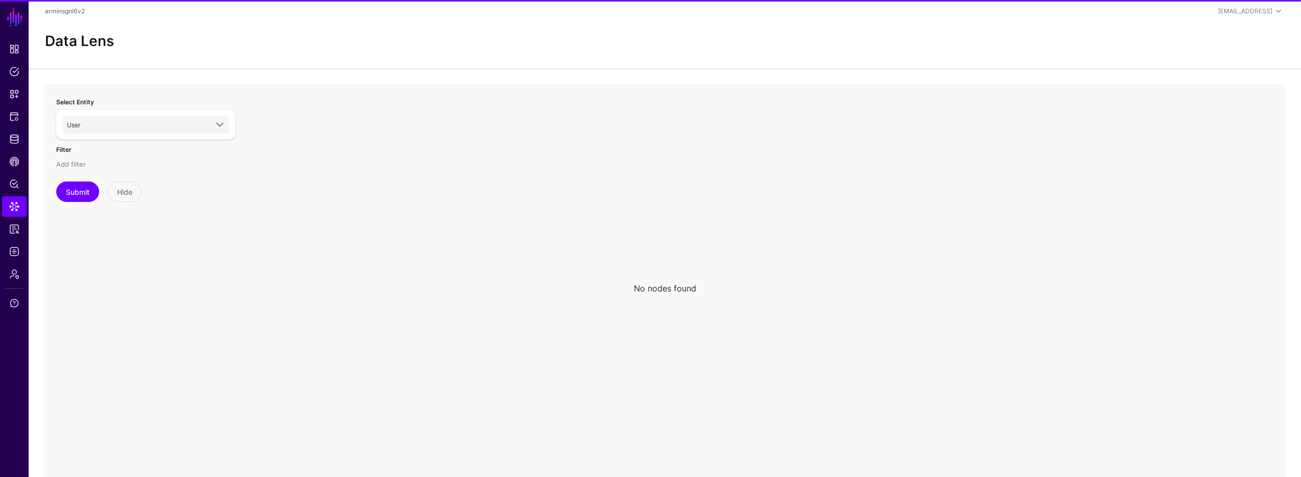
click at [68, 164] on link "Add filter" at bounding box center [71, 164] width 30 height 8
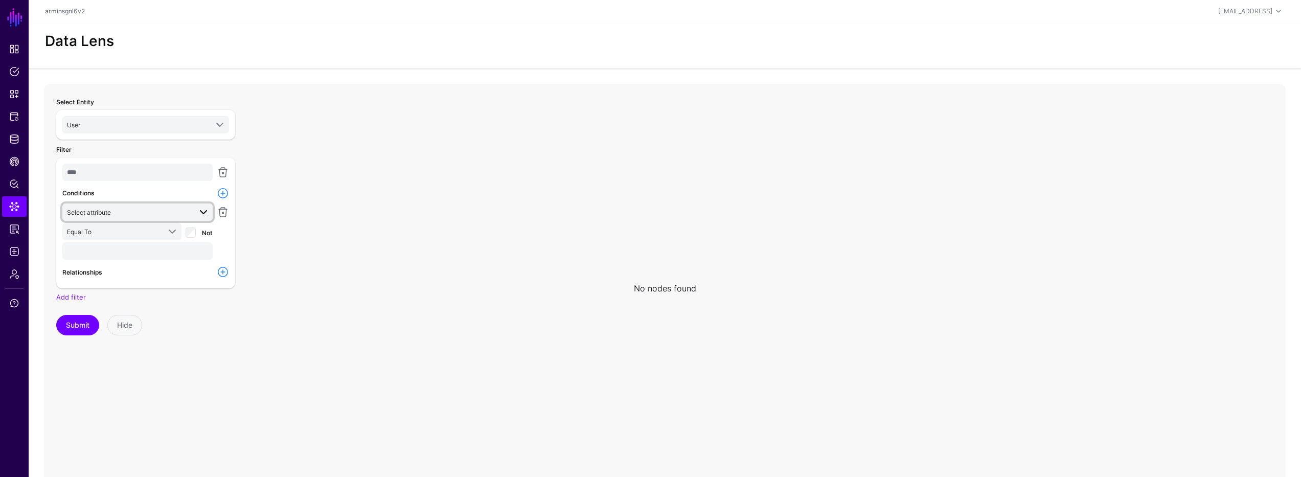
click at [106, 210] on span "Select attribute" at bounding box center [89, 213] width 44 height 8
click at [106, 271] on div "active" at bounding box center [138, 267] width 134 height 9
click at [101, 255] on input "text" at bounding box center [137, 250] width 150 height 17
type input "****"
click at [225, 276] on link at bounding box center [223, 272] width 12 height 12
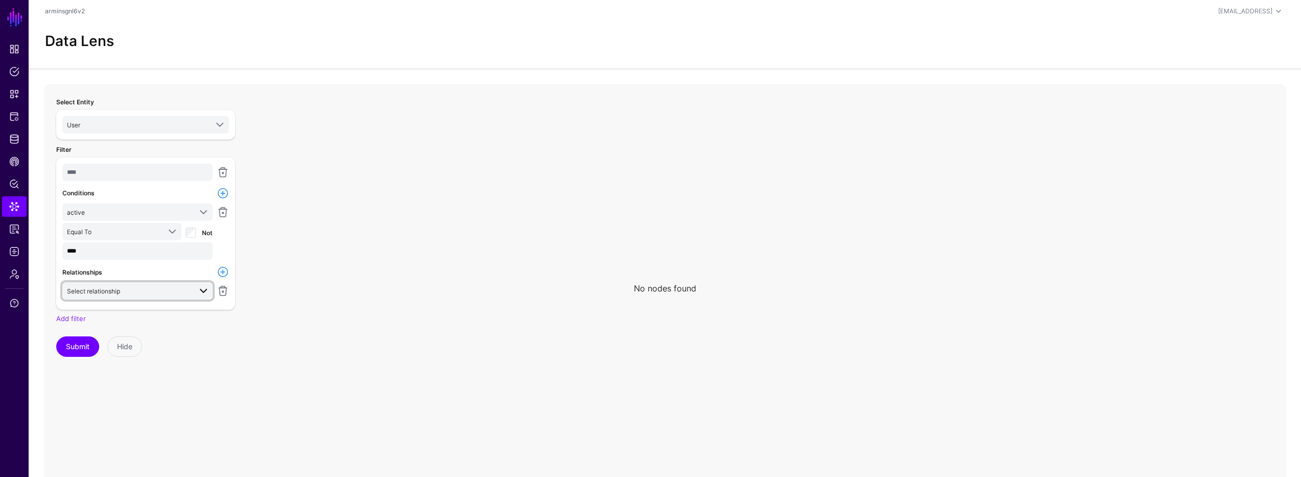
click at [184, 289] on span "Select relationship" at bounding box center [129, 290] width 124 height 11
click at [146, 350] on span "UserInGroup User.sysId - Group.sysId" at bounding box center [138, 353] width 134 height 24
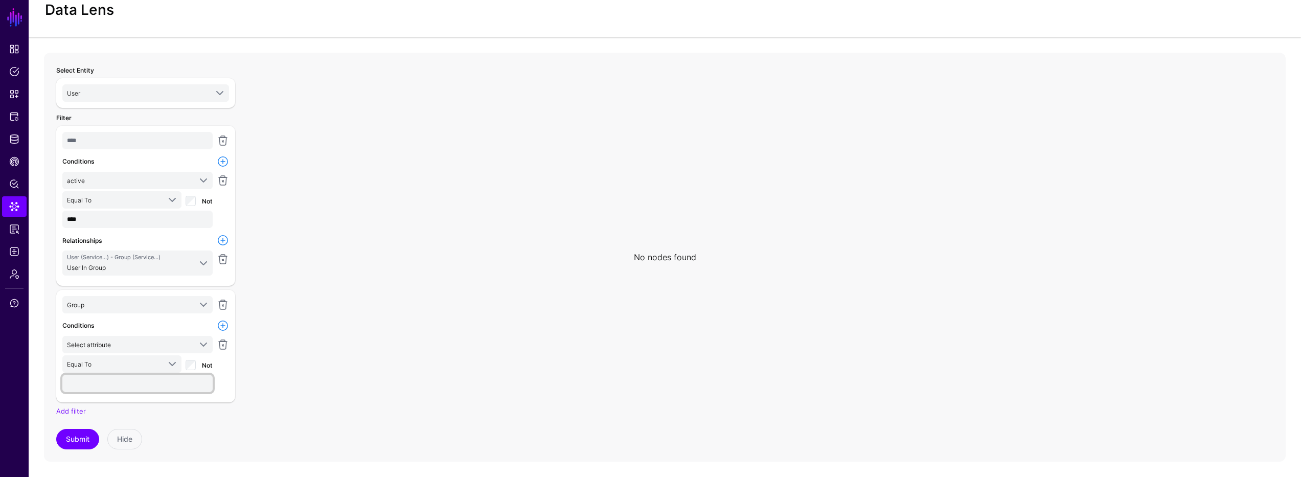
click at [88, 383] on input "text" at bounding box center [137, 383] width 150 height 17
click at [68, 452] on div "Select Entity User AWS S3 User ServiceNow ITSM ChangeRequest ChangeTask CMDB Bu…" at bounding box center [145, 257] width 191 height 397
click at [68, 440] on button "Submit" at bounding box center [77, 439] width 43 height 20
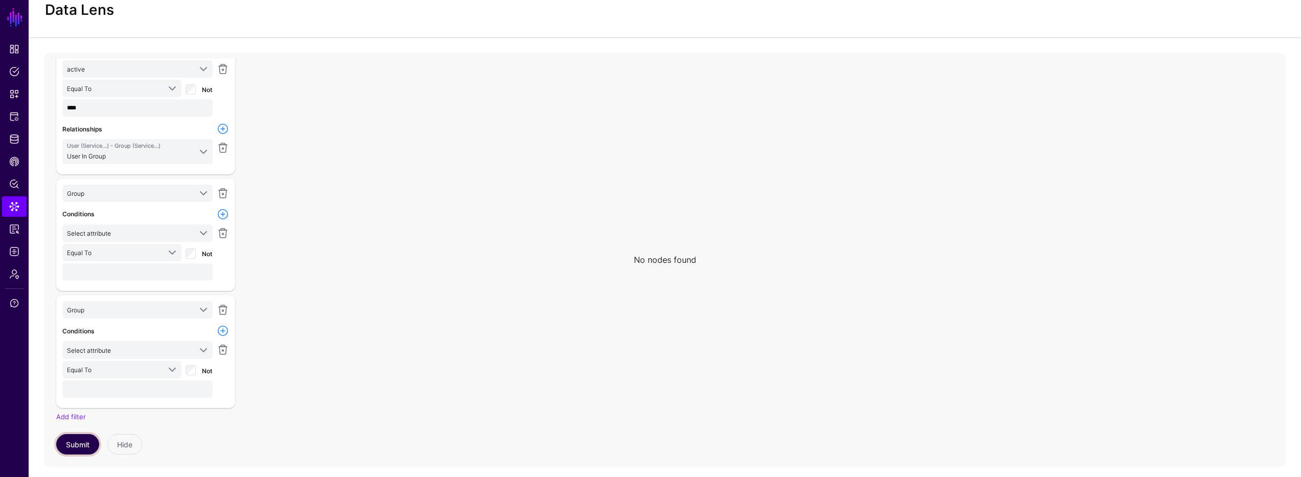
click at [73, 444] on button "Submit" at bounding box center [77, 444] width 43 height 20
click at [72, 412] on link "Add filter" at bounding box center [71, 416] width 30 height 8
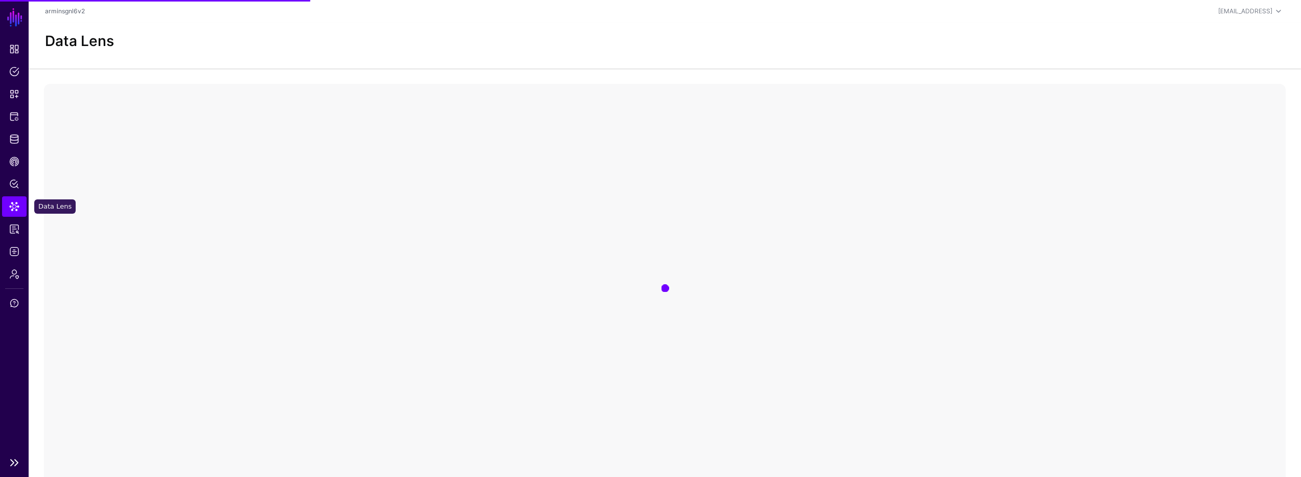
click at [18, 206] on span "Data Lens" at bounding box center [14, 206] width 10 height 10
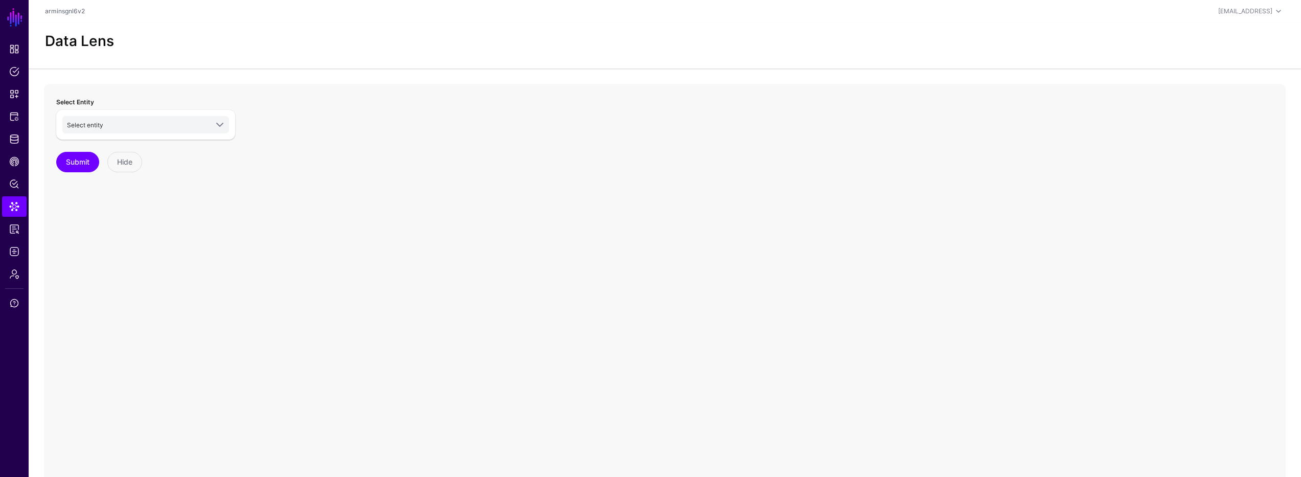
click at [172, 114] on div "Select entity AWS S3 User ServiceNow ITSM ChangeRequest ChangeTask CMDB Busines…" at bounding box center [145, 125] width 179 height 30
click at [165, 119] on span "Select entity" at bounding box center [137, 124] width 141 height 11
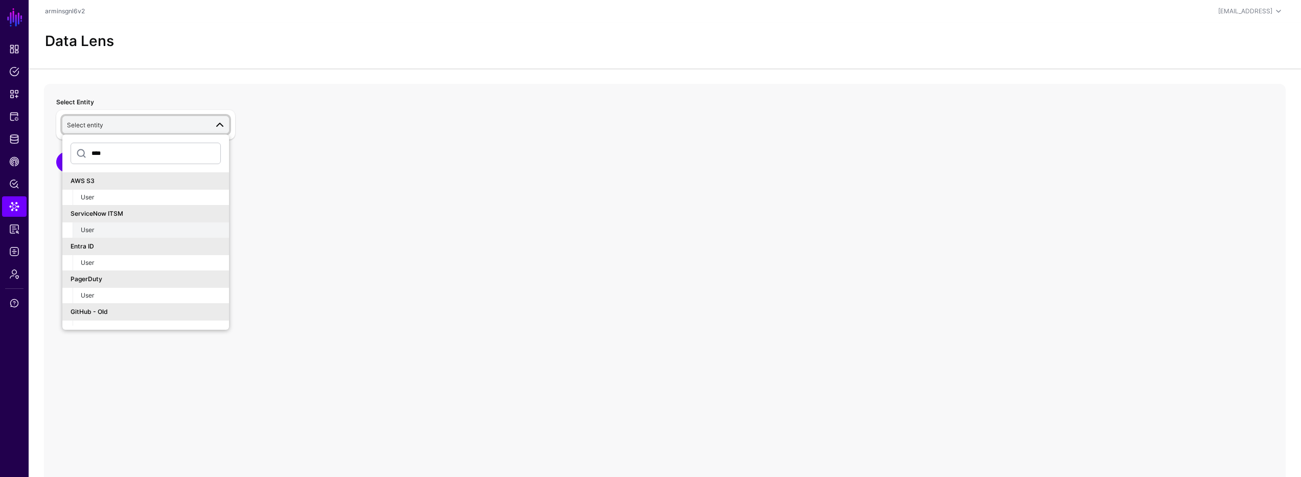
type input "****"
click at [126, 229] on div "User" at bounding box center [151, 229] width 140 height 9
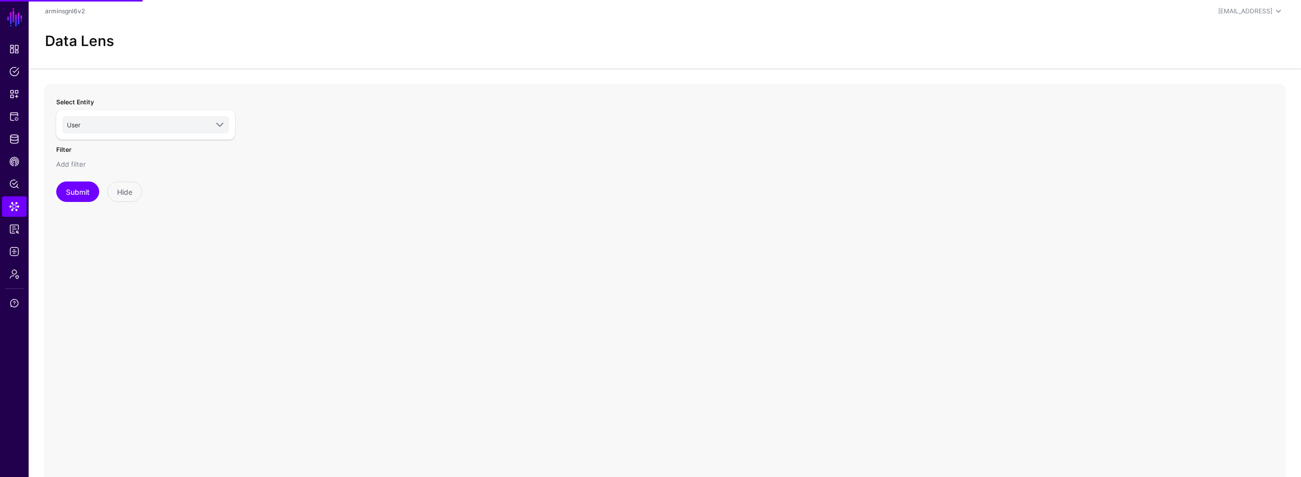
click at [79, 162] on link "Add filter" at bounding box center [71, 164] width 30 height 8
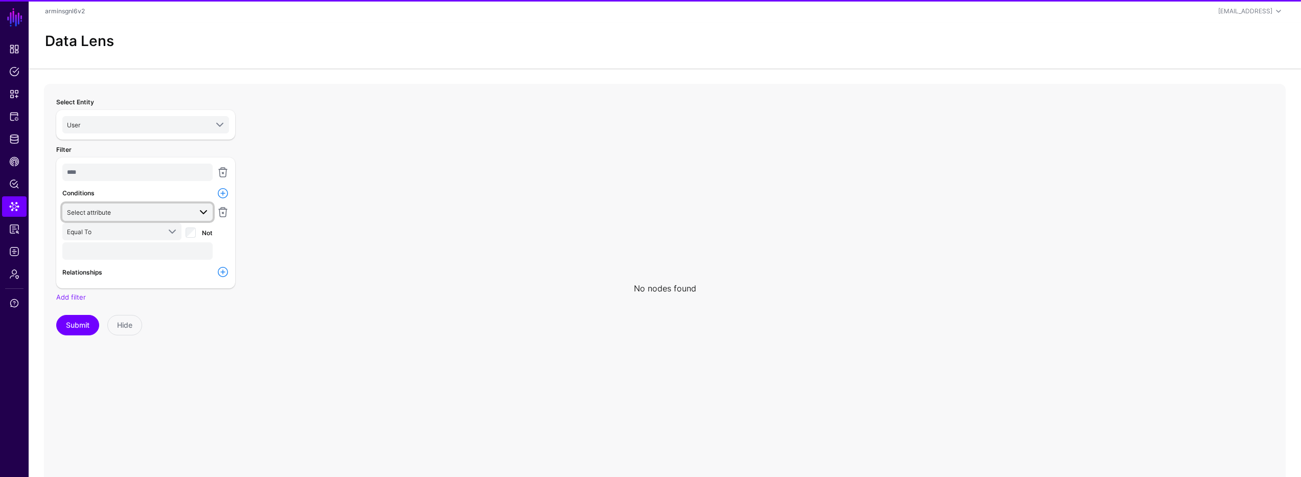
click at [96, 215] on span "Select attribute" at bounding box center [89, 213] width 44 height 8
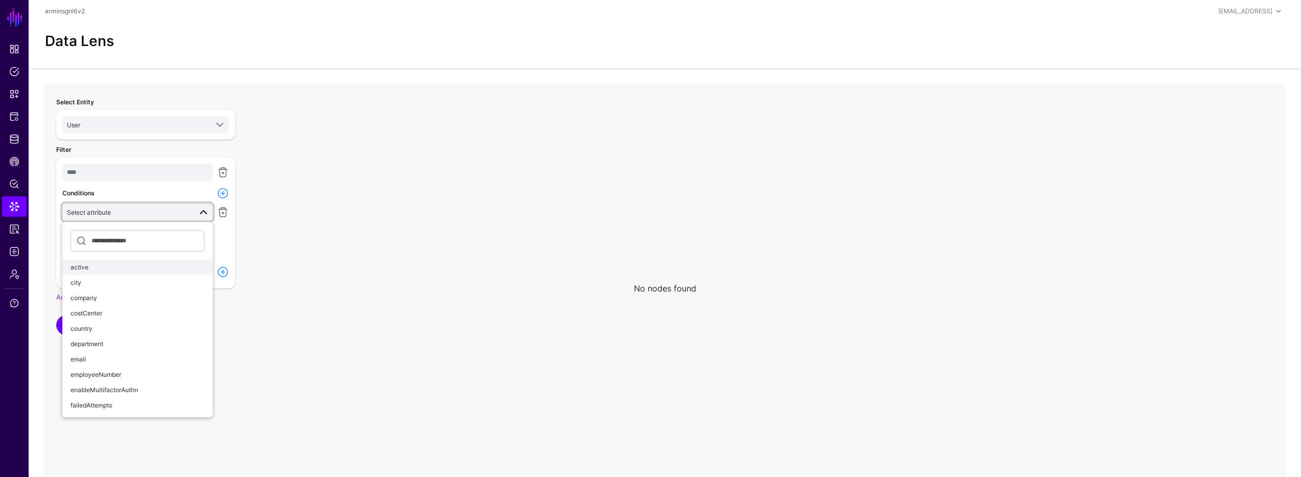
click at [112, 273] on button "active" at bounding box center [137, 267] width 150 height 15
click at [99, 237] on span "Equal To" at bounding box center [113, 231] width 93 height 11
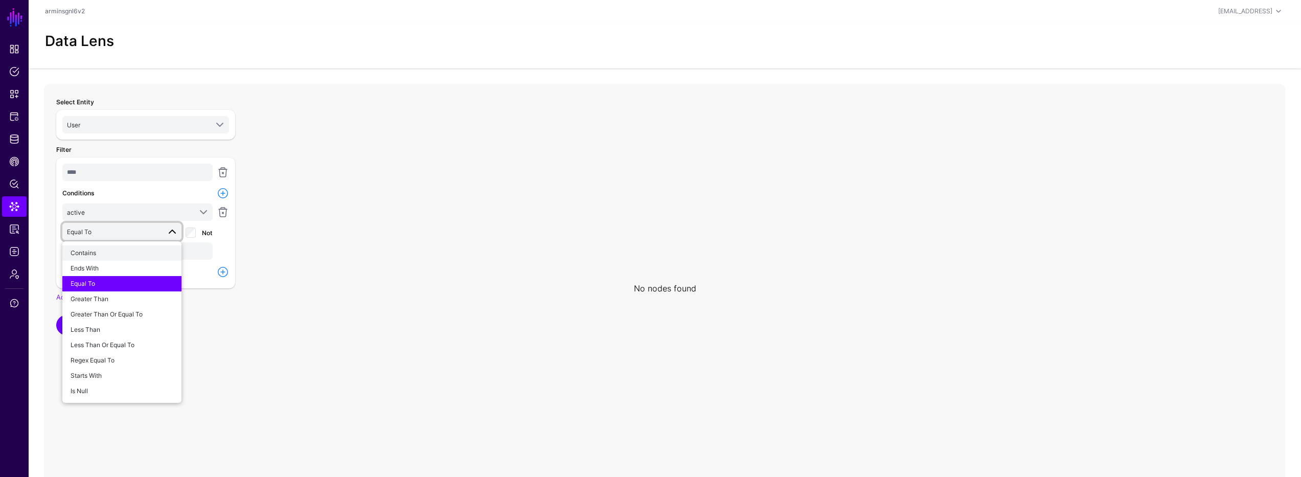
click at [101, 245] on button "Contains" at bounding box center [121, 252] width 119 height 15
click at [101, 254] on input "text" at bounding box center [137, 250] width 150 height 17
click at [91, 230] on span "Contains" at bounding box center [80, 232] width 26 height 8
click at [108, 283] on div "Equal To" at bounding box center [122, 283] width 103 height 9
click at [101, 264] on div "**** Conditions active active city company costCenter country department email …" at bounding box center [145, 221] width 167 height 115
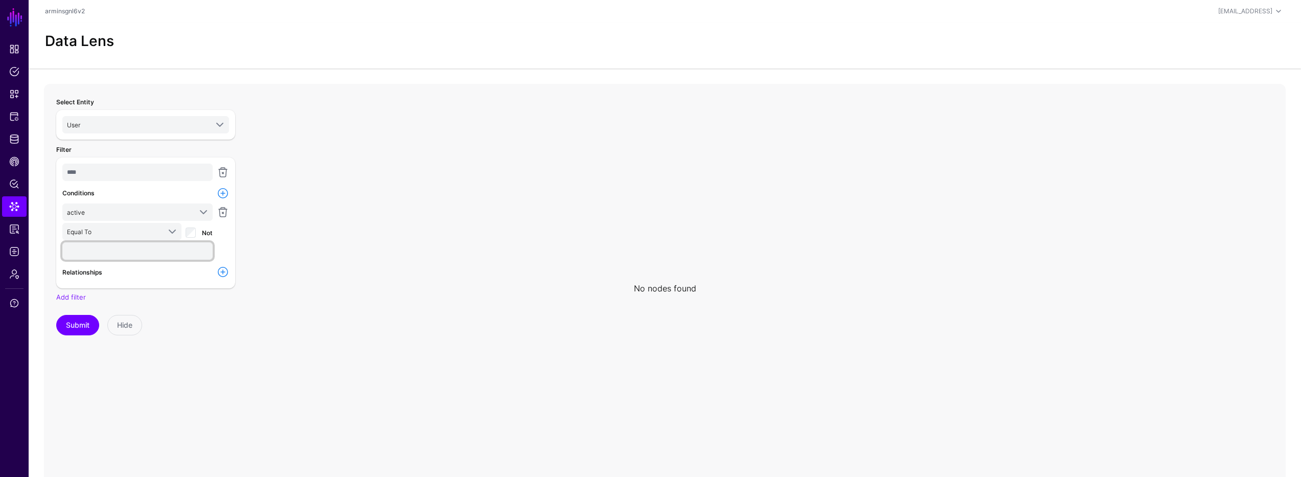
click at [97, 253] on input "text" at bounding box center [137, 250] width 150 height 17
type input "****"
click at [220, 269] on link at bounding box center [223, 272] width 12 height 12
click at [184, 288] on span "Select relationship" at bounding box center [129, 290] width 124 height 11
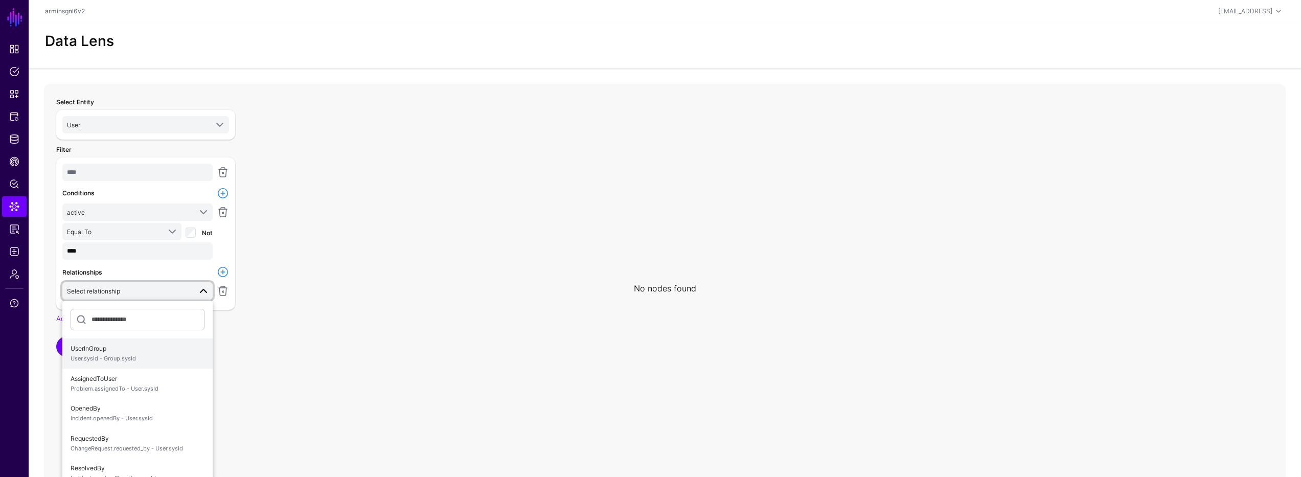
click at [172, 344] on span "UserInGroup User.sysId - Group.sysId" at bounding box center [138, 353] width 134 height 24
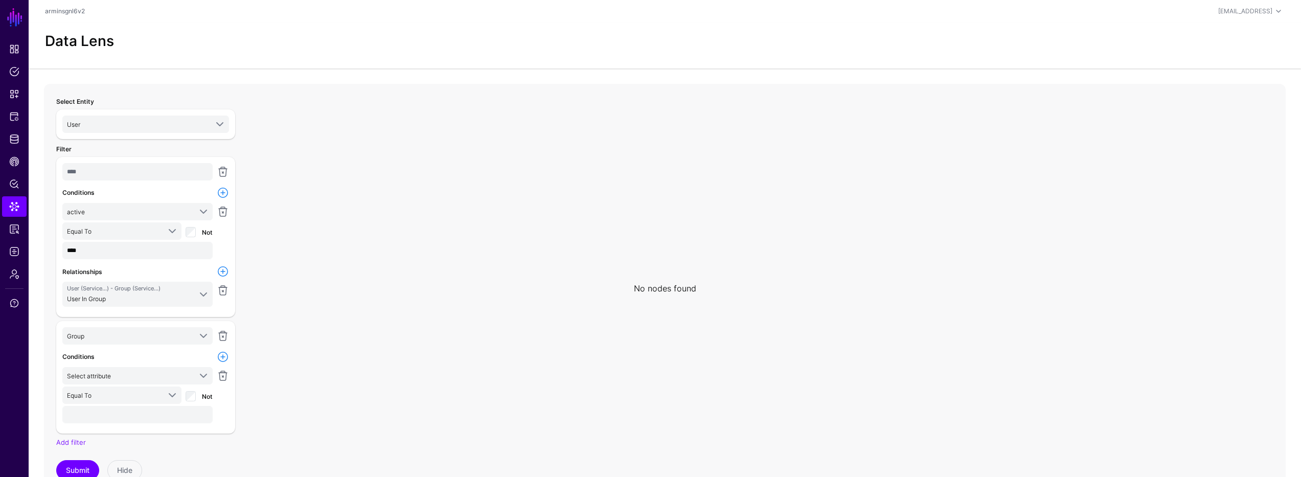
scroll to position [31, 0]
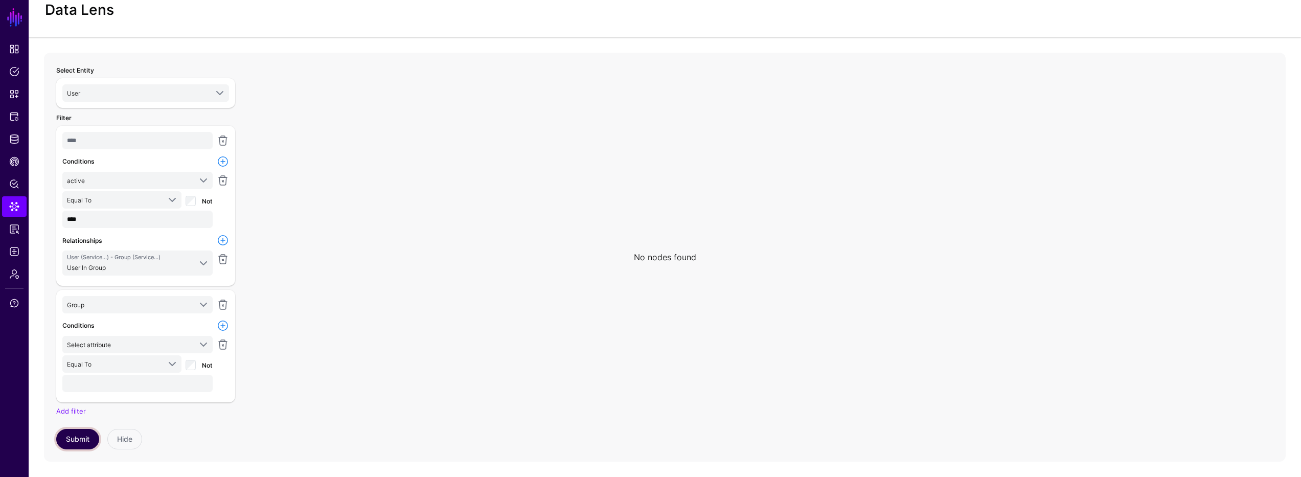
click at [80, 432] on button "Submit" at bounding box center [77, 439] width 43 height 20
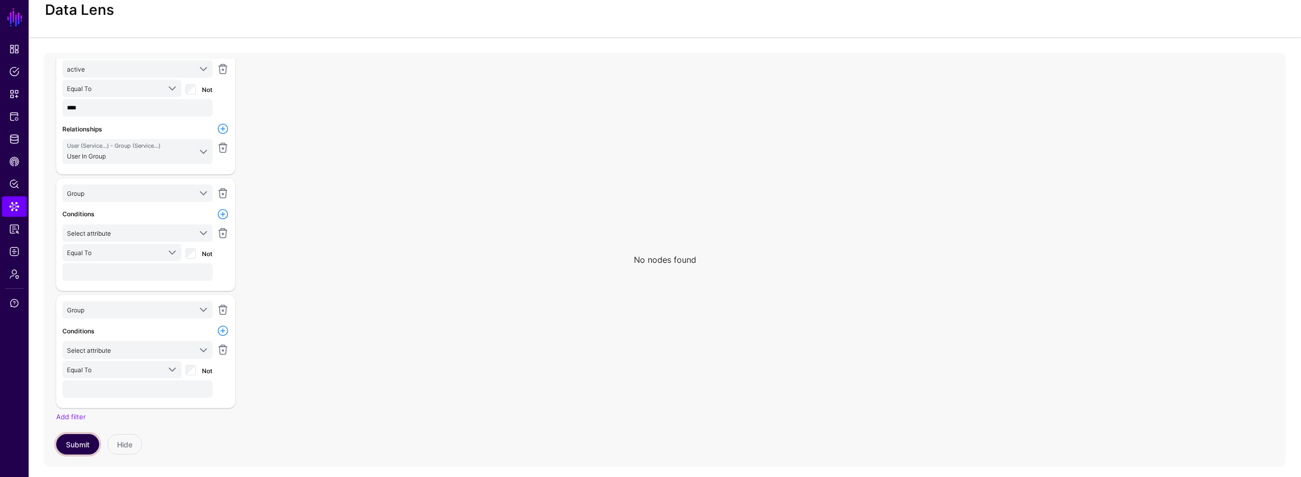
click at [89, 443] on button "Submit" at bounding box center [77, 444] width 43 height 20
click at [84, 417] on link "Add filter" at bounding box center [71, 416] width 30 height 8
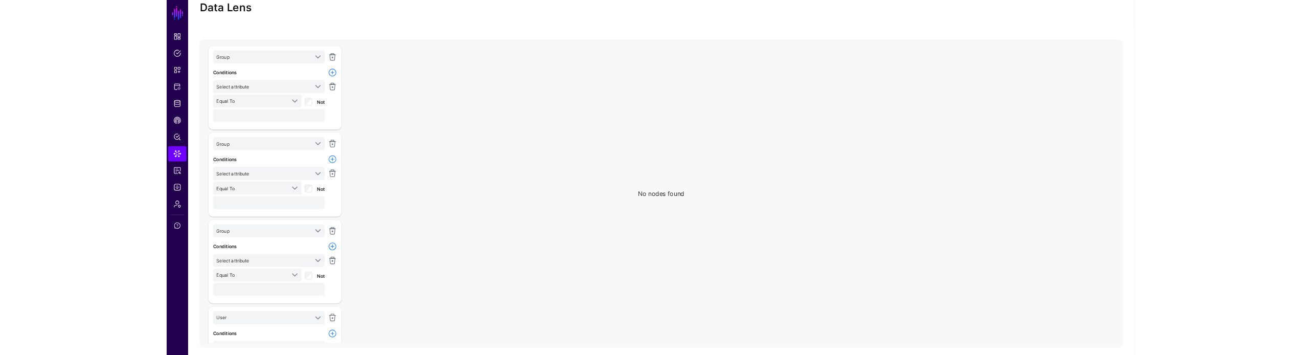
scroll to position [346, 0]
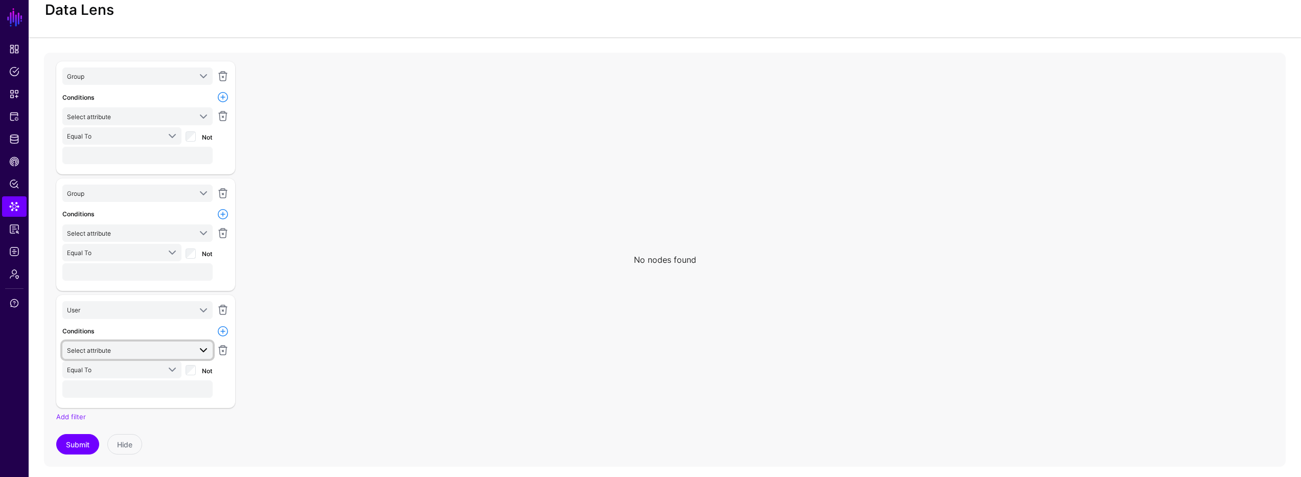
click at [131, 350] on span "Select attribute" at bounding box center [129, 350] width 124 height 11
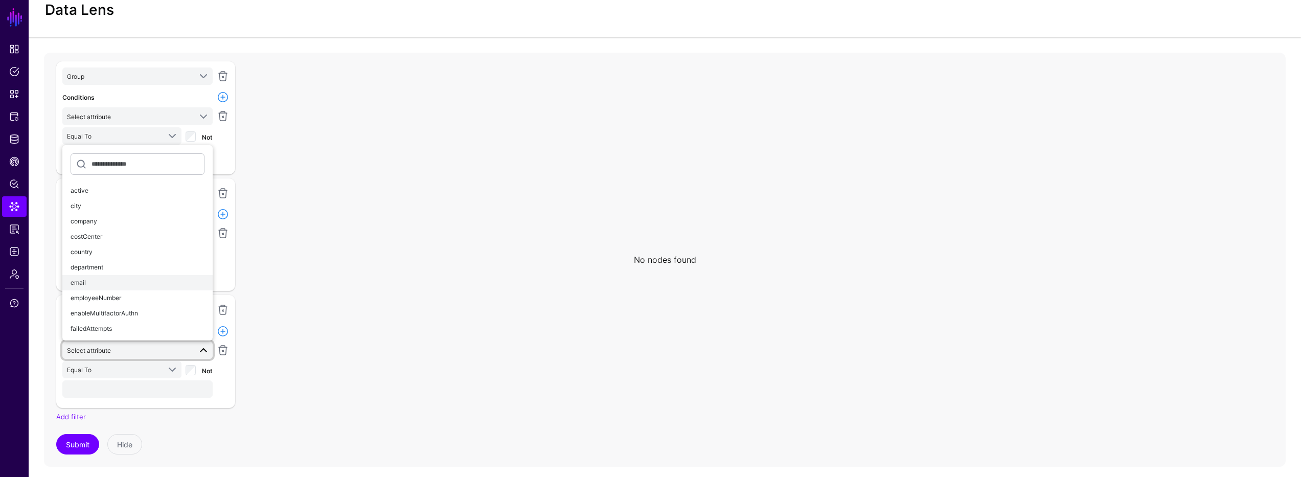
click at [127, 286] on div "email" at bounding box center [138, 282] width 134 height 9
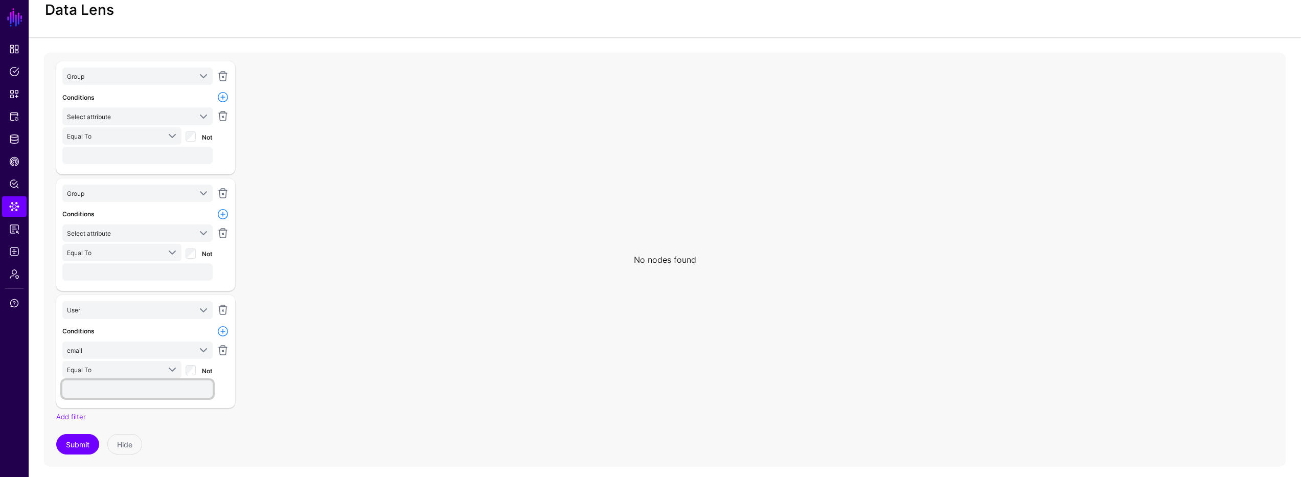
click at [101, 385] on input "text" at bounding box center [137, 388] width 150 height 17
type input "***"
click at [72, 450] on button "Submit" at bounding box center [77, 444] width 43 height 20
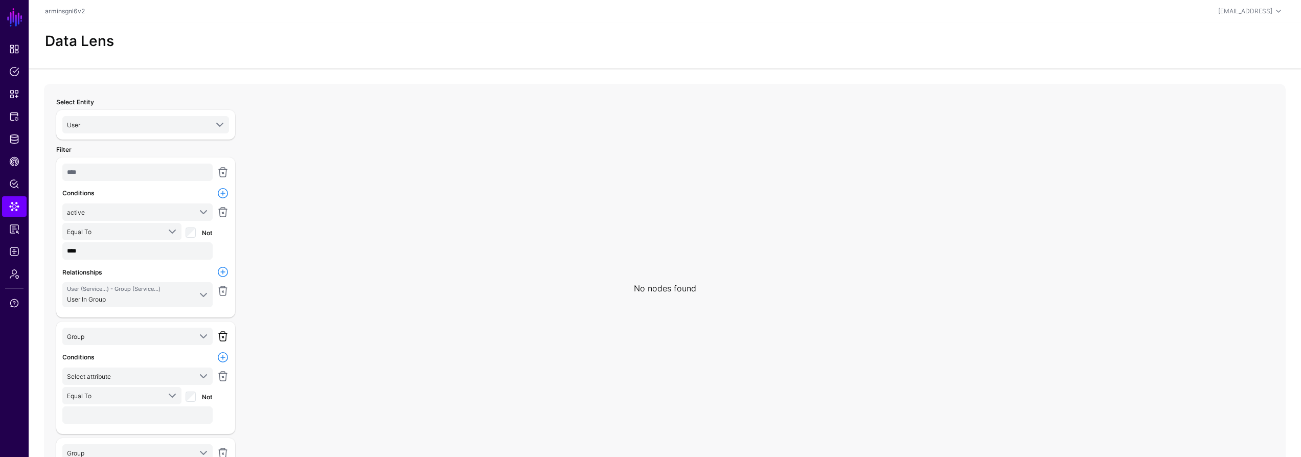
click at [225, 333] on link at bounding box center [223, 336] width 12 height 12
type input "***"
click at [224, 334] on link at bounding box center [223, 336] width 12 height 12
type input "***"
click at [224, 335] on link at bounding box center [223, 336] width 12 height 12
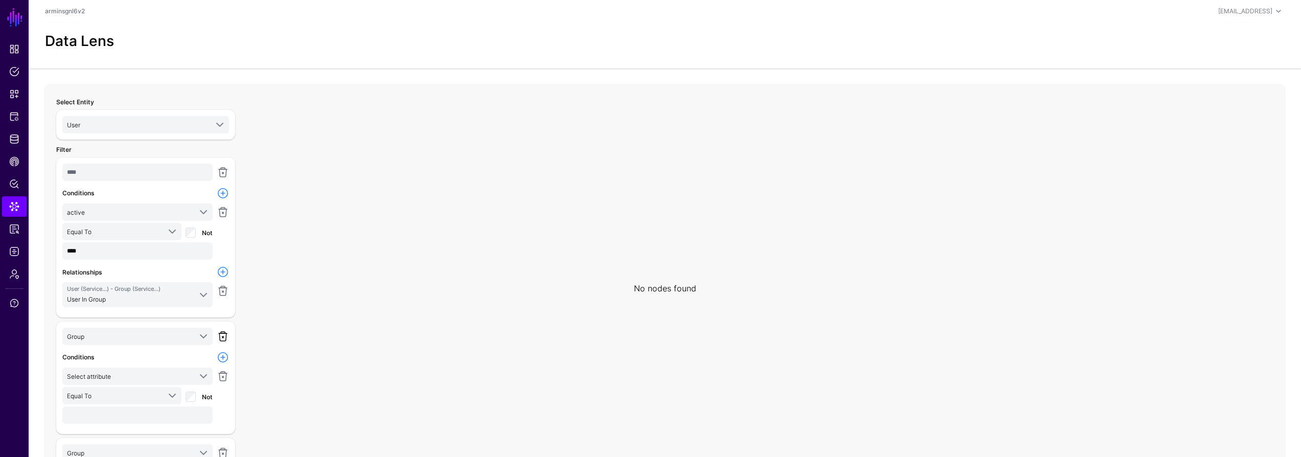
type input "***"
click at [224, 335] on link at bounding box center [223, 336] width 12 height 12
type input "***"
click at [224, 335] on link at bounding box center [223, 336] width 12 height 12
click at [71, 326] on link "Add filter" at bounding box center [71, 326] width 30 height 8
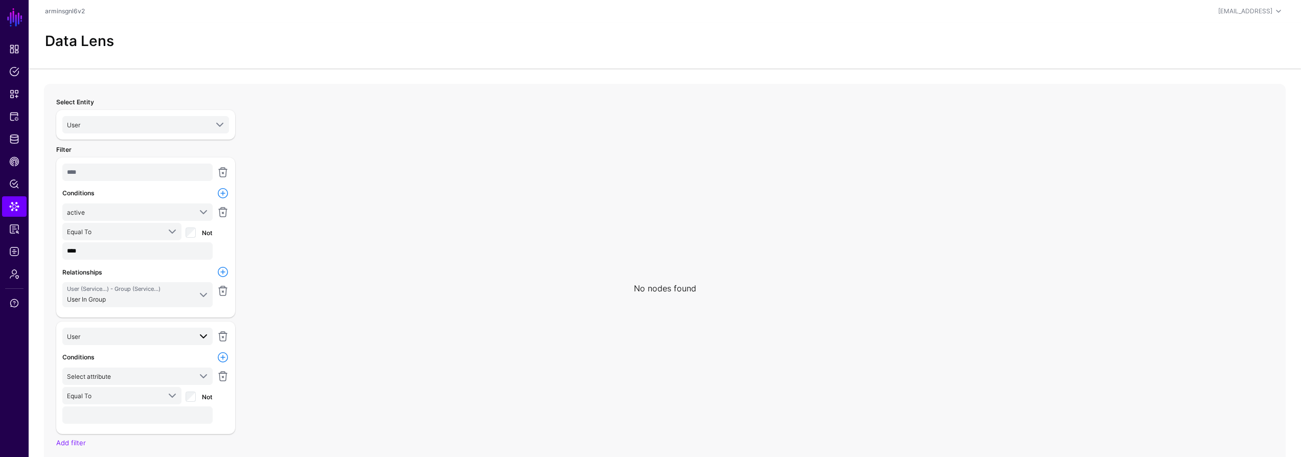
scroll to position [1, 0]
click at [143, 416] on input "text" at bounding box center [137, 414] width 150 height 17
type input "*****"
click at [124, 376] on span "Select attribute" at bounding box center [129, 375] width 124 height 11
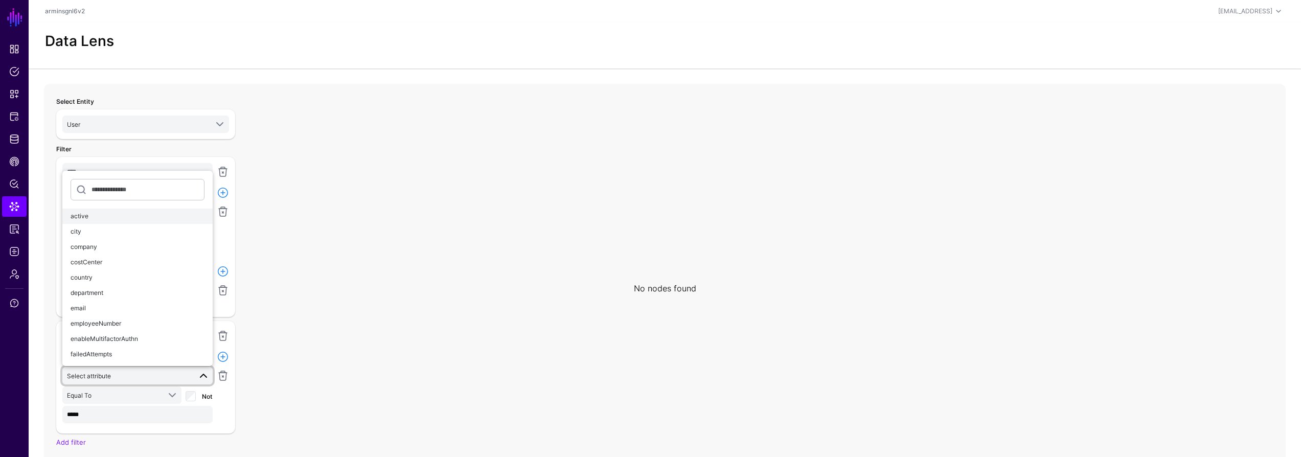
click at [123, 220] on div "active" at bounding box center [138, 216] width 134 height 9
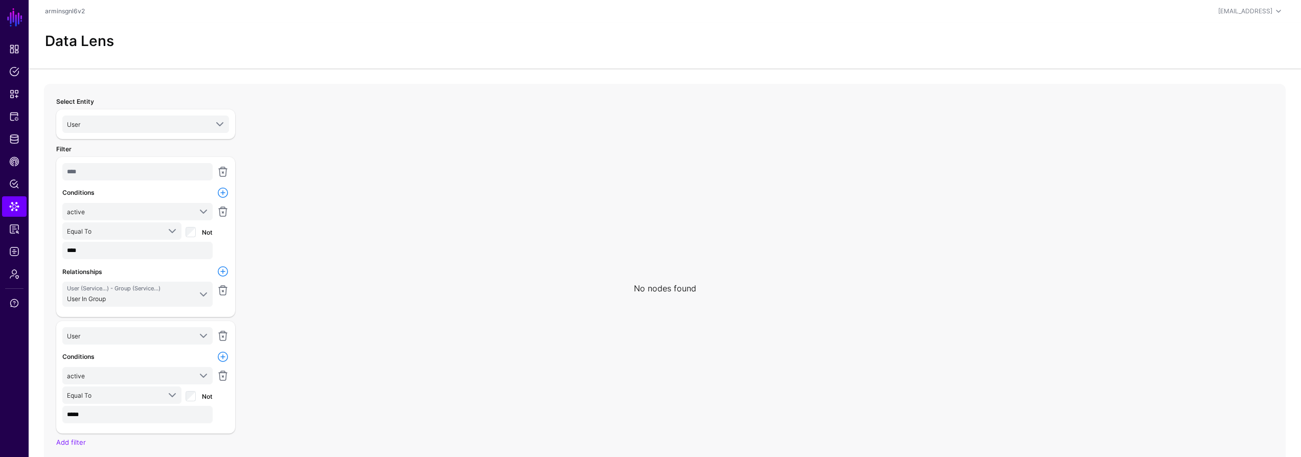
scroll to position [51, 0]
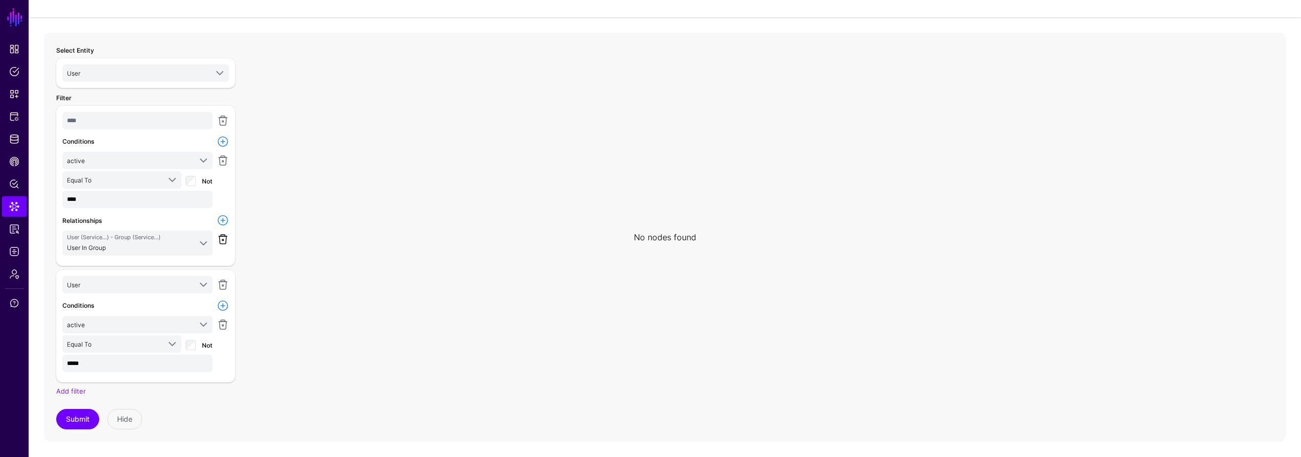
click at [225, 239] on link at bounding box center [223, 239] width 12 height 12
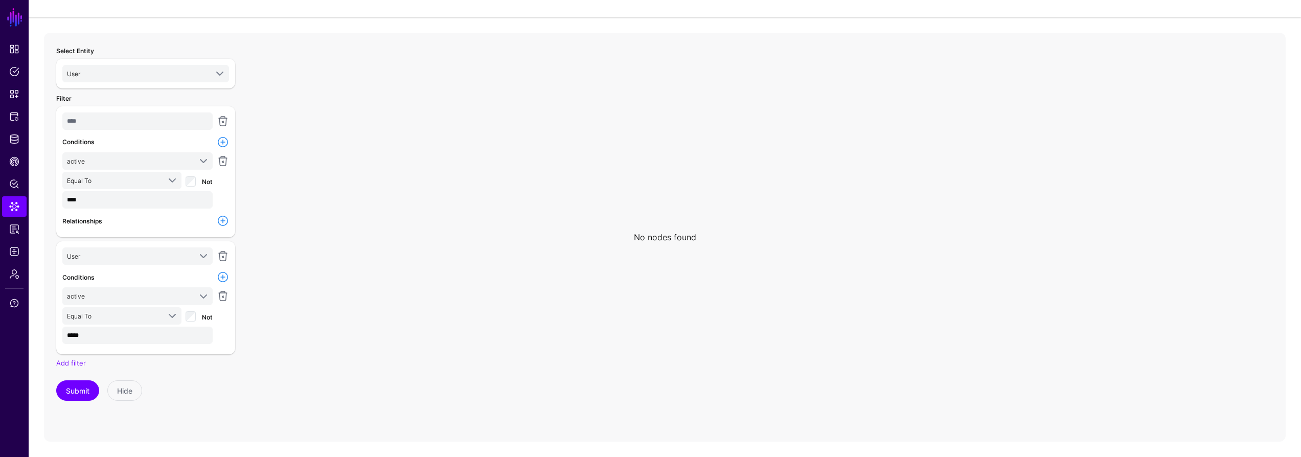
scroll to position [0, 0]
click at [75, 388] on button "Submit" at bounding box center [77, 390] width 43 height 20
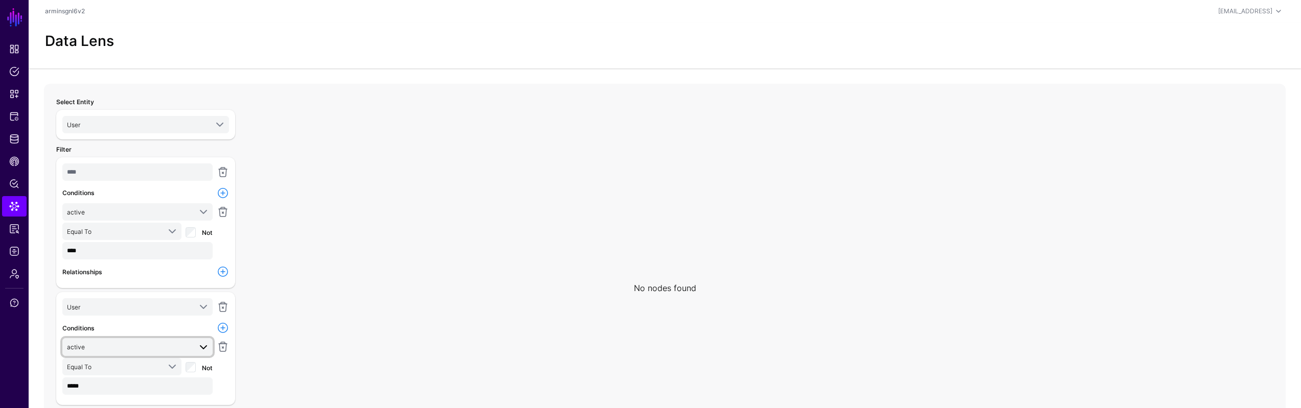
click at [145, 348] on span "active" at bounding box center [129, 346] width 124 height 11
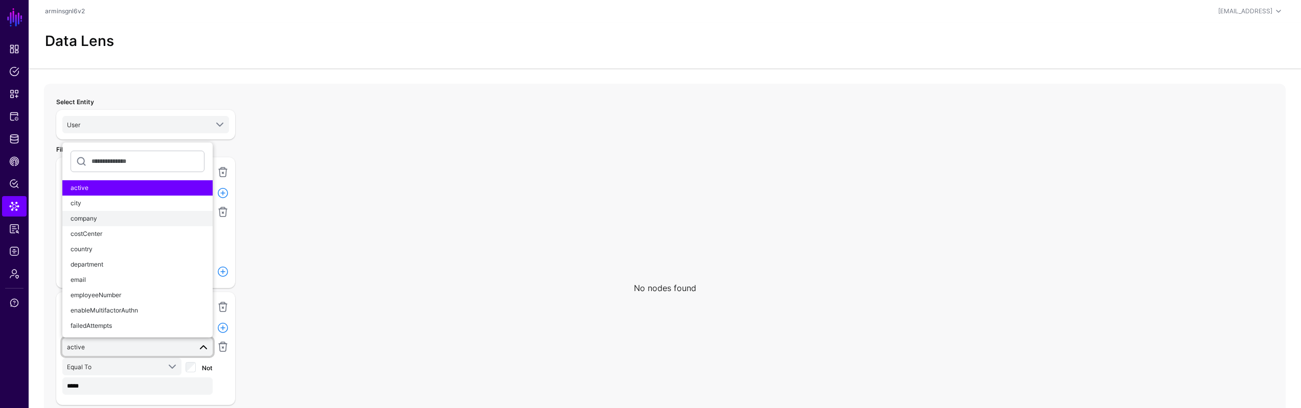
click at [125, 223] on button "company" at bounding box center [137, 218] width 150 height 15
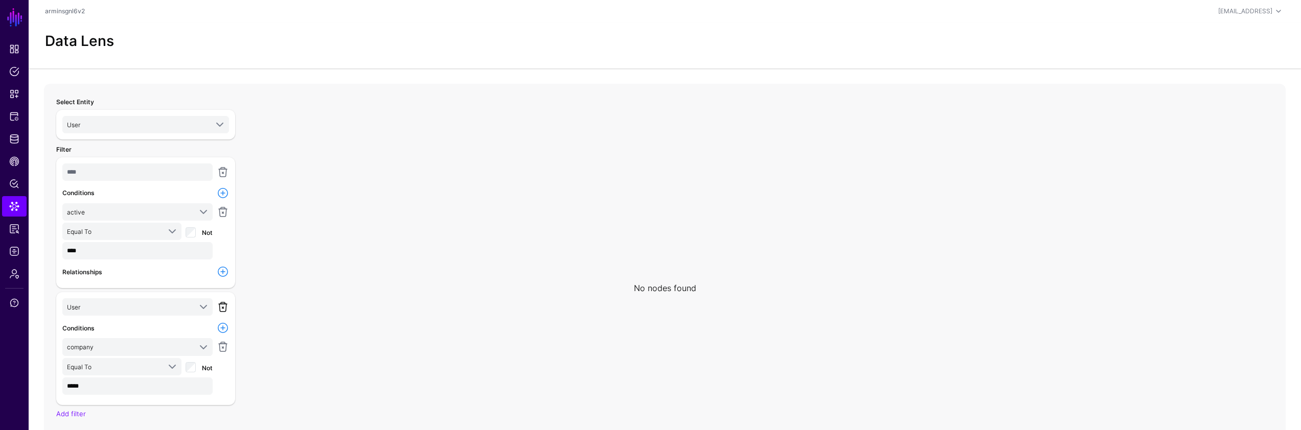
click at [223, 306] on link at bounding box center [223, 307] width 12 height 12
click at [215, 272] on div at bounding box center [223, 272] width 16 height 12
click at [216, 273] on div at bounding box center [223, 272] width 16 height 12
click at [226, 277] on link at bounding box center [223, 272] width 12 height 12
click at [205, 291] on span at bounding box center [203, 291] width 12 height 12
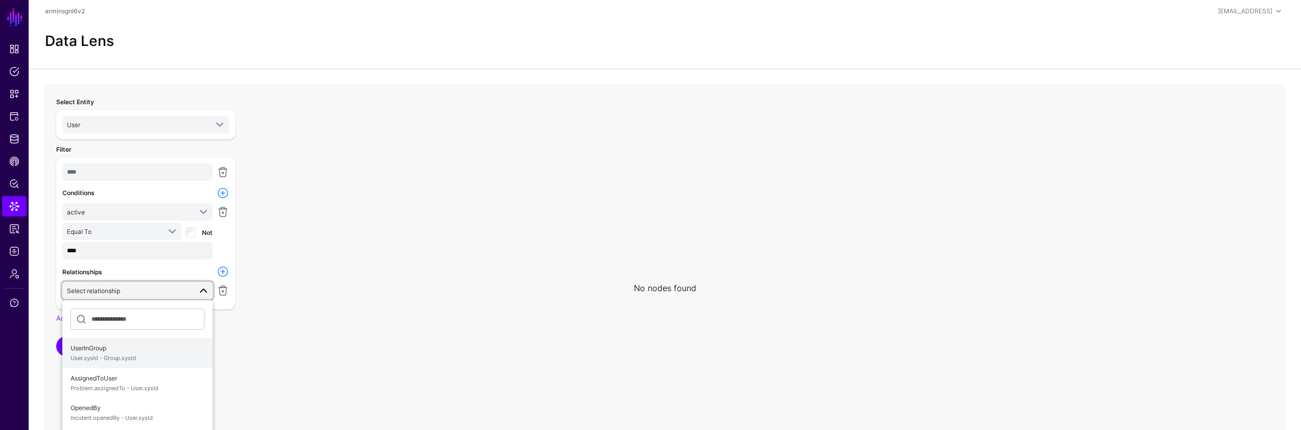
click at [173, 351] on span "UserInGroup User.sysId - Group.sysId" at bounding box center [138, 353] width 134 height 24
click at [179, 347] on div "Group ServiceNow ITSM ChangeRequest ChangeTask CMDB Business App Configuration …" at bounding box center [145, 376] width 167 height 99
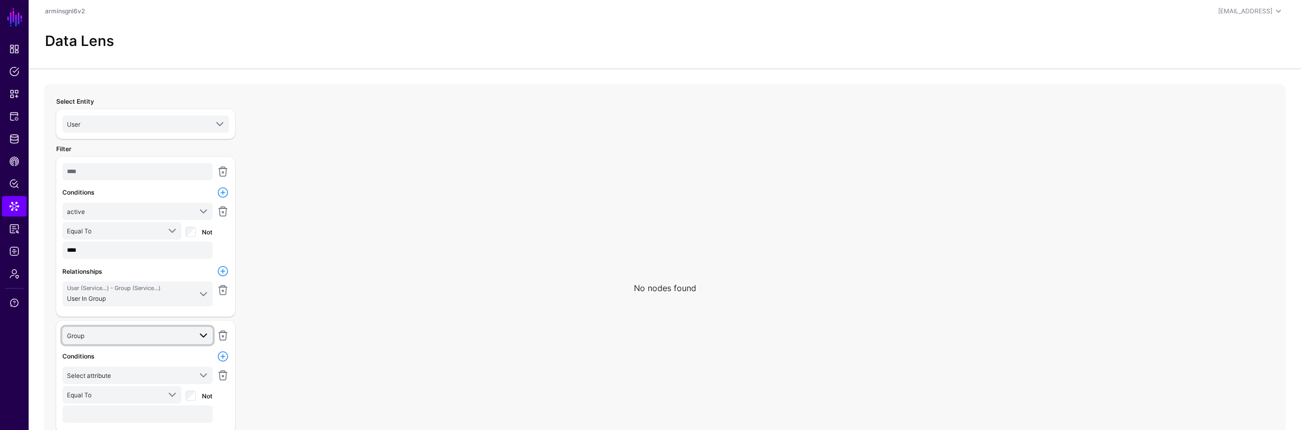
click at [178, 338] on span "Group" at bounding box center [129, 335] width 124 height 11
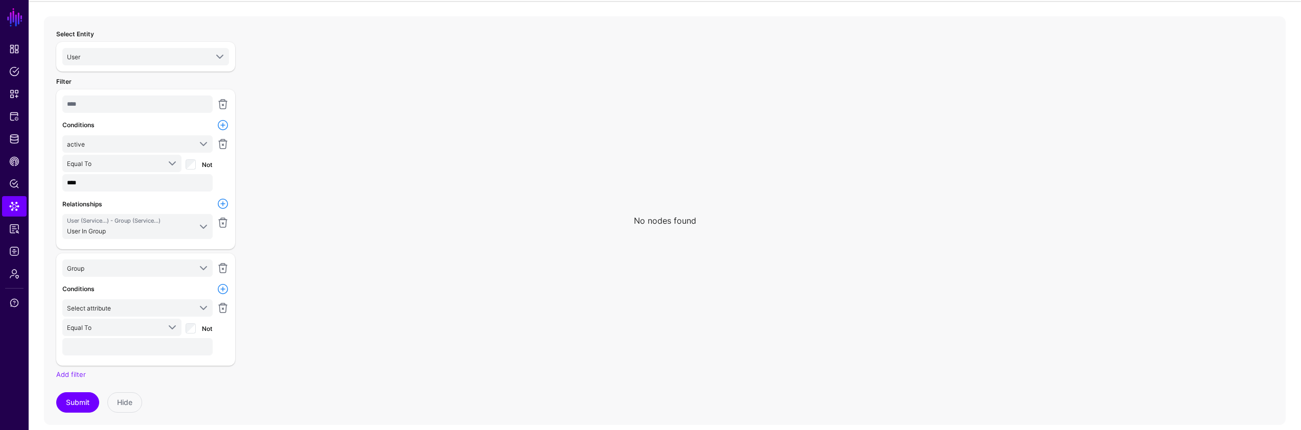
scroll to position [78, 0]
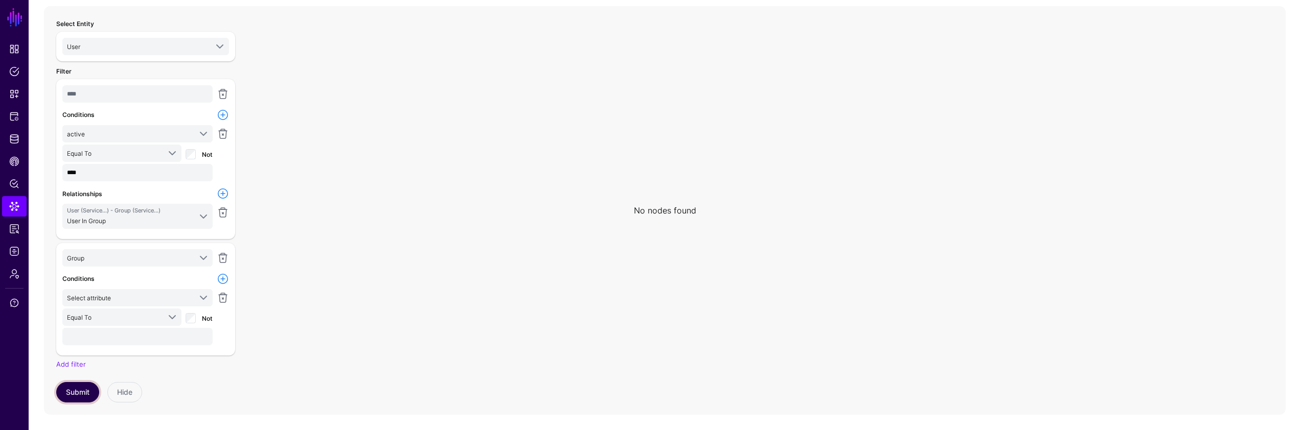
click at [90, 392] on button "Submit" at bounding box center [77, 392] width 43 height 20
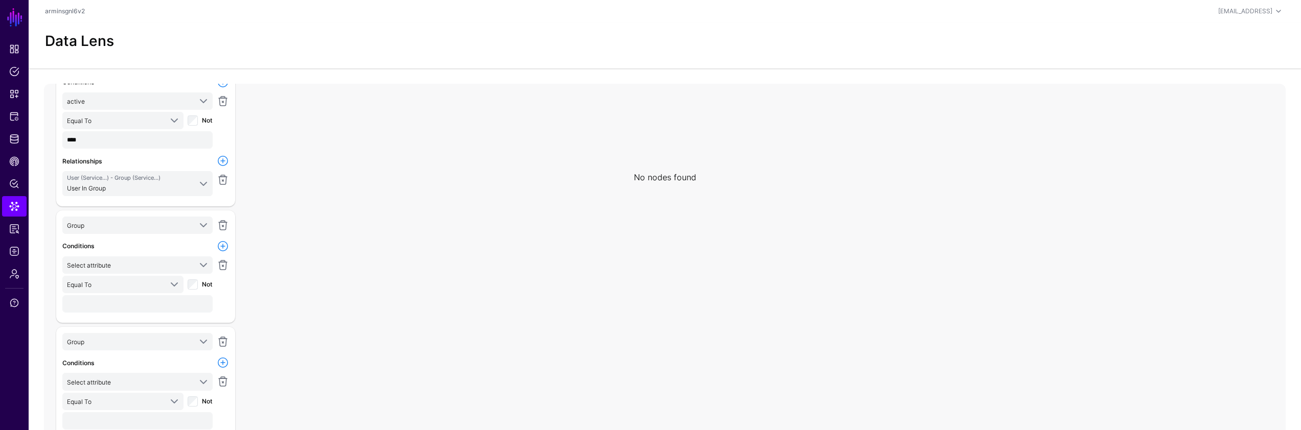
scroll to position [78, 0]
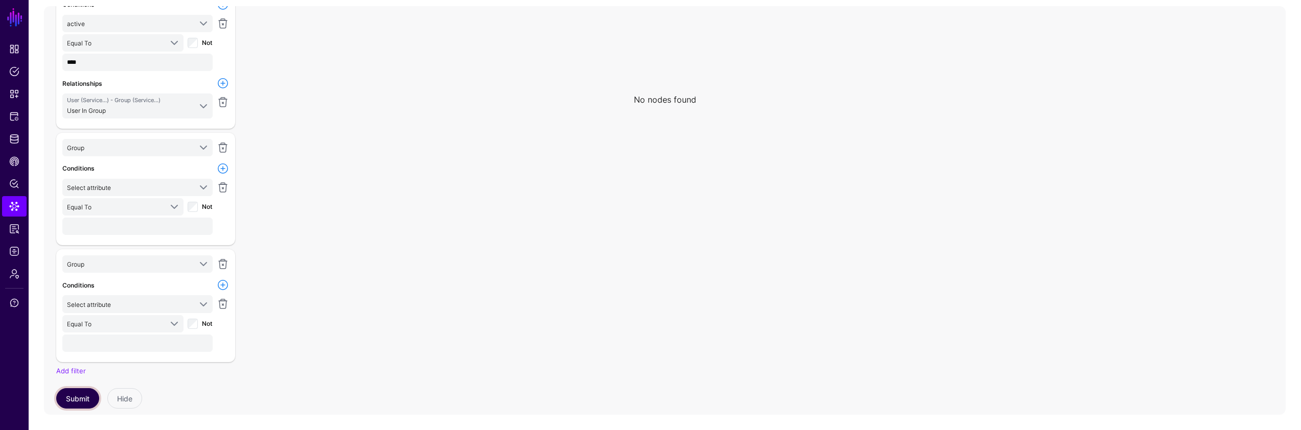
click at [89, 392] on button "Submit" at bounding box center [77, 398] width 43 height 20
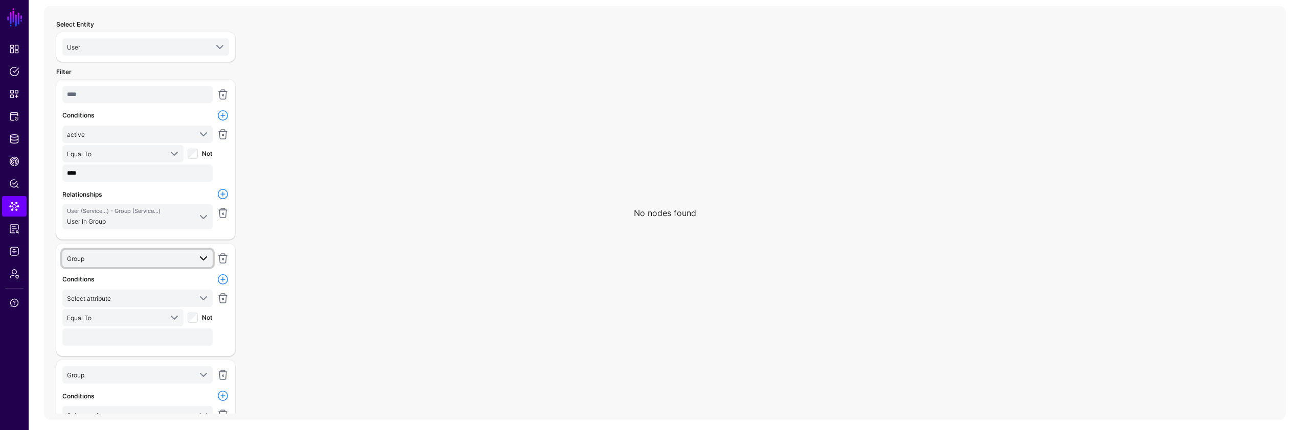
click at [209, 261] on span at bounding box center [203, 259] width 12 height 12
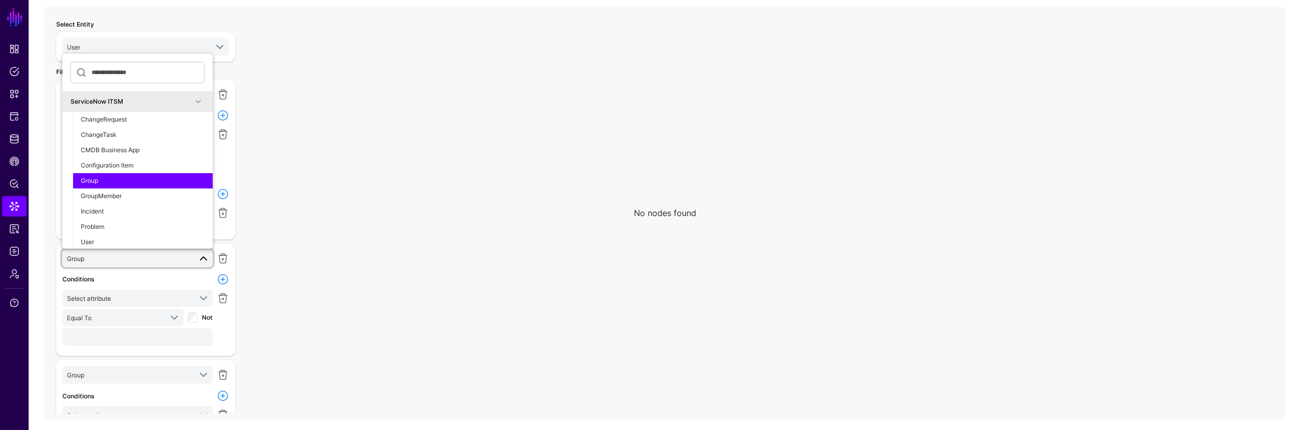
click at [207, 259] on span at bounding box center [203, 259] width 12 height 12
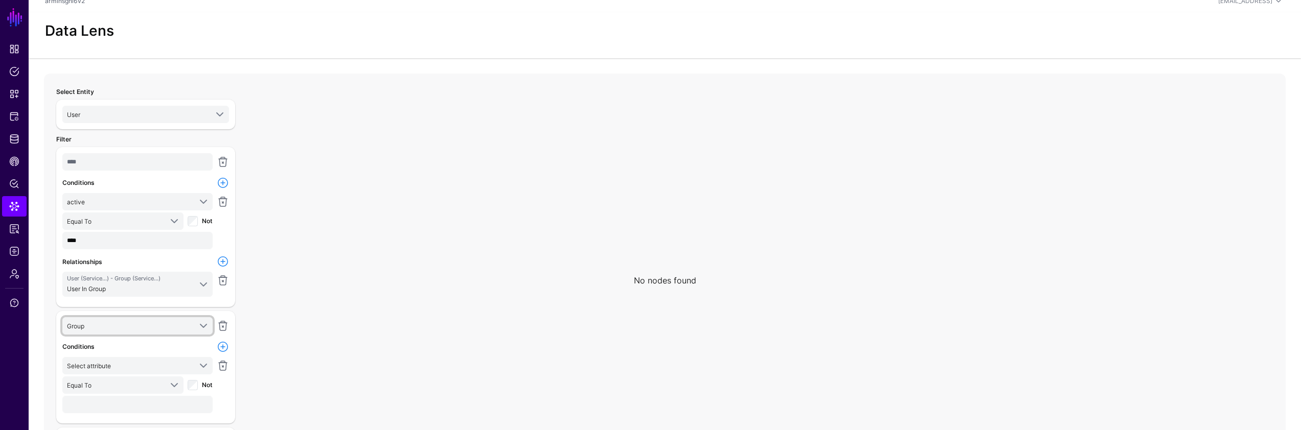
scroll to position [67, 0]
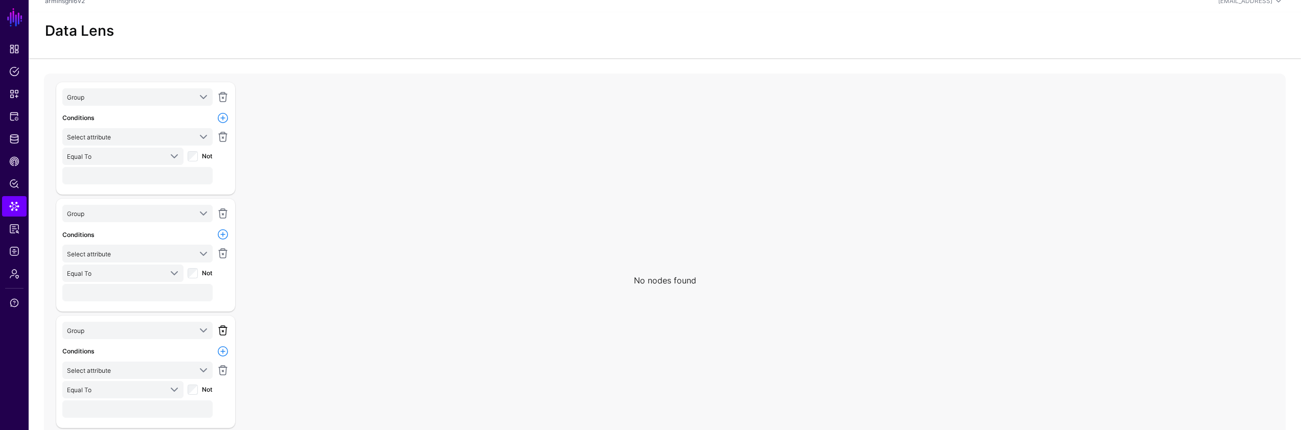
click at [222, 330] on link at bounding box center [223, 331] width 12 height 12
click at [224, 327] on link at bounding box center [223, 330] width 12 height 12
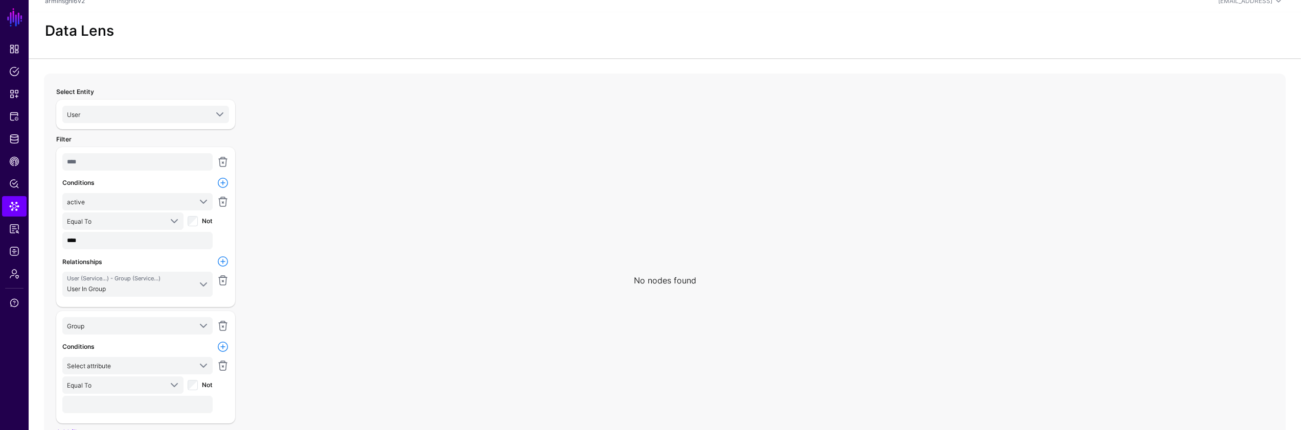
scroll to position [83, 0]
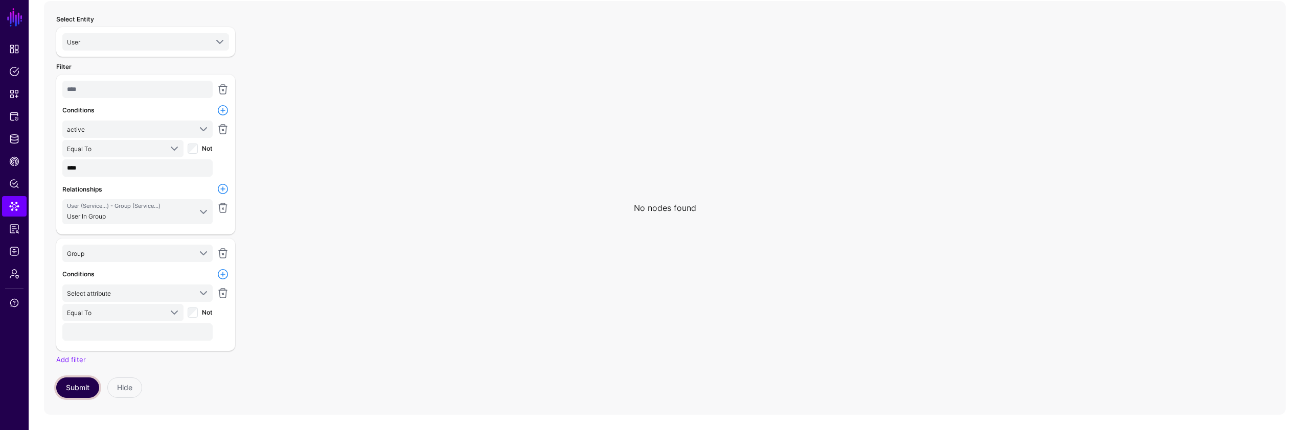
click at [82, 384] on button "Submit" at bounding box center [77, 388] width 43 height 20
click at [227, 371] on link at bounding box center [223, 370] width 12 height 12
click at [225, 251] on link at bounding box center [223, 253] width 12 height 12
click at [72, 270] on button "Submit" at bounding box center [77, 271] width 43 height 20
click at [91, 385] on button "Submit" at bounding box center [77, 388] width 43 height 20
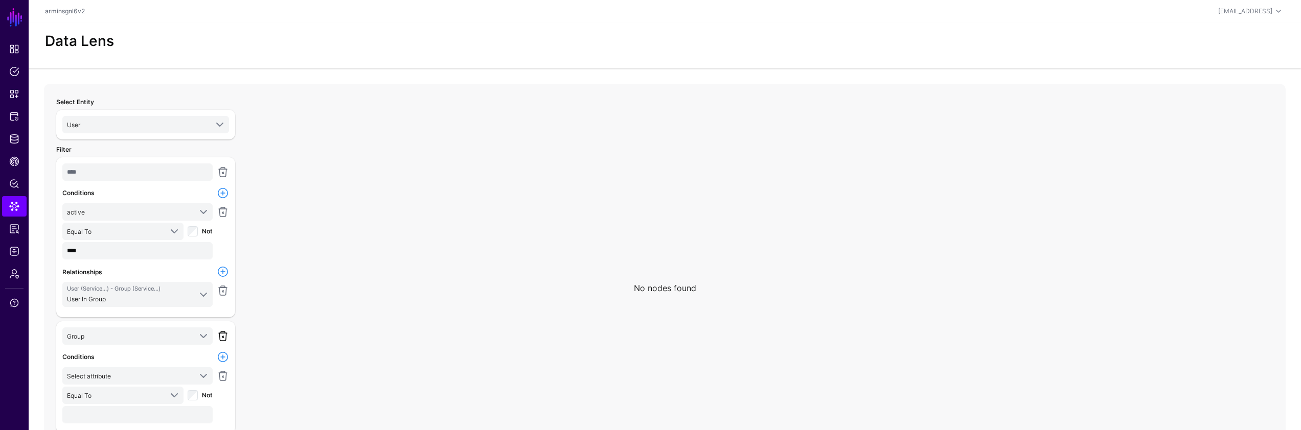
click at [222, 339] on link at bounding box center [223, 336] width 12 height 12
click at [220, 336] on link at bounding box center [223, 336] width 12 height 12
click at [84, 358] on button "Submit" at bounding box center [77, 354] width 43 height 20
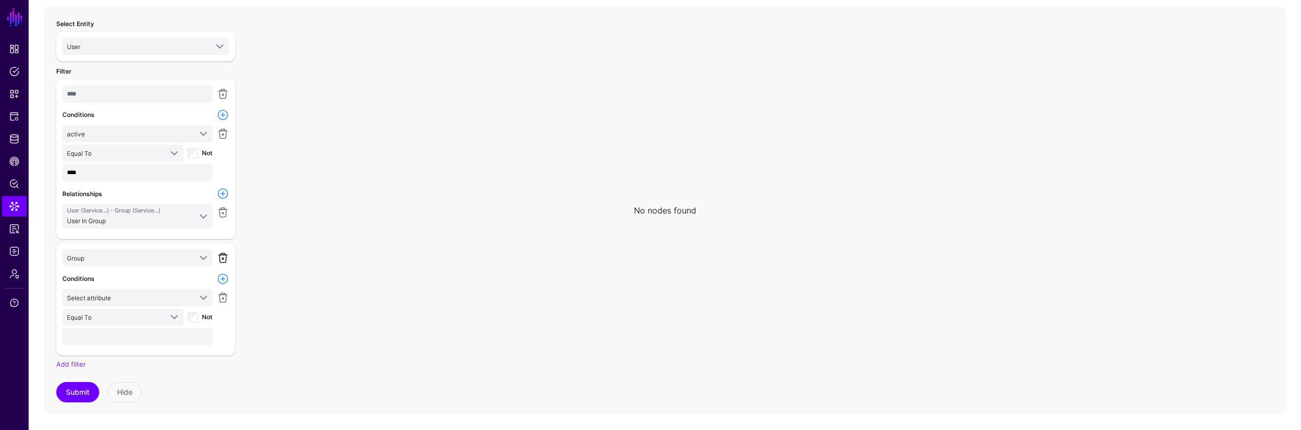
click at [224, 254] on link at bounding box center [223, 258] width 12 height 12
click at [95, 273] on button "Submit" at bounding box center [77, 276] width 43 height 20
click at [223, 217] on link at bounding box center [223, 213] width 12 height 12
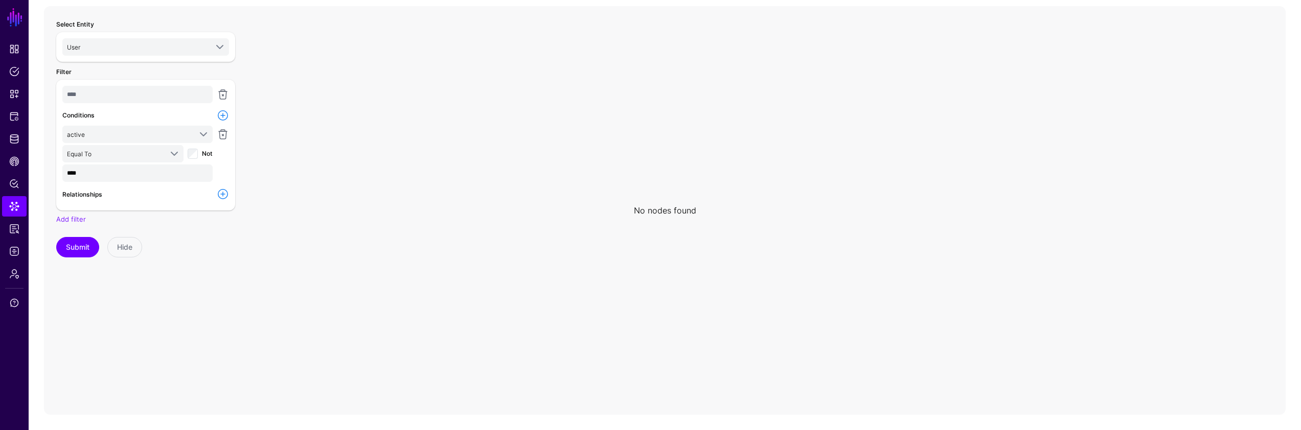
click at [223, 192] on link at bounding box center [223, 194] width 12 height 12
click at [172, 211] on span "Select relationship" at bounding box center [129, 213] width 124 height 11
click at [132, 277] on span "User.sysId - Group.sysId" at bounding box center [138, 281] width 134 height 9
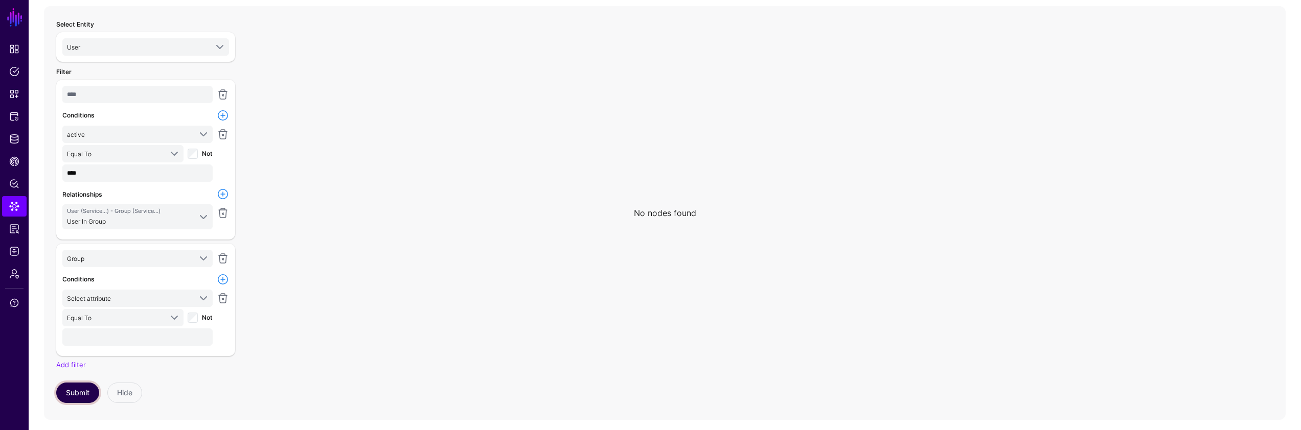
click at [73, 393] on button "Submit" at bounding box center [77, 393] width 43 height 20
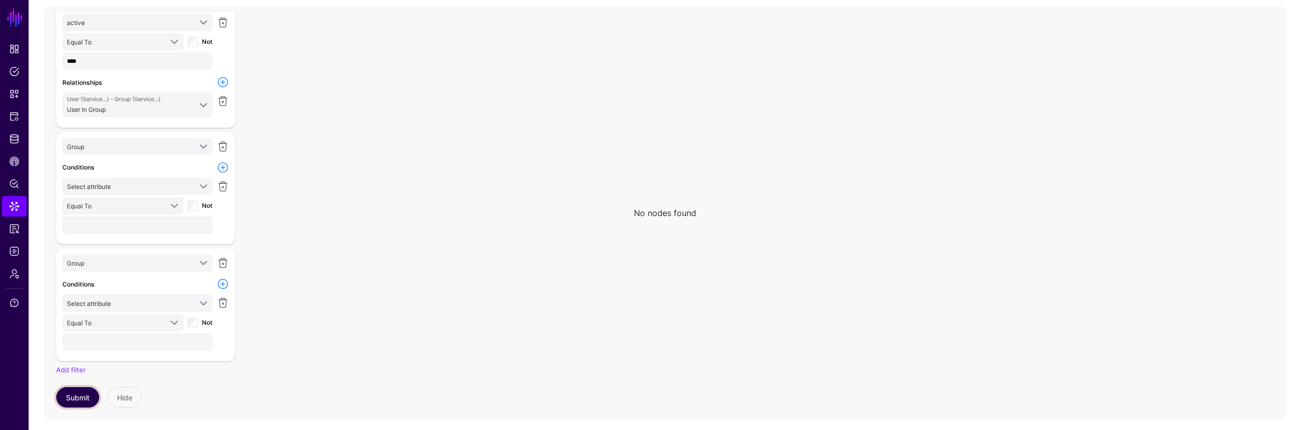
click at [71, 399] on button "Submit" at bounding box center [77, 397] width 43 height 20
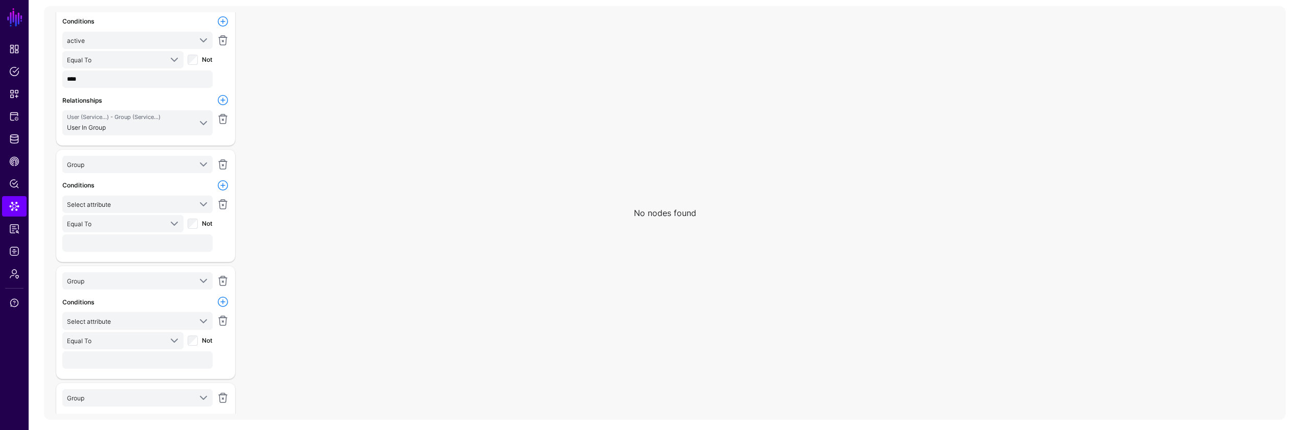
scroll to position [27, 0]
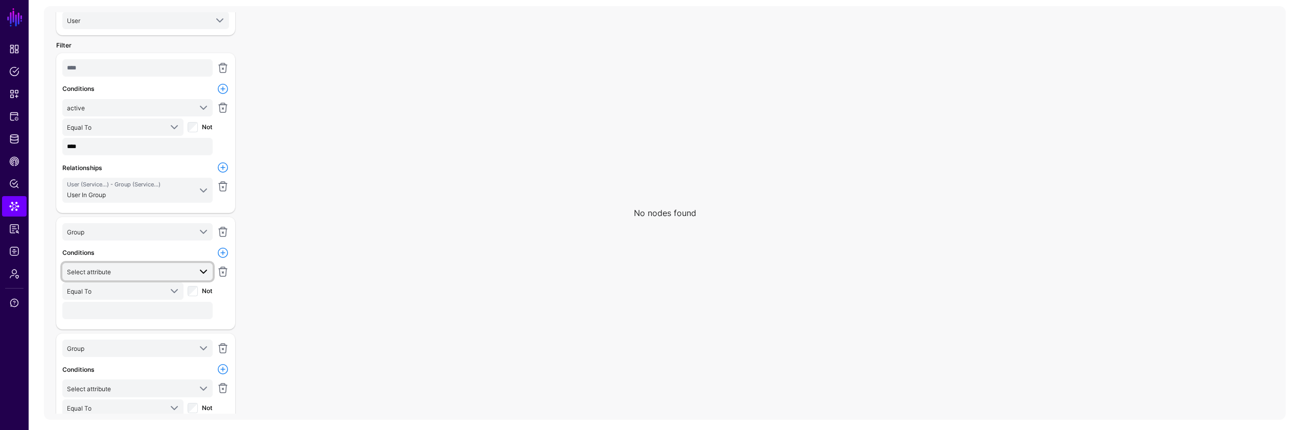
click at [161, 270] on span "Select attribute" at bounding box center [129, 271] width 124 height 11
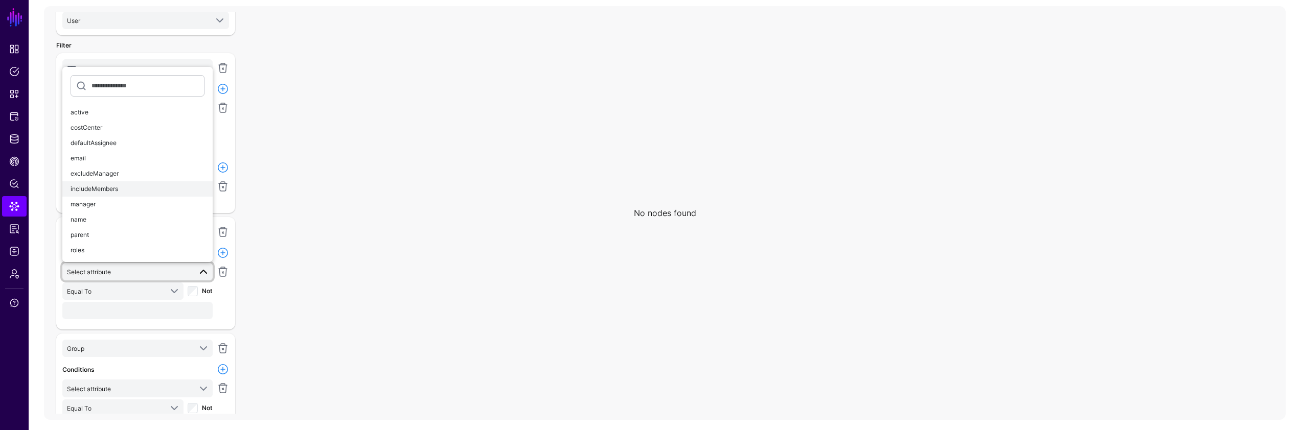
click at [138, 187] on div "includeMembers" at bounding box center [138, 189] width 134 height 9
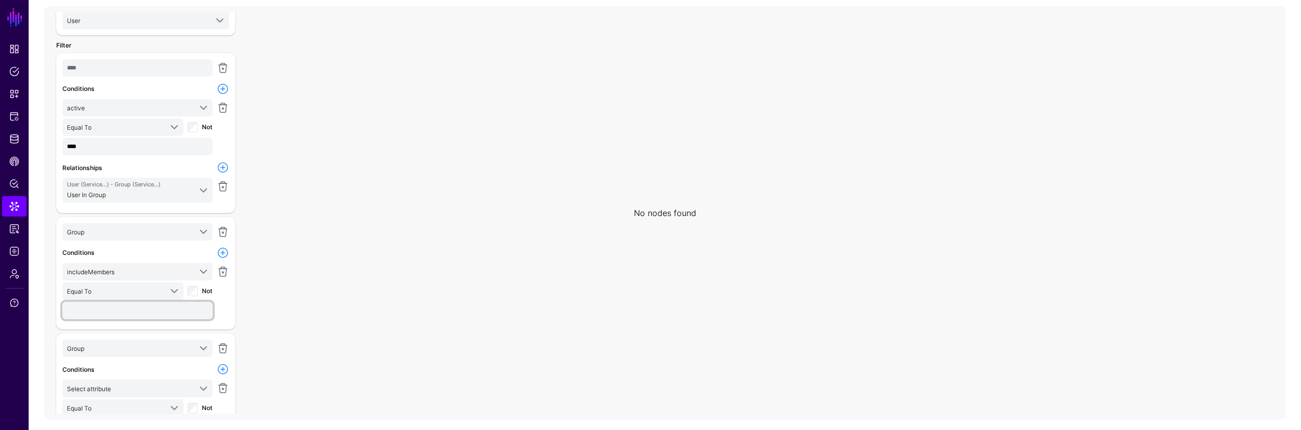
click at [133, 311] on input "text" at bounding box center [137, 310] width 150 height 17
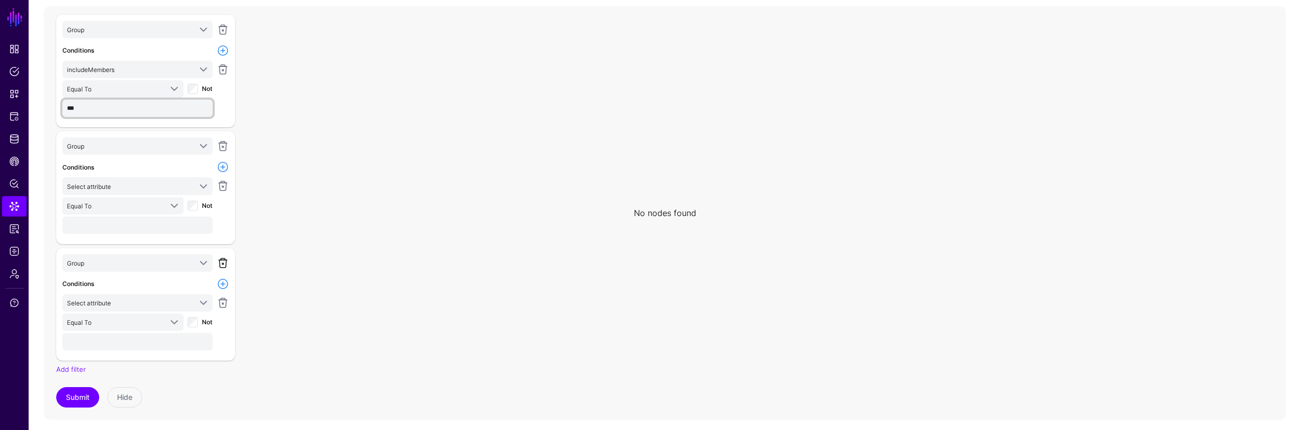
type input "***"
click at [220, 262] on link at bounding box center [223, 263] width 12 height 12
click at [222, 260] on link at bounding box center [223, 263] width 12 height 12
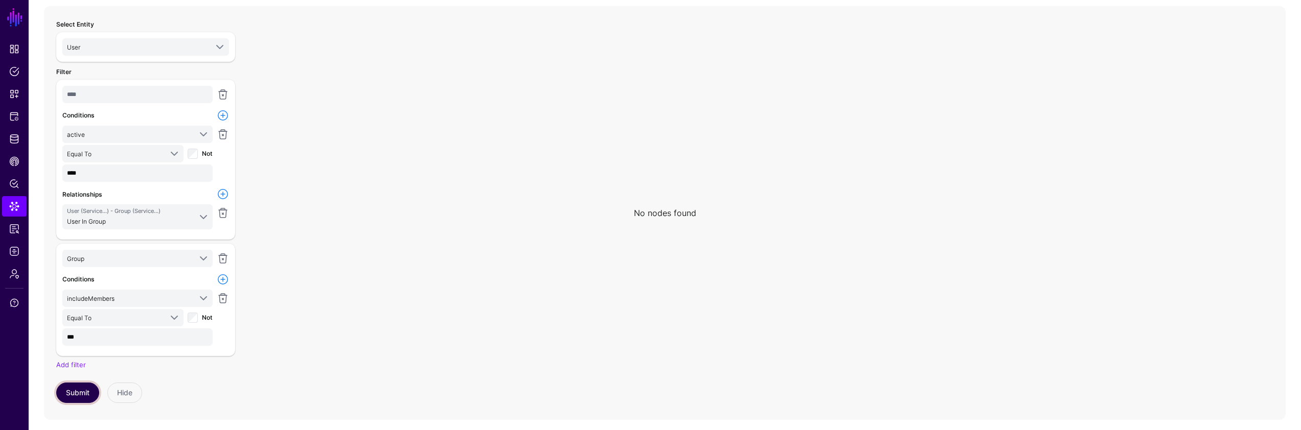
click at [78, 394] on button "Submit" at bounding box center [77, 393] width 43 height 20
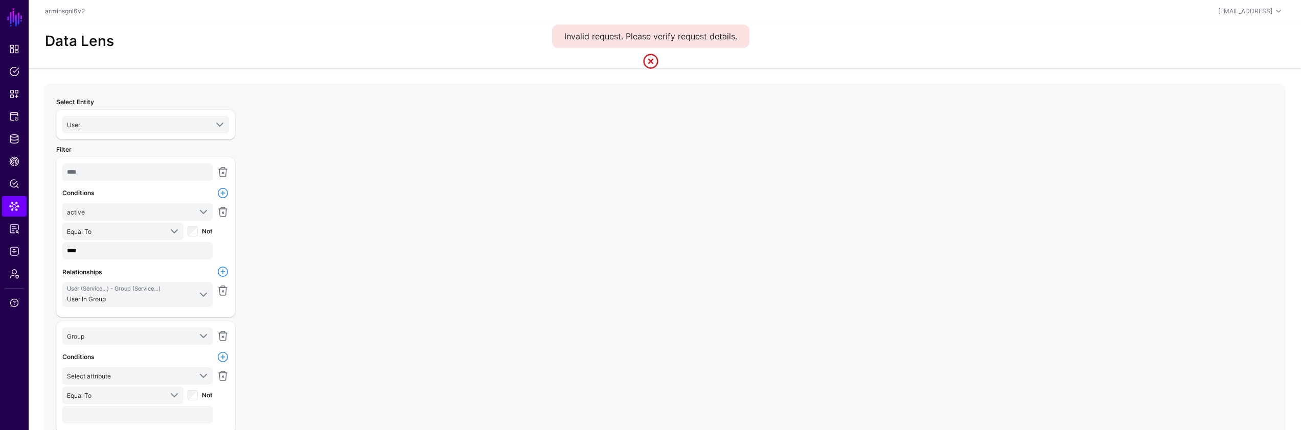
scroll to position [111, 0]
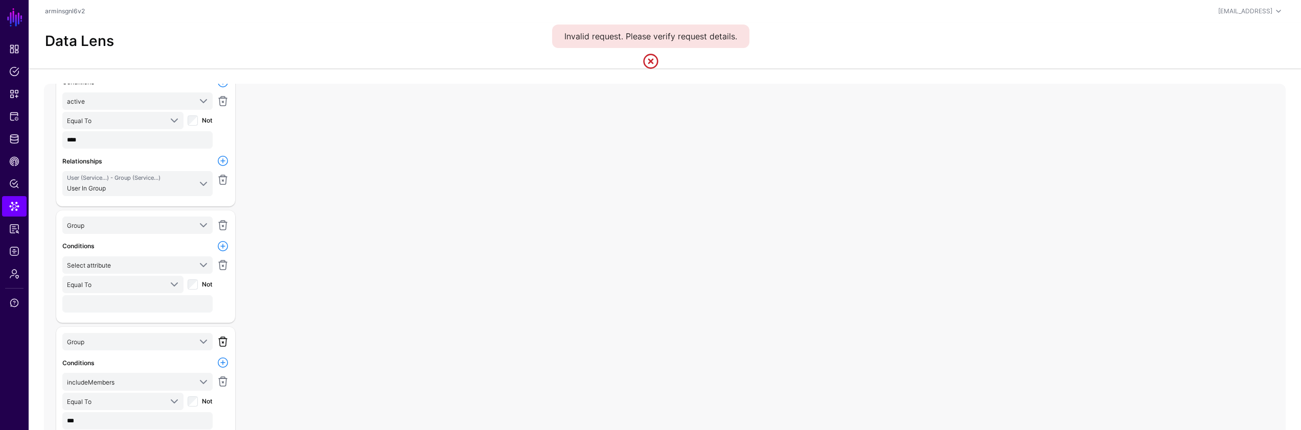
click at [221, 345] on link at bounding box center [223, 342] width 12 height 12
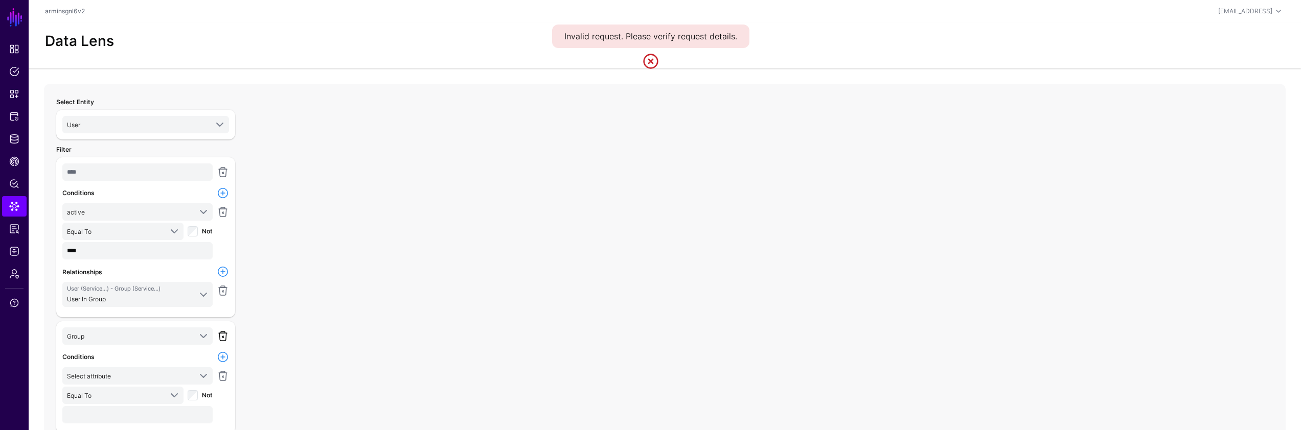
click at [223, 338] on link at bounding box center [223, 336] width 12 height 12
click at [220, 296] on link at bounding box center [223, 291] width 12 height 12
click at [222, 273] on link at bounding box center [223, 272] width 12 height 12
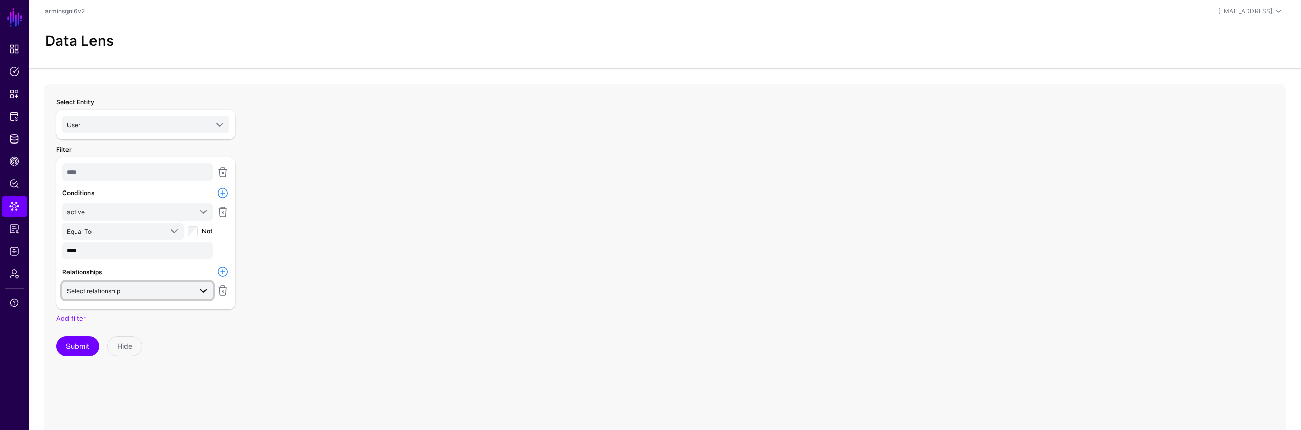
click at [150, 287] on span "Select relationship" at bounding box center [129, 290] width 124 height 11
click at [139, 353] on span "UserInGroup User.sysId - Group.sysId" at bounding box center [138, 353] width 134 height 24
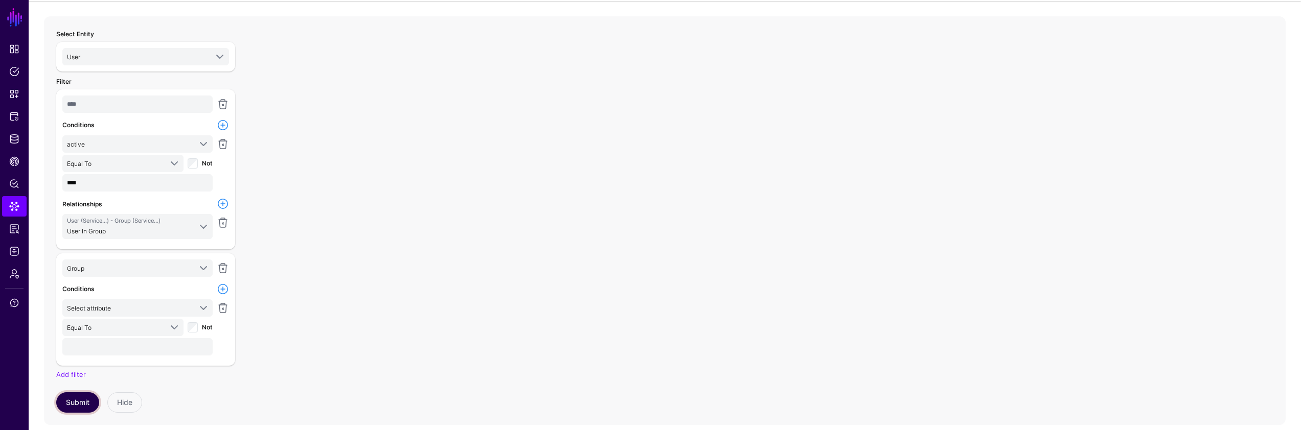
click at [87, 402] on button "Submit" at bounding box center [77, 403] width 43 height 20
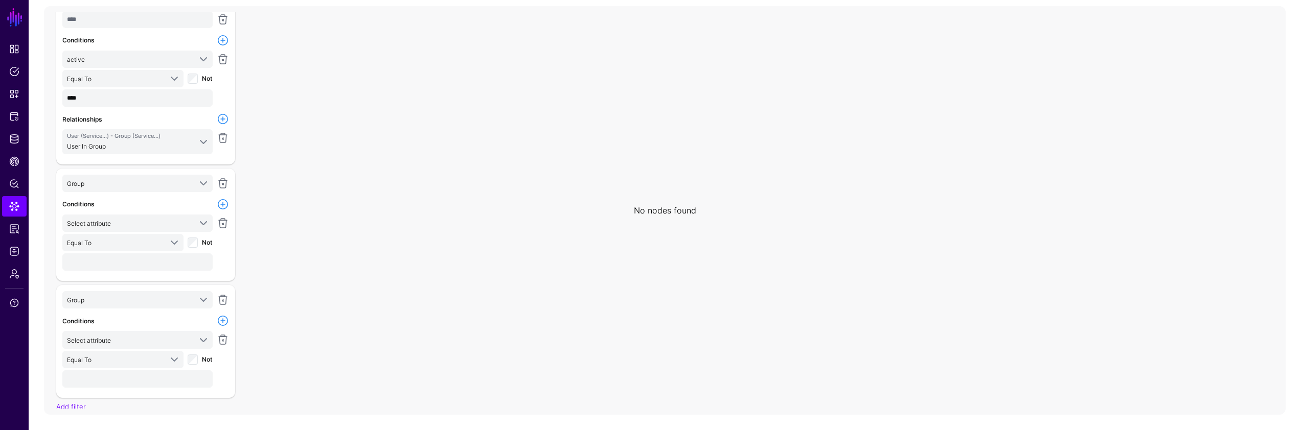
scroll to position [117, 0]
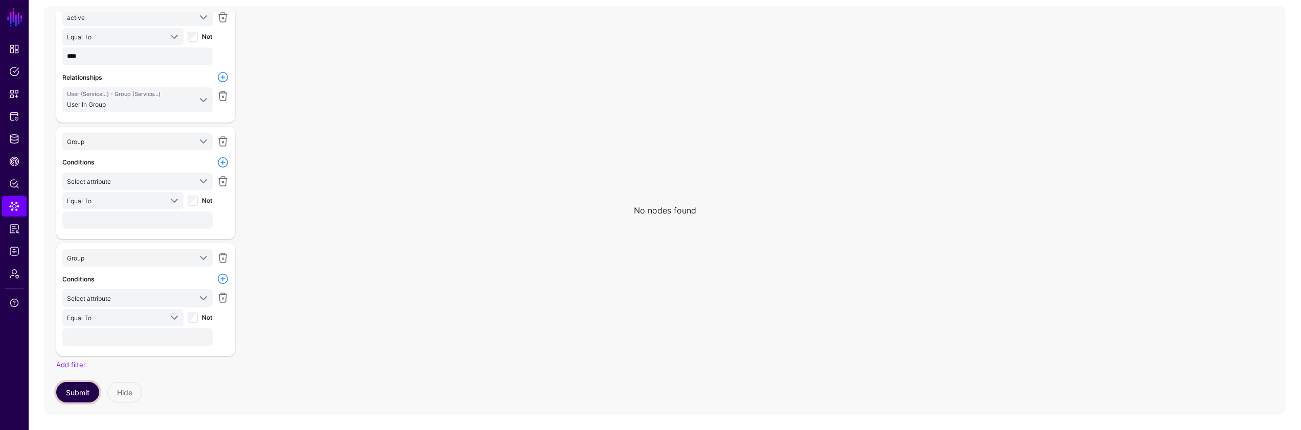
click at [66, 394] on button "Submit" at bounding box center [77, 392] width 43 height 20
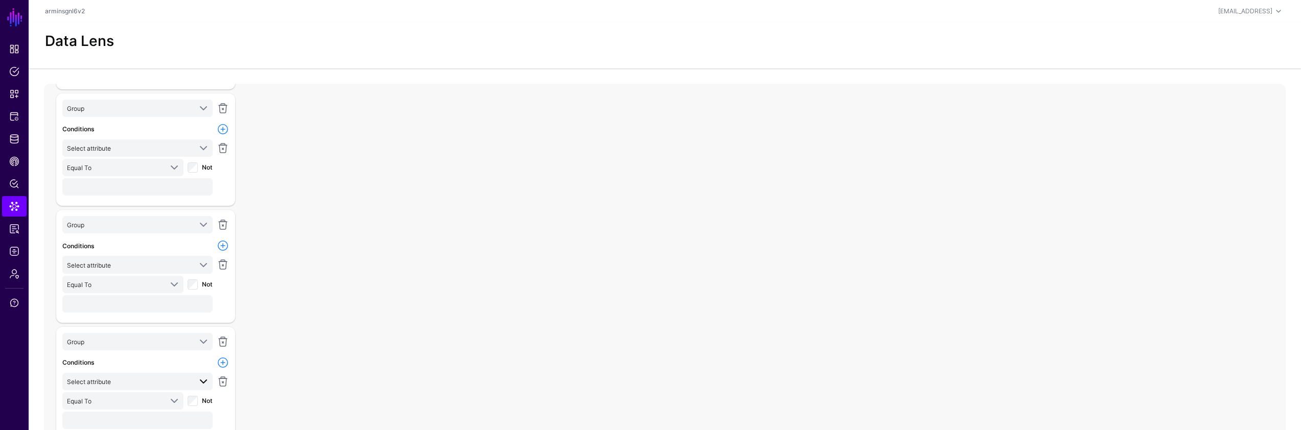
scroll to position [78, 0]
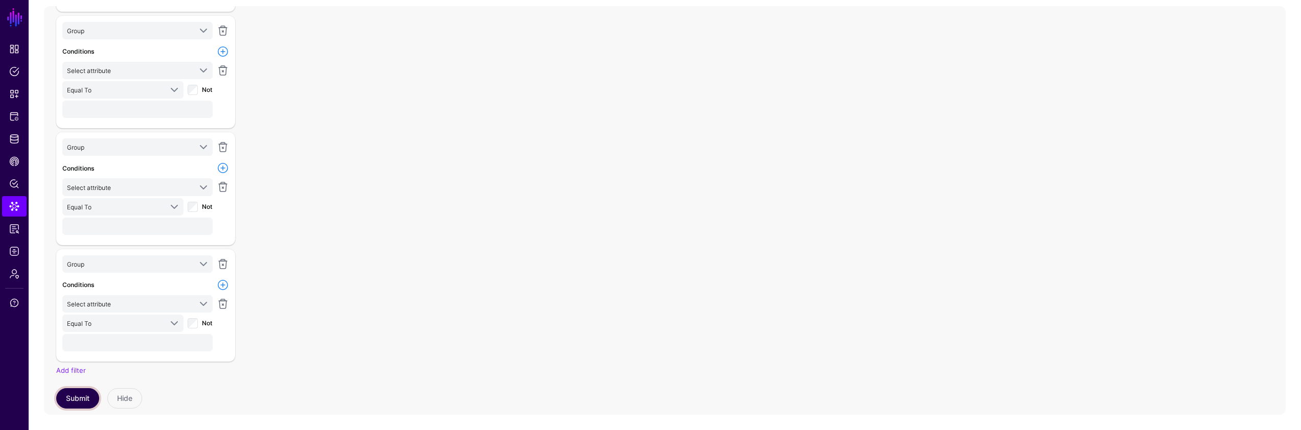
click at [88, 391] on button "Submit" at bounding box center [77, 398] width 43 height 20
click at [94, 391] on button "Submit" at bounding box center [77, 397] width 43 height 20
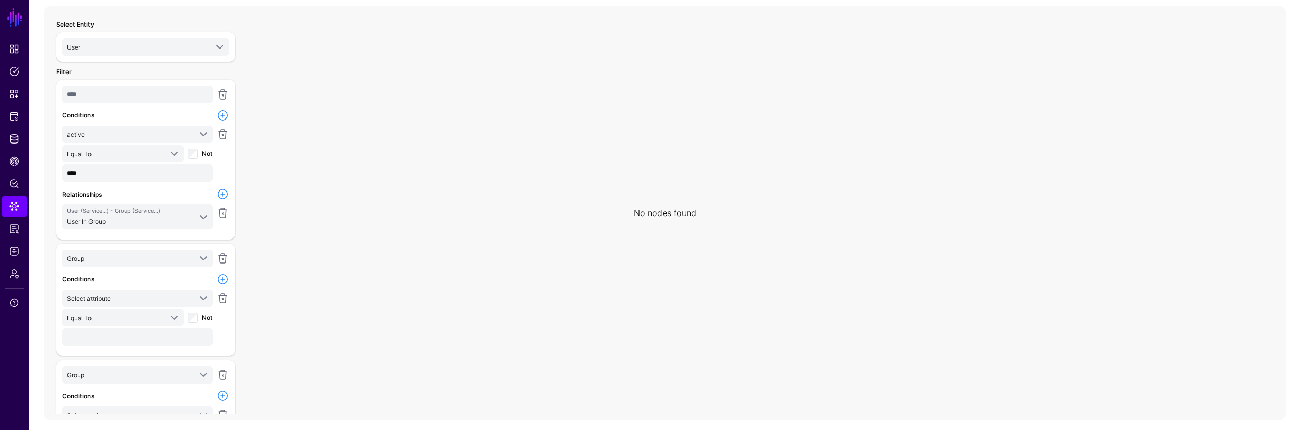
scroll to position [67, 0]
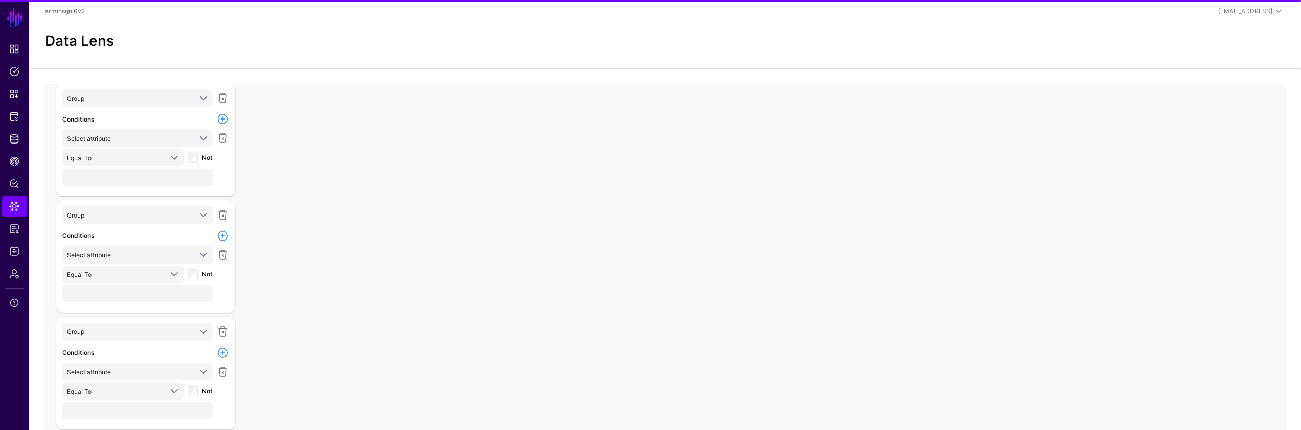
scroll to position [462, 0]
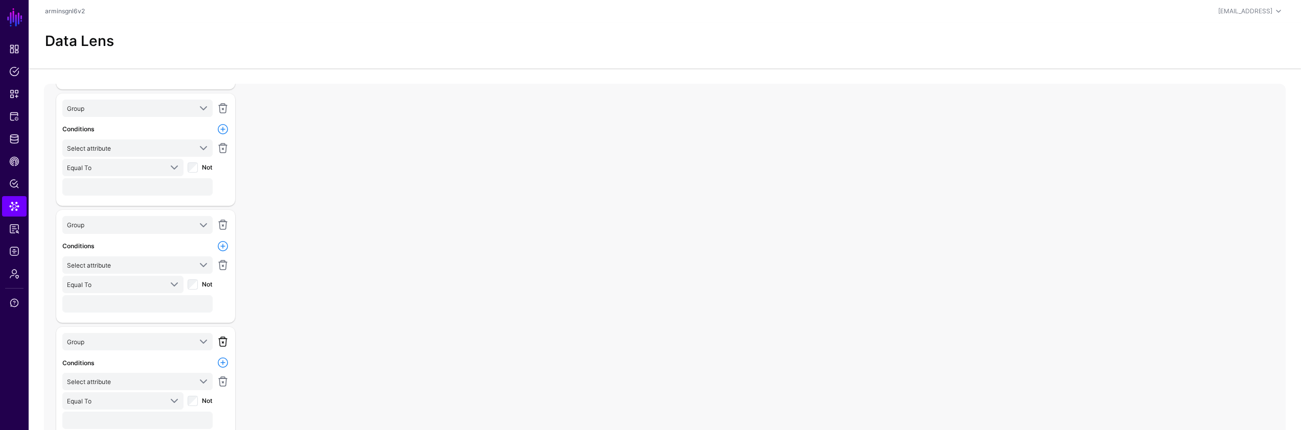
click at [218, 343] on link at bounding box center [223, 342] width 12 height 12
click at [227, 339] on link at bounding box center [223, 341] width 12 height 12
click at [226, 339] on link at bounding box center [223, 342] width 12 height 12
click at [223, 340] on link at bounding box center [223, 341] width 12 height 12
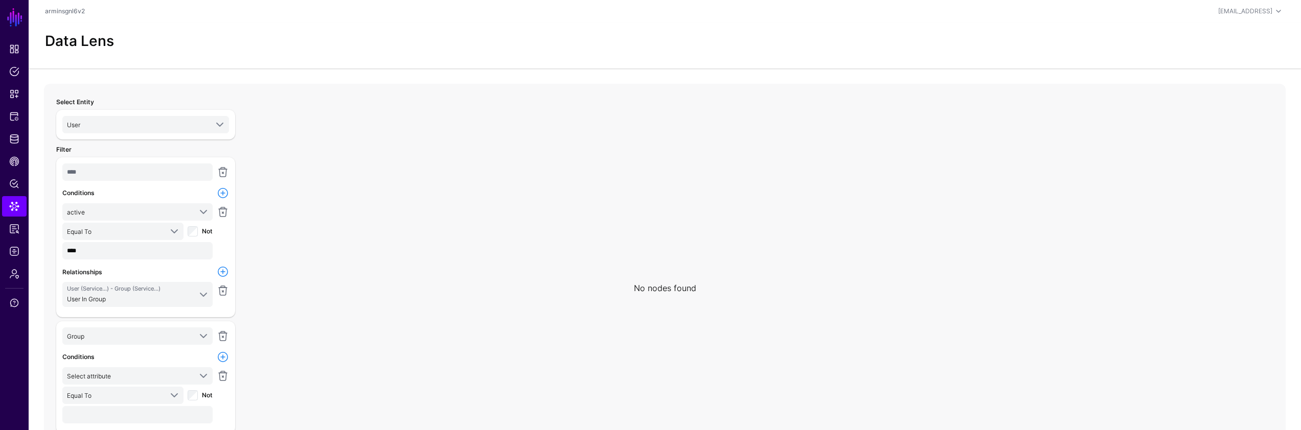
scroll to position [0, 0]
click at [223, 335] on link at bounding box center [223, 336] width 12 height 12
click at [224, 293] on link at bounding box center [223, 291] width 12 height 12
click at [222, 277] on link at bounding box center [223, 272] width 12 height 12
click at [179, 292] on span "Select relationship" at bounding box center [129, 290] width 124 height 11
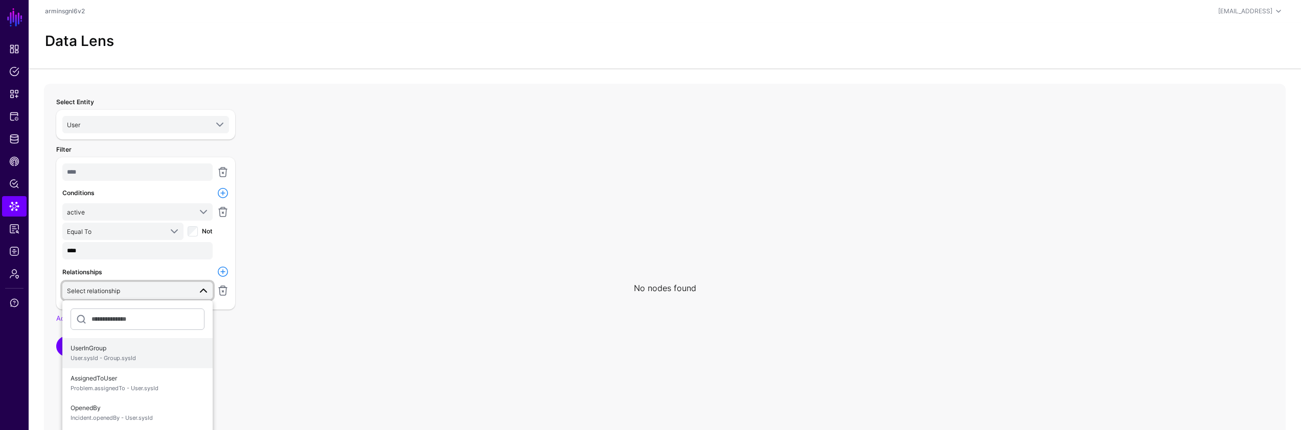
click at [136, 346] on span "UserInGroup User.sysId - Group.sysId" at bounding box center [138, 353] width 134 height 24
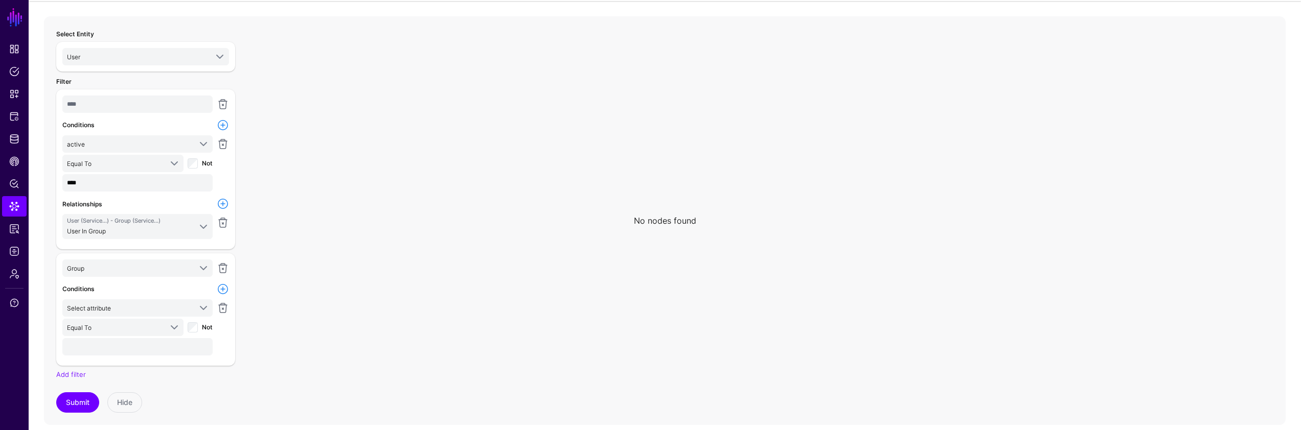
scroll to position [78, 0]
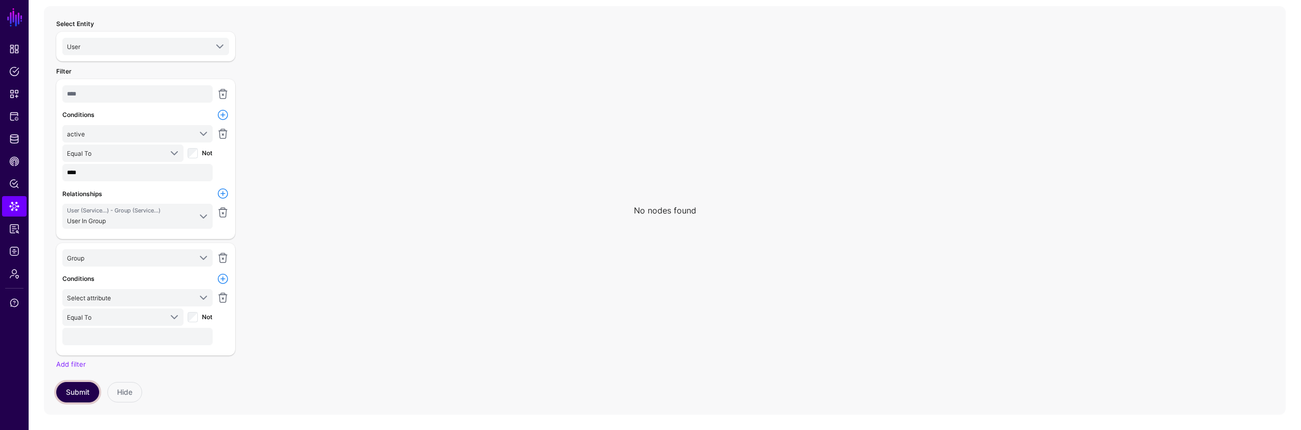
click at [90, 395] on button "Submit" at bounding box center [77, 392] width 43 height 20
click at [80, 392] on button "Submit" at bounding box center [77, 392] width 43 height 20
click at [181, 300] on span "Select attribute" at bounding box center [129, 297] width 124 height 11
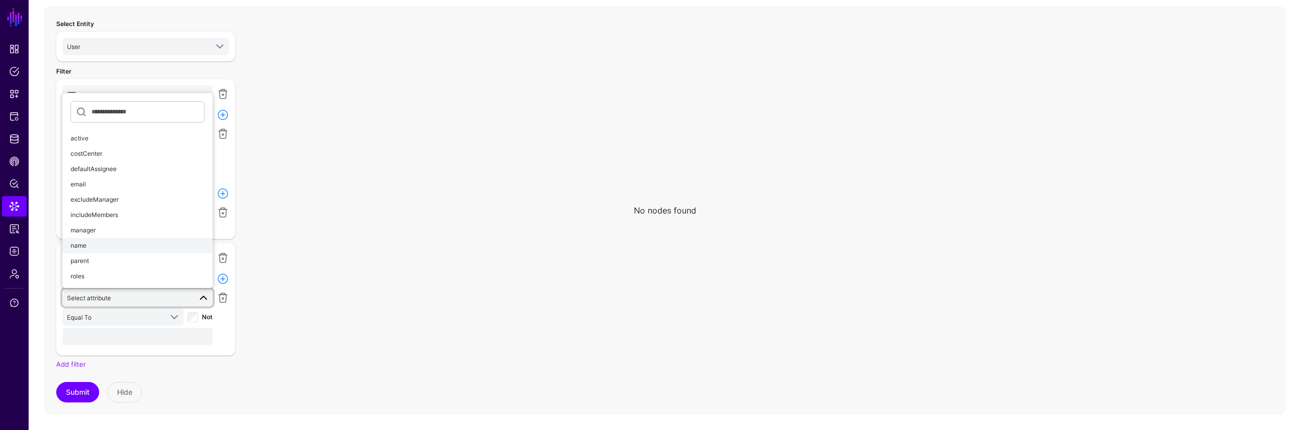
click at [151, 242] on div "name" at bounding box center [138, 245] width 134 height 9
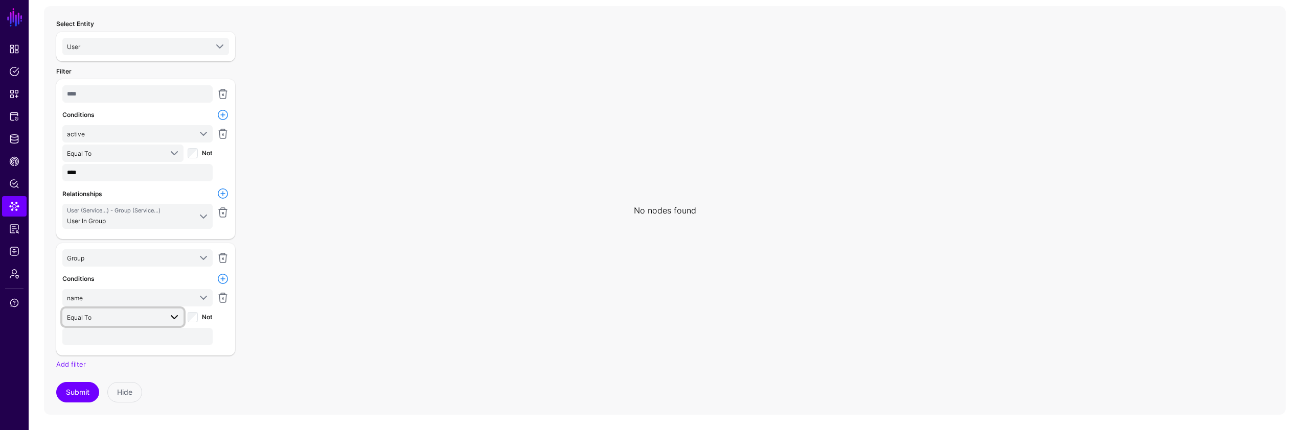
click at [119, 316] on span "Equal To" at bounding box center [114, 317] width 95 height 11
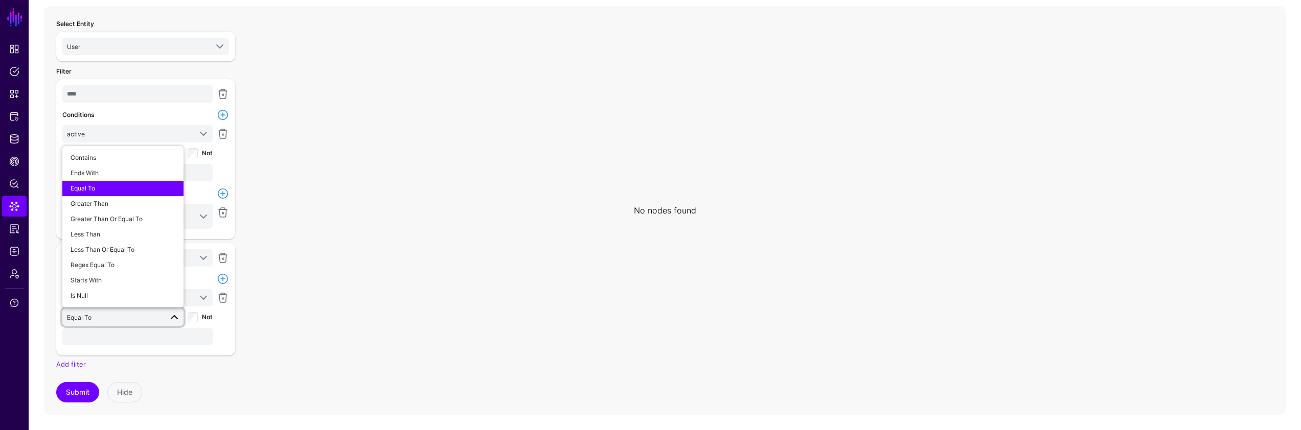
click at [120, 347] on div "name active costCenter defaultAssignee email excludeManager includeMembers mana…" at bounding box center [137, 318] width 154 height 58
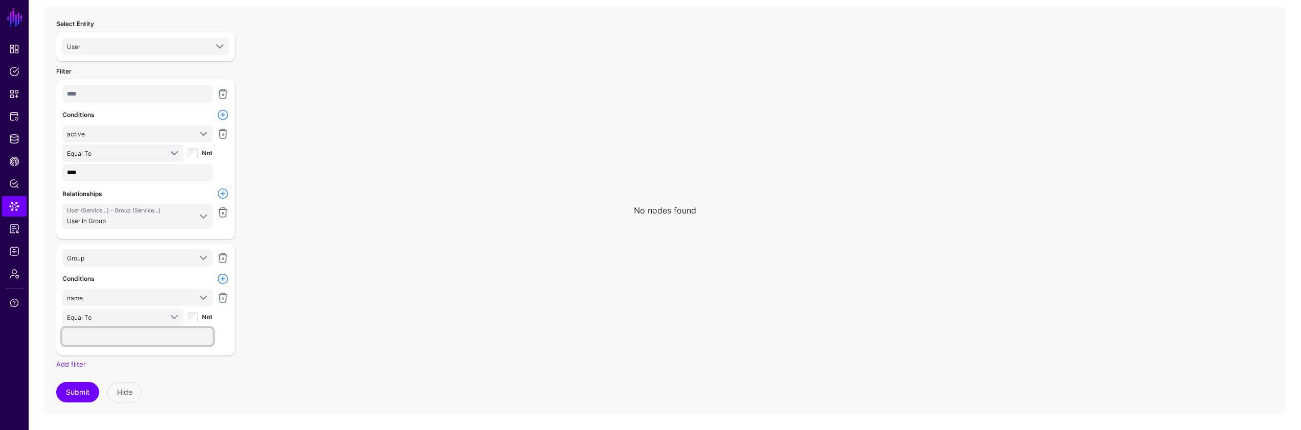
click at [119, 337] on input "text" at bounding box center [137, 336] width 150 height 17
type input "***"
click at [80, 388] on button "Submit" at bounding box center [77, 392] width 43 height 20
click at [77, 364] on link "Add filter" at bounding box center [71, 364] width 30 height 8
click at [119, 378] on span "User" at bounding box center [129, 374] width 124 height 11
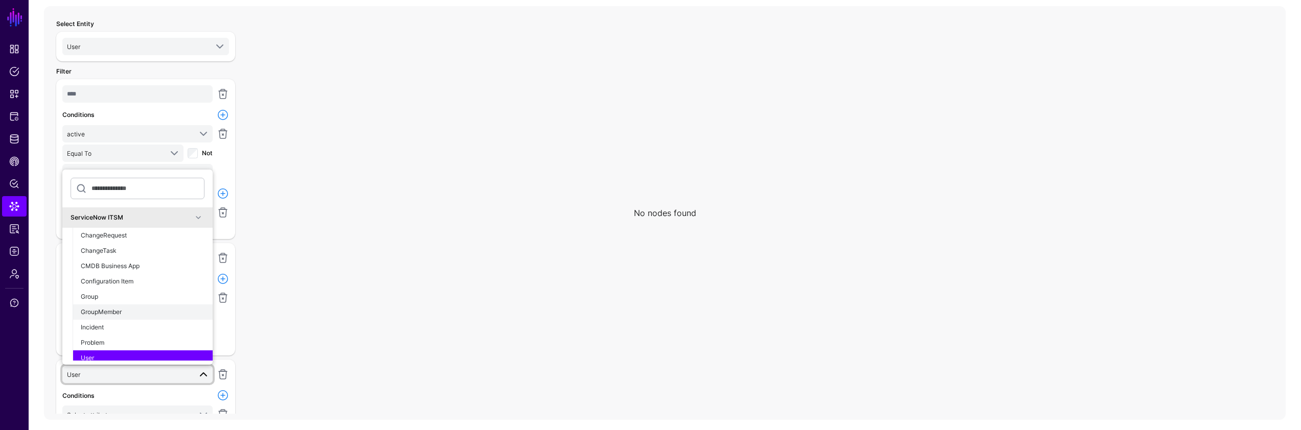
scroll to position [5, 0]
click at [240, 259] on div "Select Entity User AWS S3 User ServiceNow ITSM ChangeRequest ChangeTask CMDB Bu…" at bounding box center [145, 213] width 191 height 402
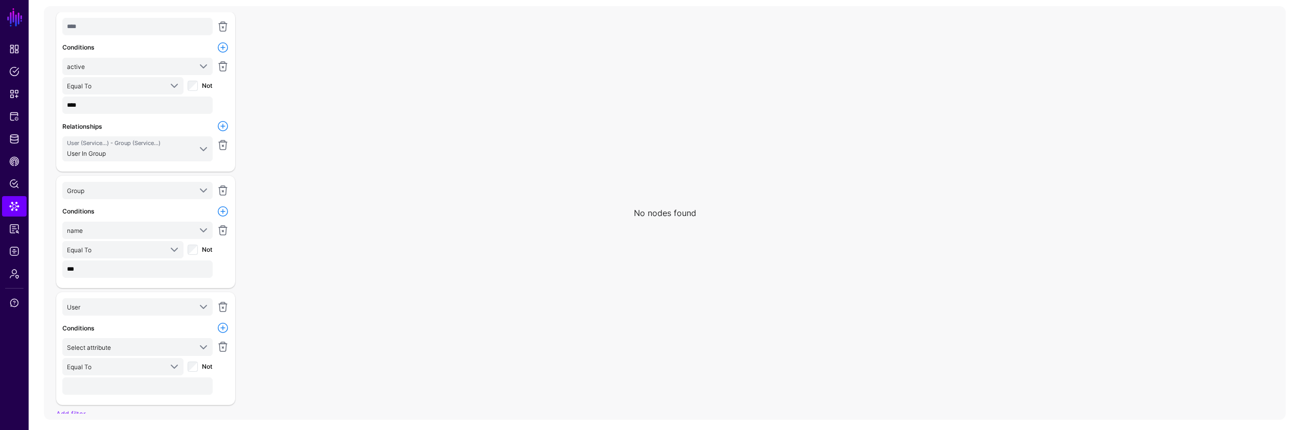
scroll to position [112, 0]
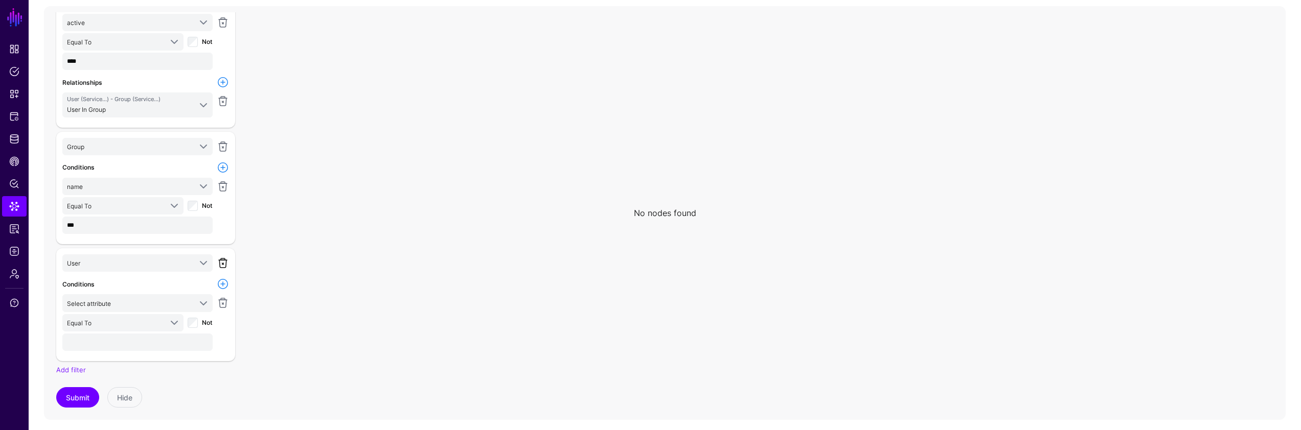
click at [221, 265] on link at bounding box center [223, 263] width 12 height 12
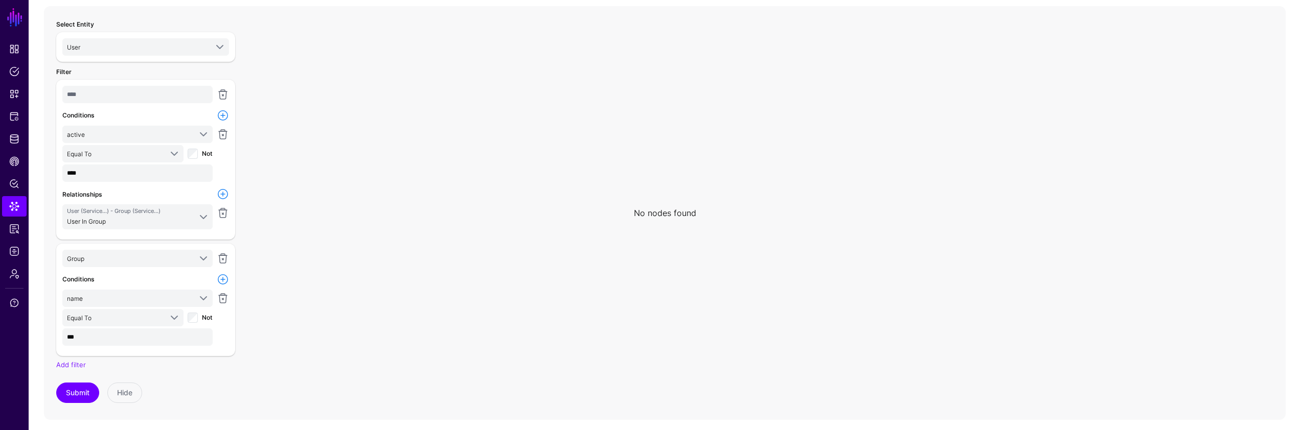
scroll to position [0, 0]
click at [221, 279] on link at bounding box center [223, 279] width 12 height 12
click at [123, 359] on span "Select attribute" at bounding box center [129, 359] width 124 height 11
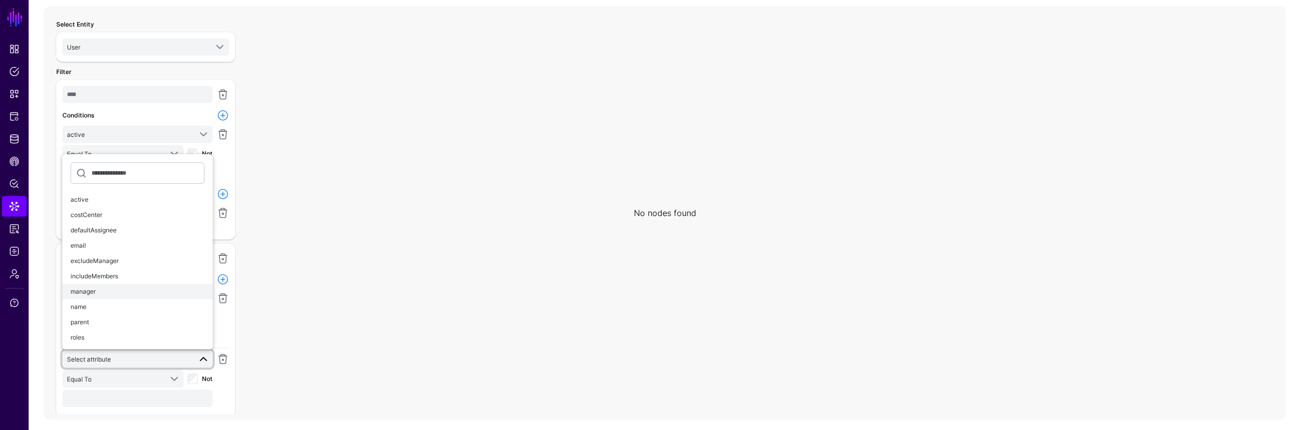
click at [121, 294] on div "manager" at bounding box center [138, 291] width 134 height 9
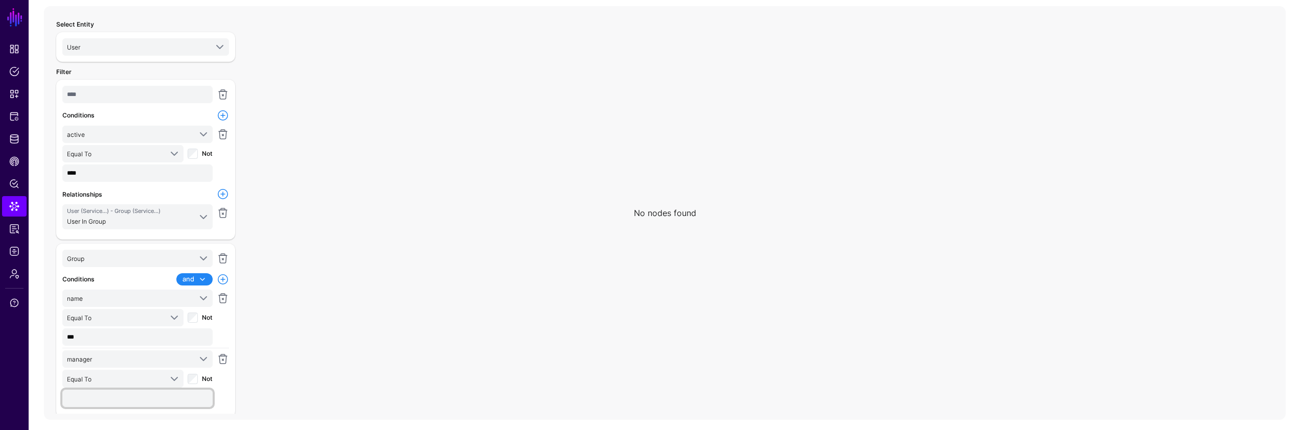
click at [104, 392] on input "text" at bounding box center [137, 398] width 150 height 17
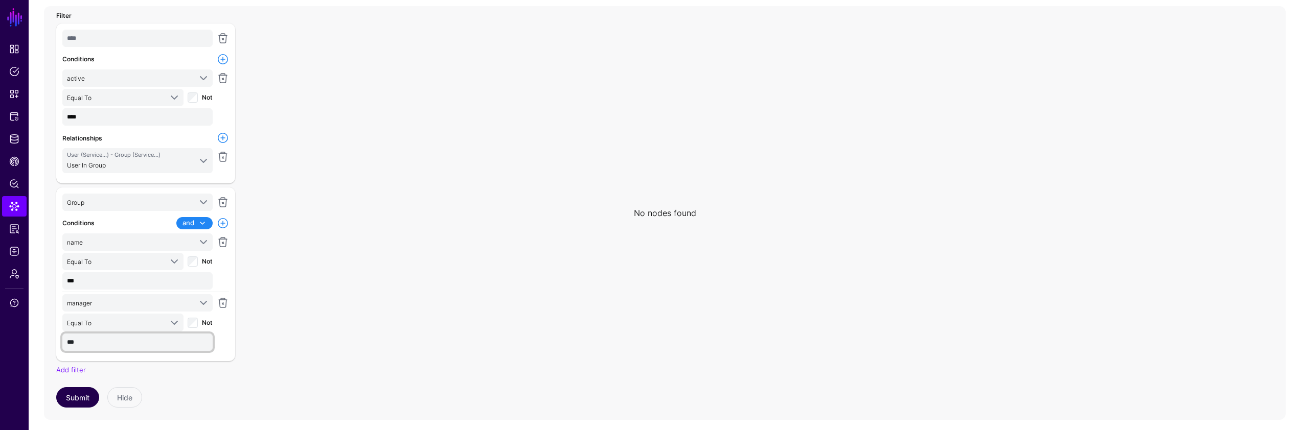
type input "***"
click at [78, 395] on button "Submit" at bounding box center [77, 397] width 43 height 20
click at [197, 223] on span at bounding box center [202, 223] width 12 height 12
click at [194, 253] on div "or" at bounding box center [171, 257] width 65 height 9
click at [68, 401] on button "Submit" at bounding box center [77, 397] width 43 height 20
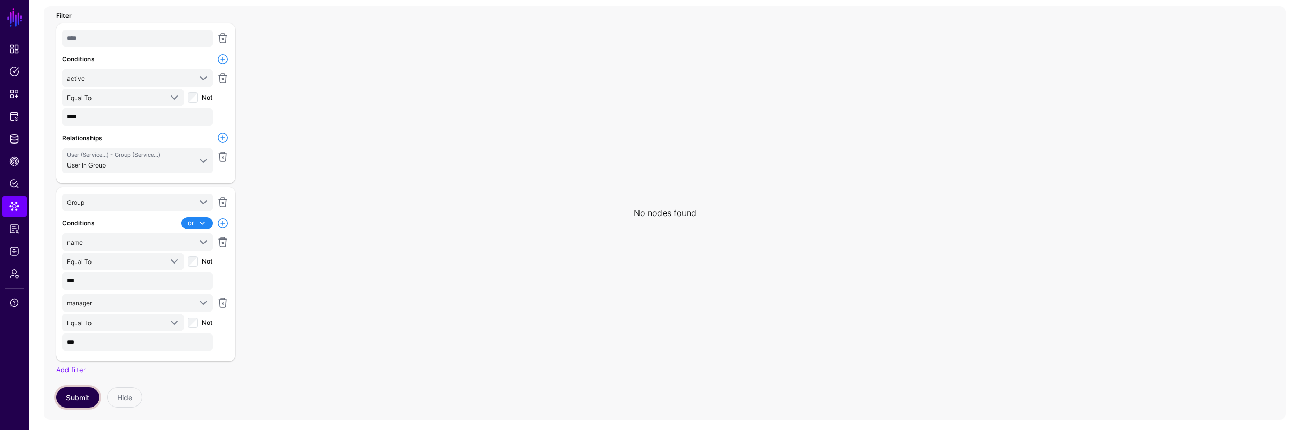
click at [93, 394] on button "Submit" at bounding box center [77, 397] width 43 height 20
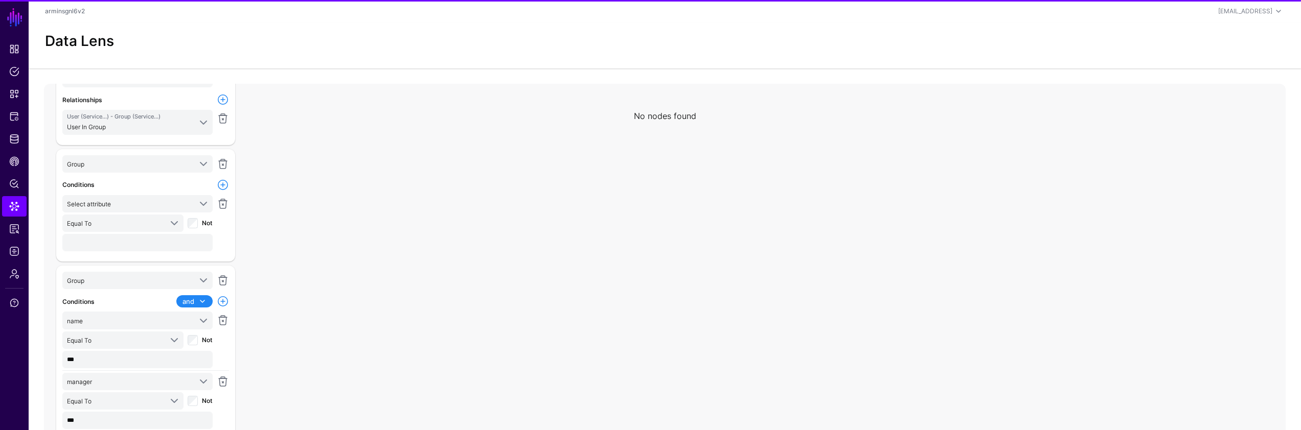
scroll to position [78, 0]
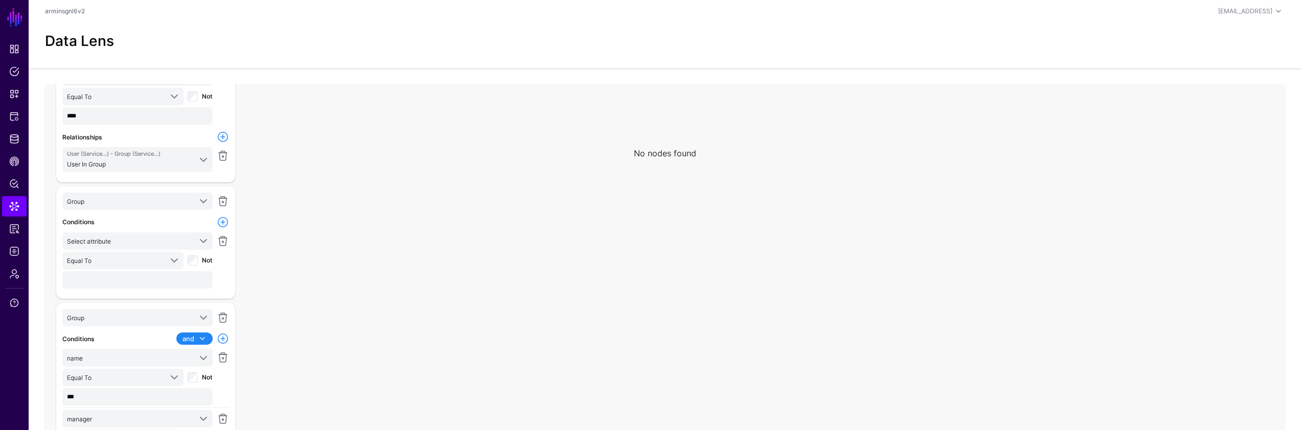
scroll to position [172, 0]
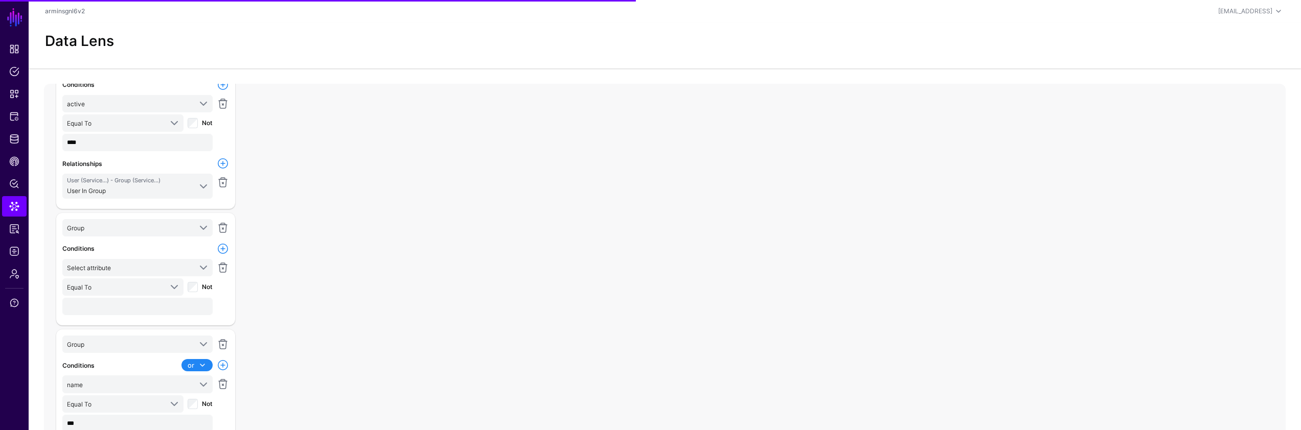
scroll to position [136, 0]
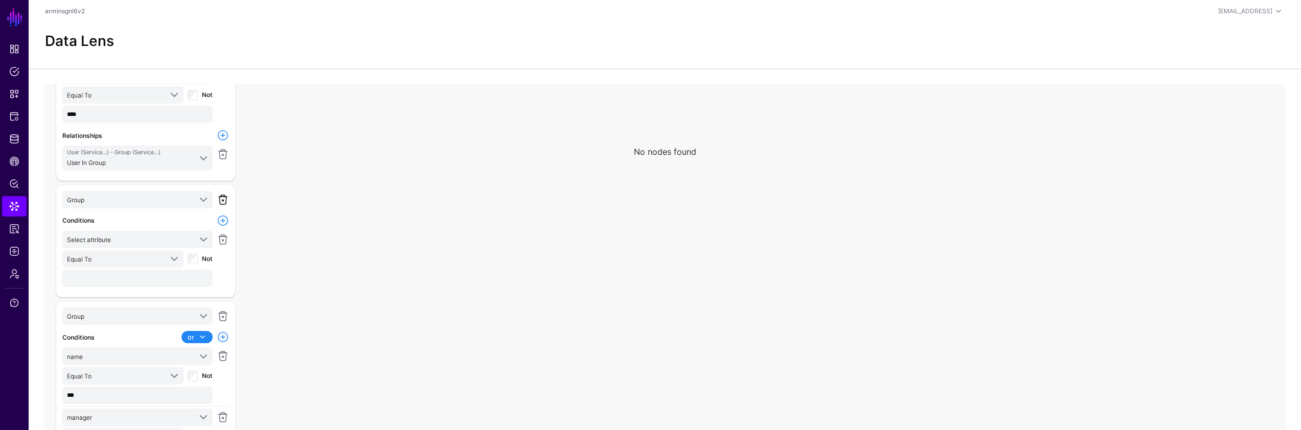
click at [222, 198] on link at bounding box center [223, 200] width 12 height 12
type input "***"
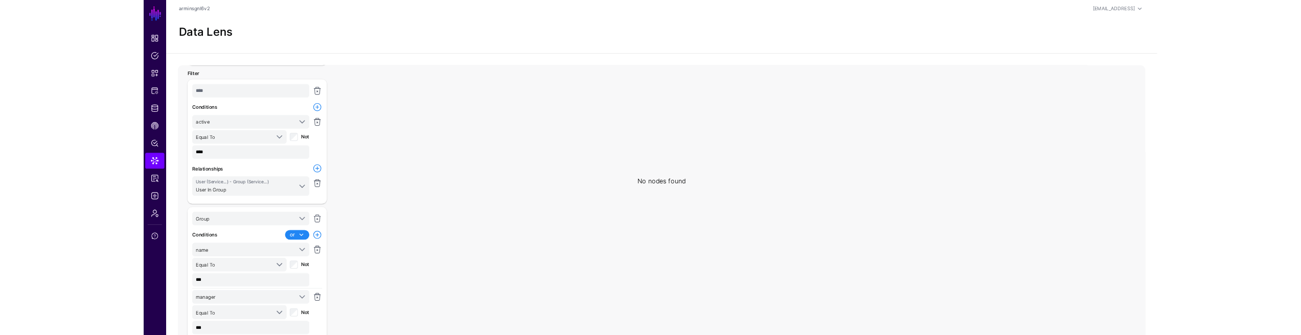
scroll to position [0, 0]
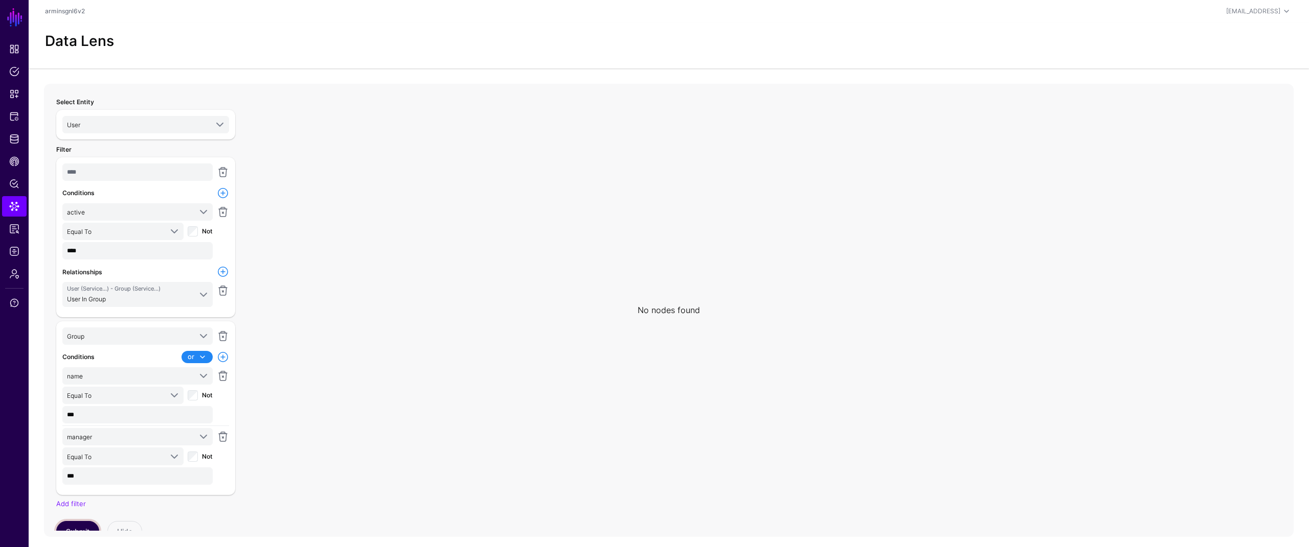
click at [68, 430] on button "Submit" at bounding box center [77, 531] width 43 height 20
